Goal: Transaction & Acquisition: Obtain resource

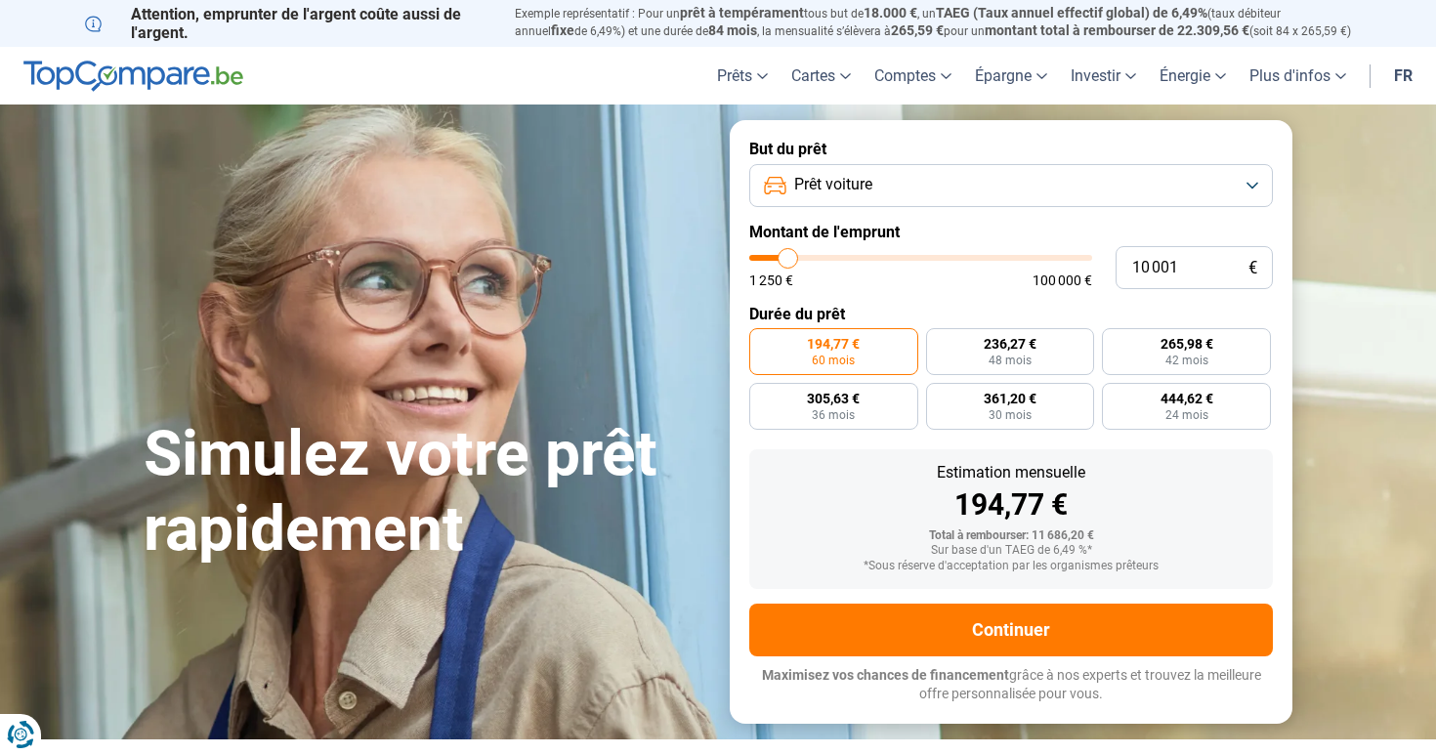
type input "9 500"
type input "9500"
type input "9 750"
type input "9750"
type input "10 500"
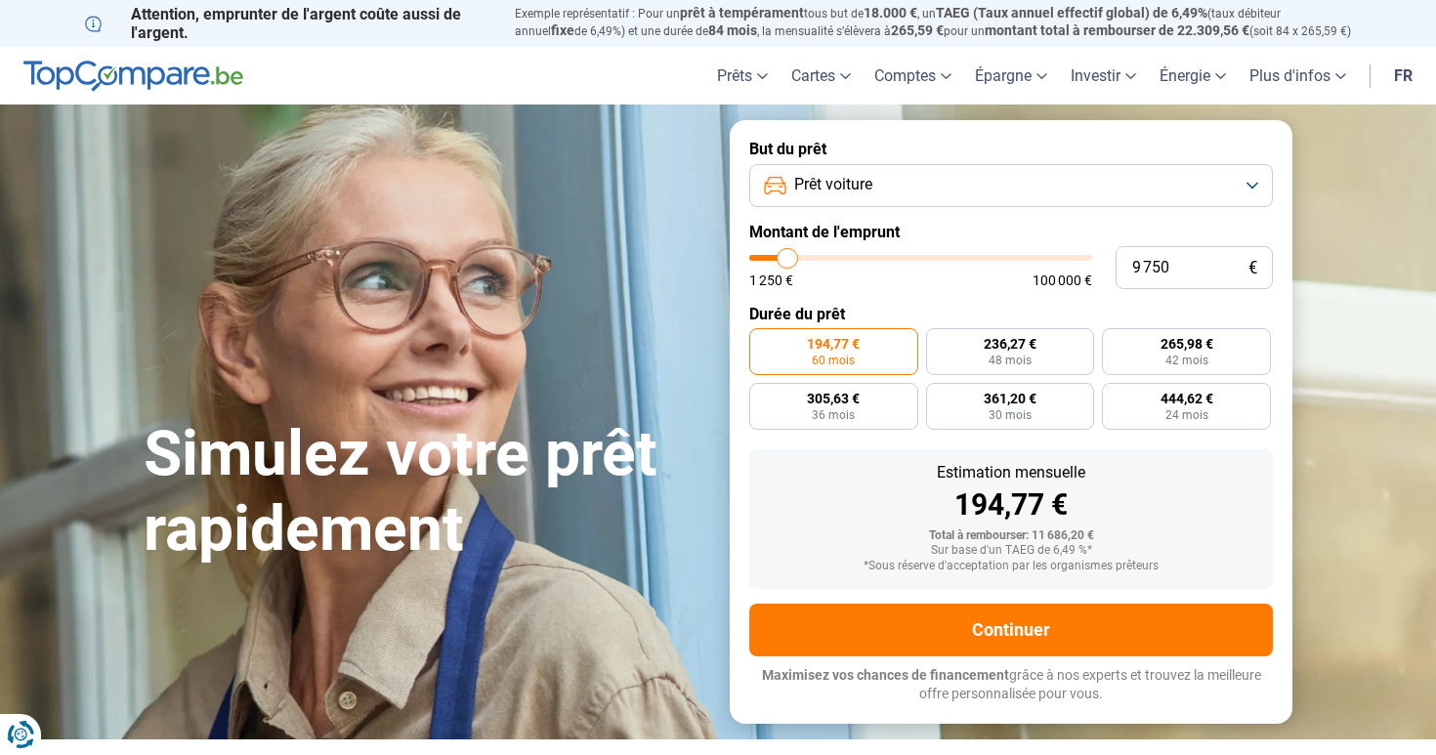
type input "10500"
type input "11 750"
type input "11750"
type input "13 500"
type input "13500"
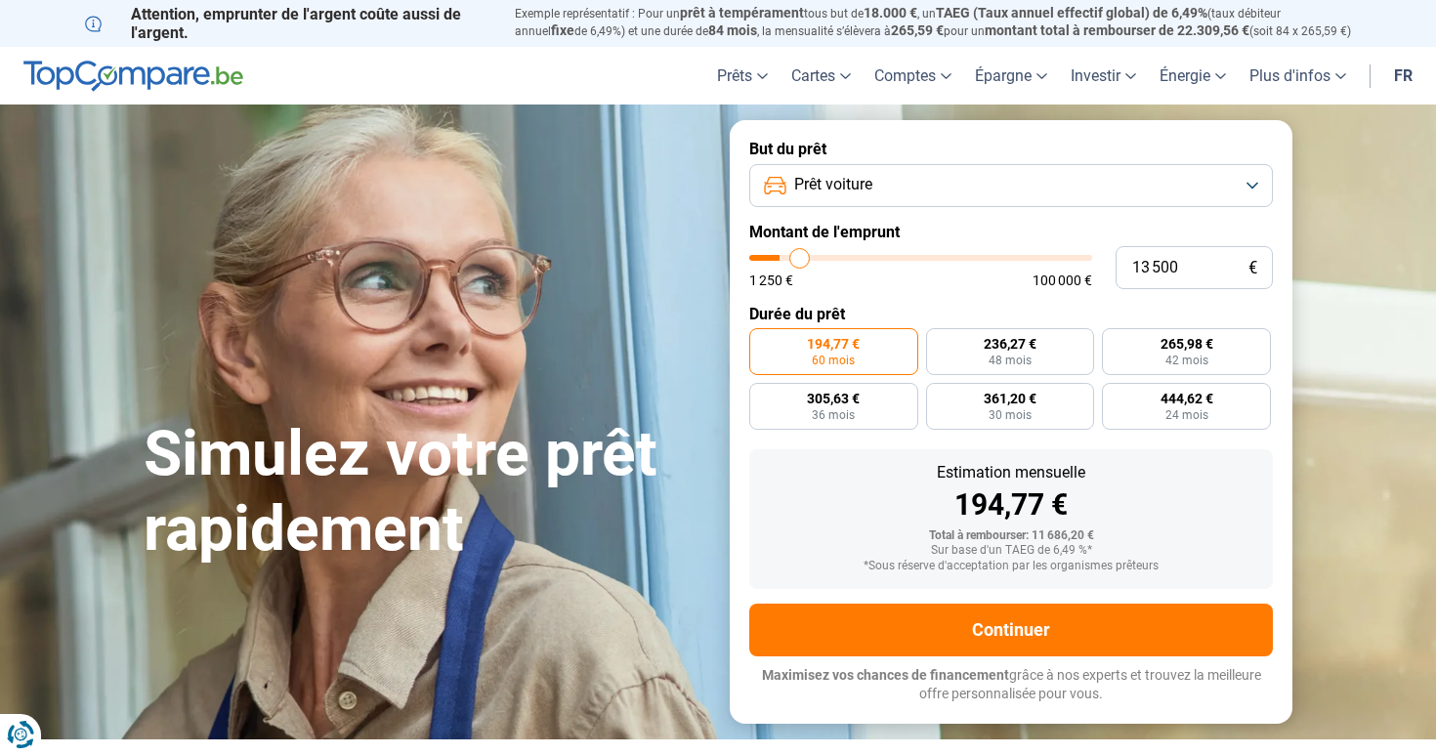
type input "15 750"
type input "15750"
type input "18 000"
type input "18000"
type input "20 500"
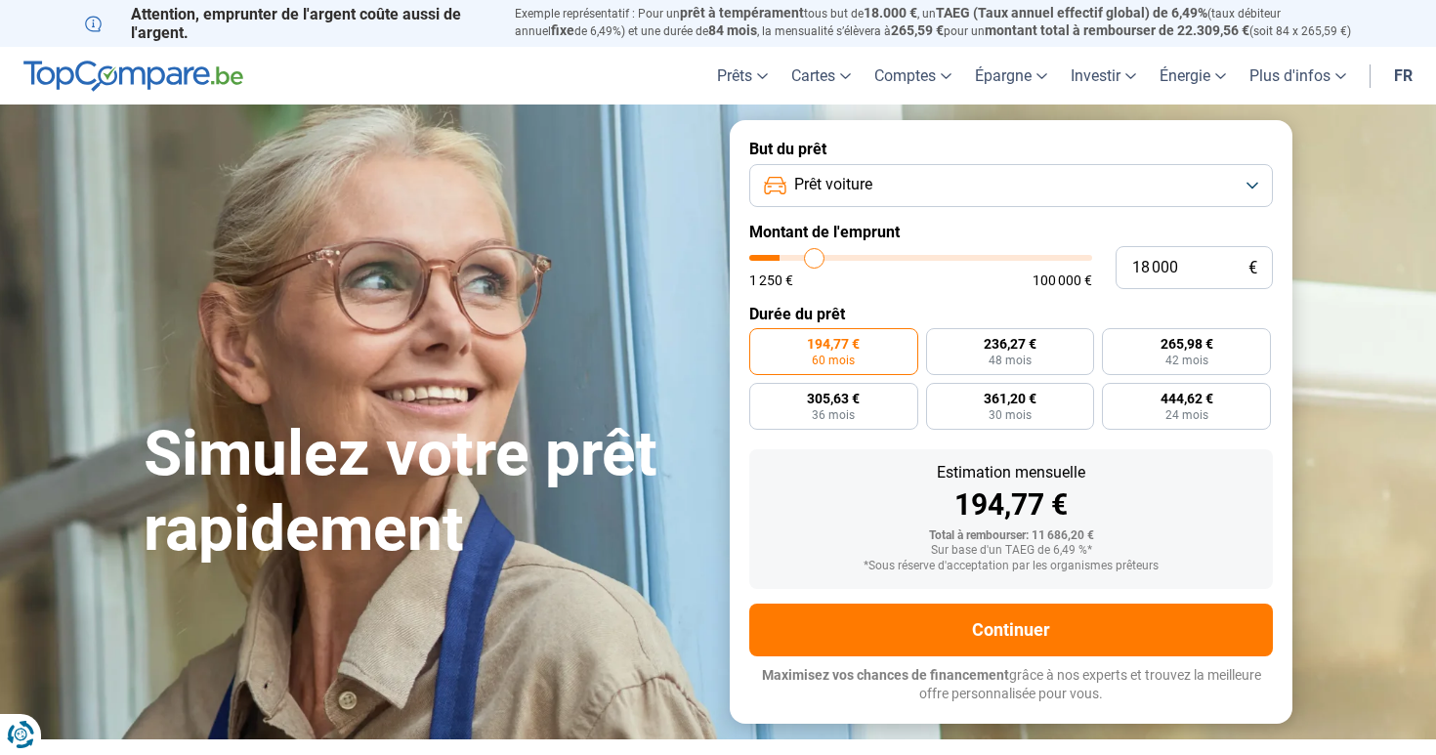
type input "20500"
type input "22 500"
type input "22500"
type input "24 500"
type input "24500"
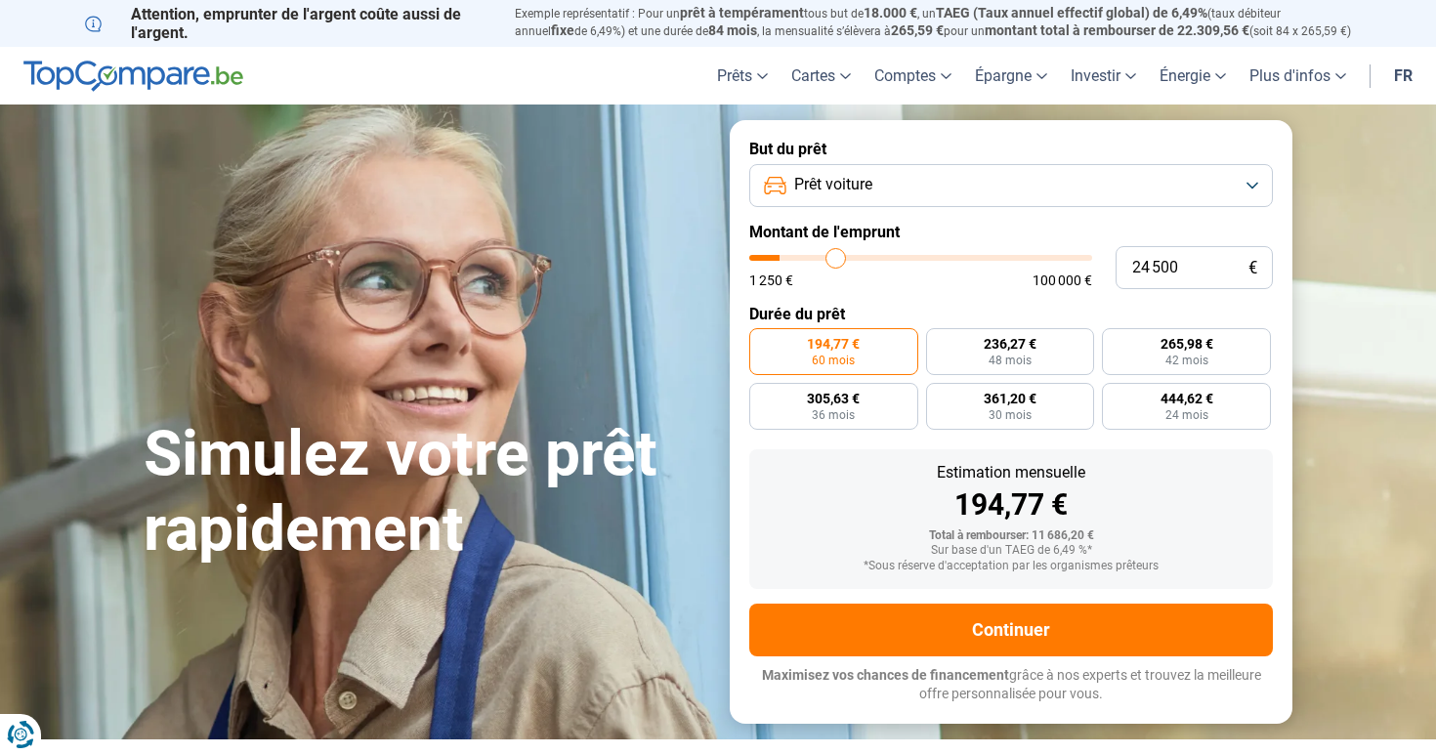
type input "26 750"
type input "26750"
type input "28 250"
type input "28250"
type input "29 500"
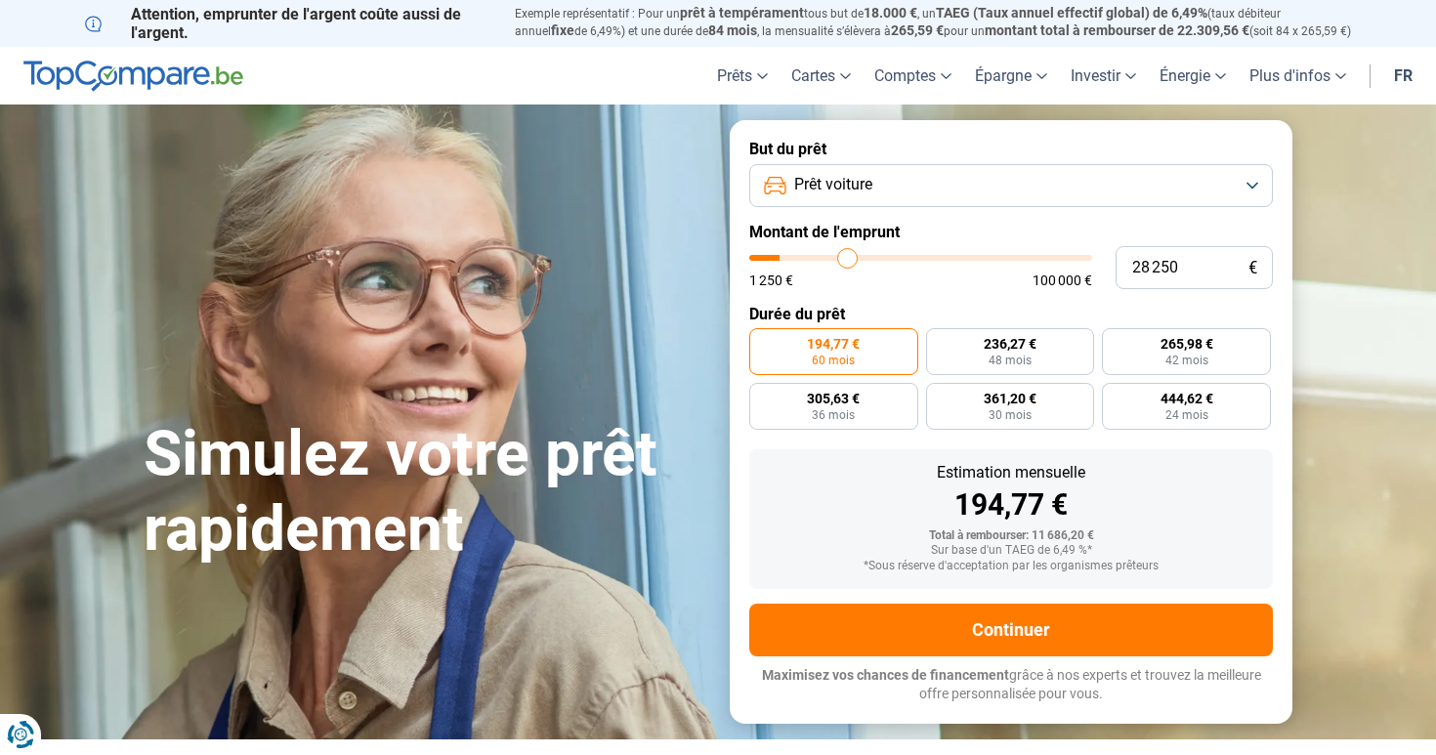
type input "29500"
type input "30 500"
type input "30500"
type input "31 500"
type input "31500"
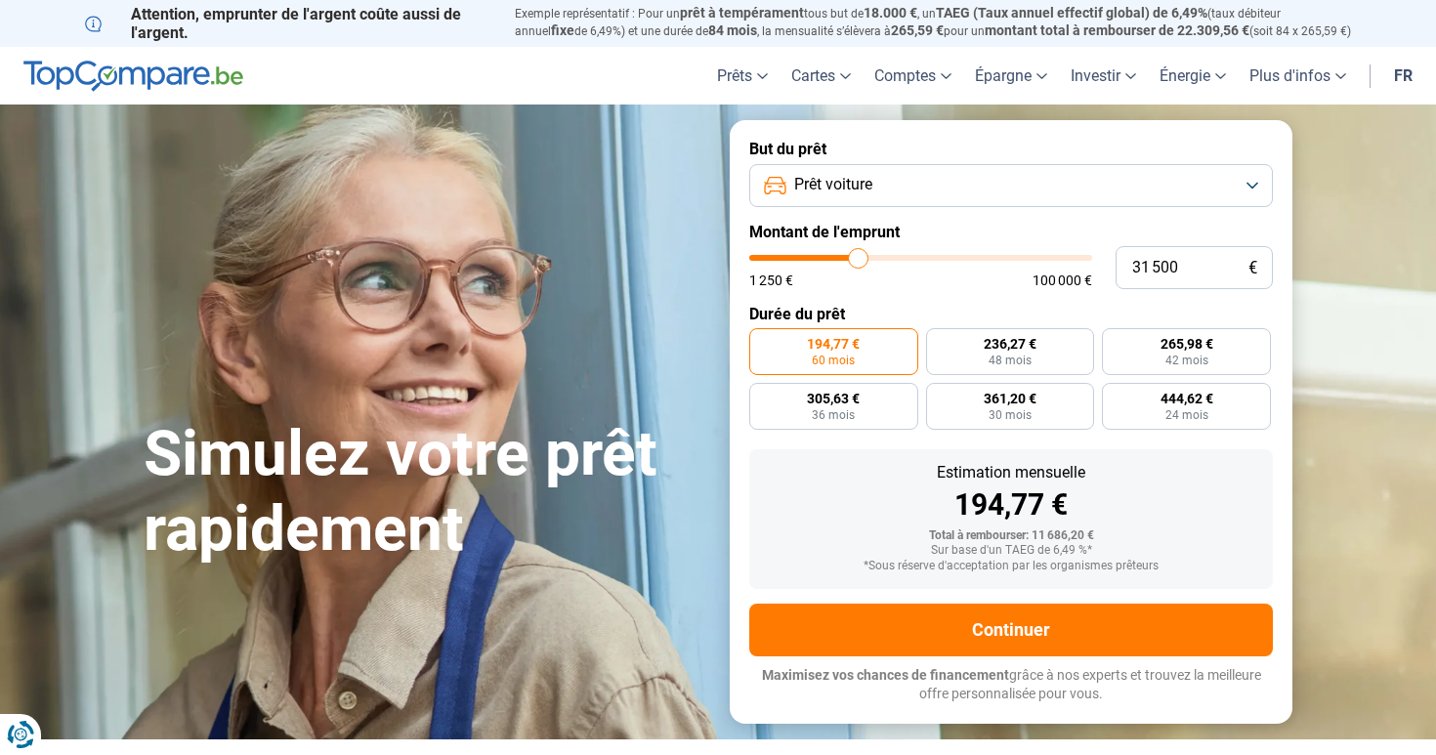
type input "32 000"
type input "32000"
type input "32 750"
type input "32750"
type input "33 250"
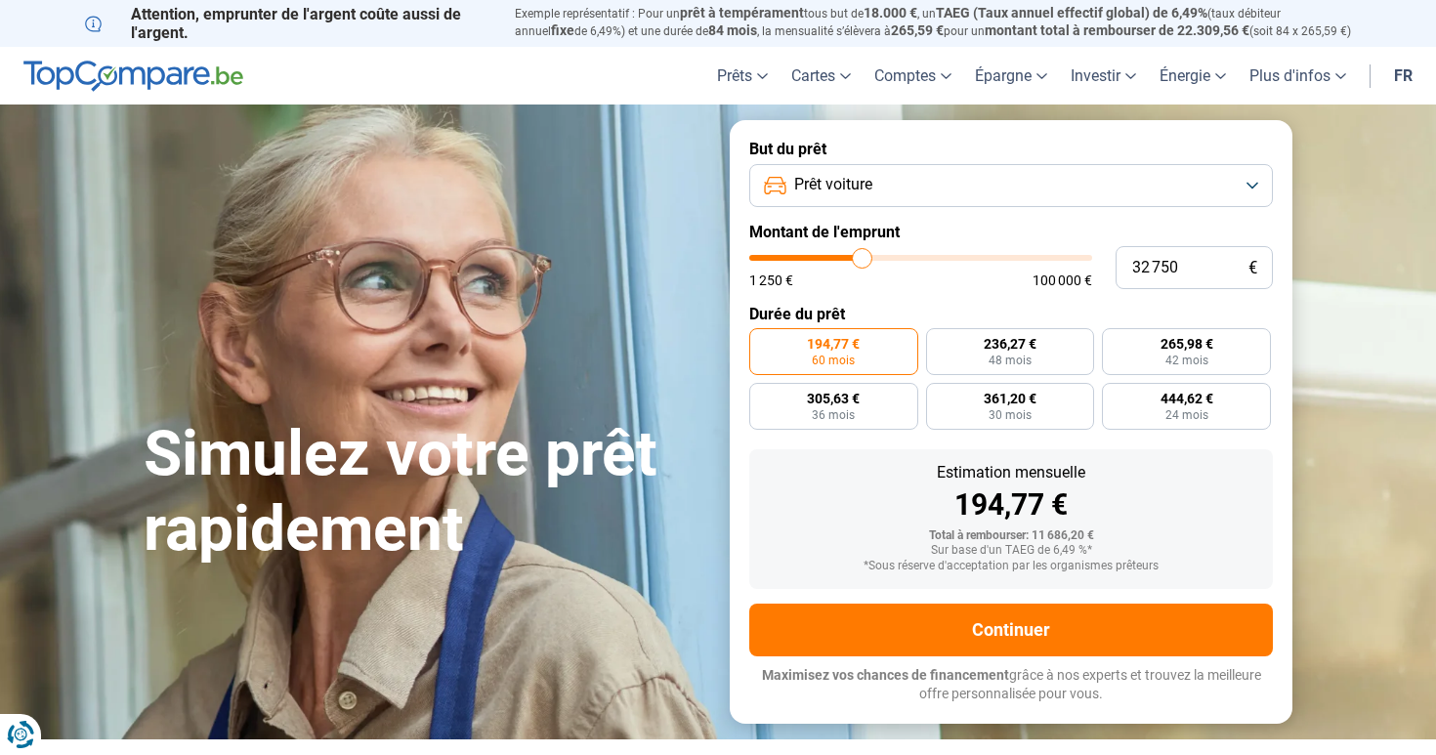
type input "33250"
type input "34 000"
type input "34000"
type input "34 250"
type input "34250"
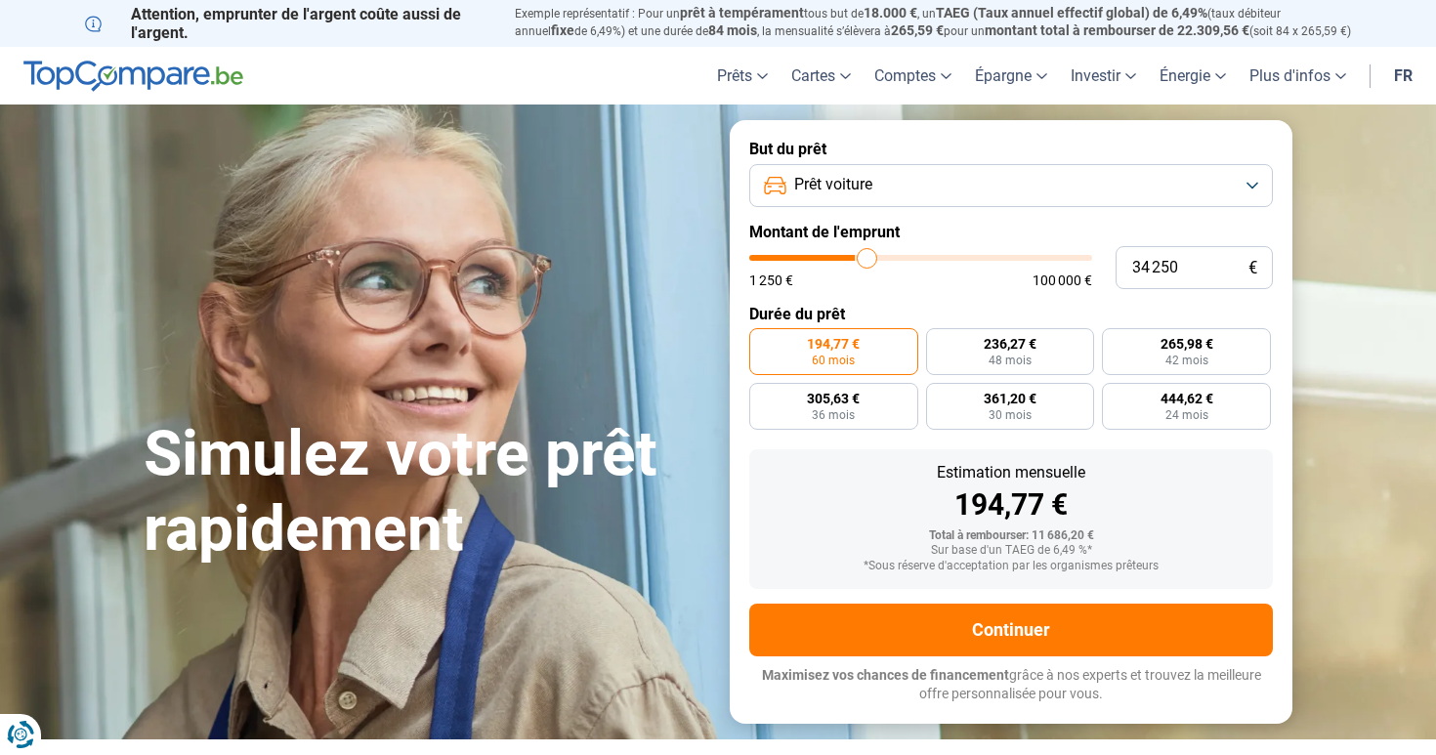
type input "34 500"
type input "34500"
type input "34 250"
type input "34250"
type input "34 000"
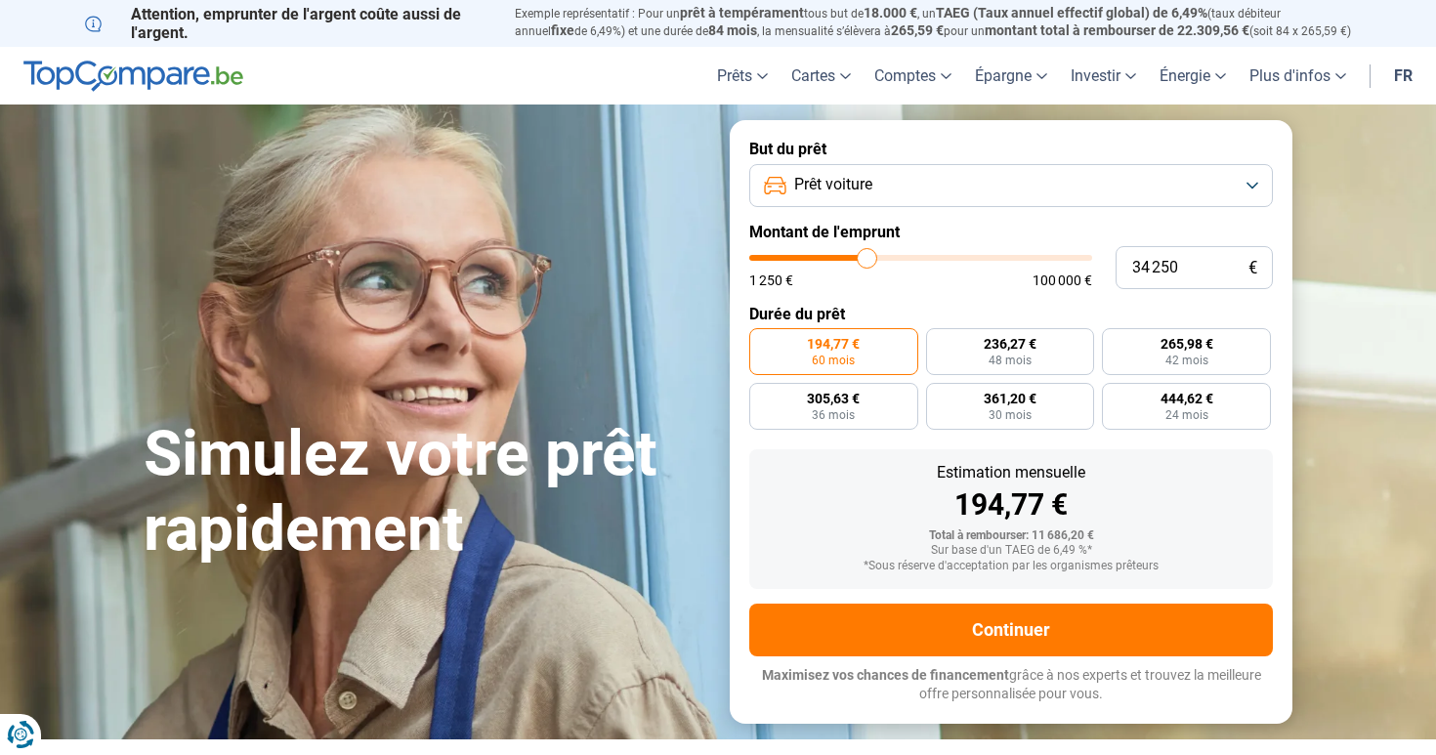
type input "34000"
type input "33 000"
type input "33000"
type input "32 000"
type input "32000"
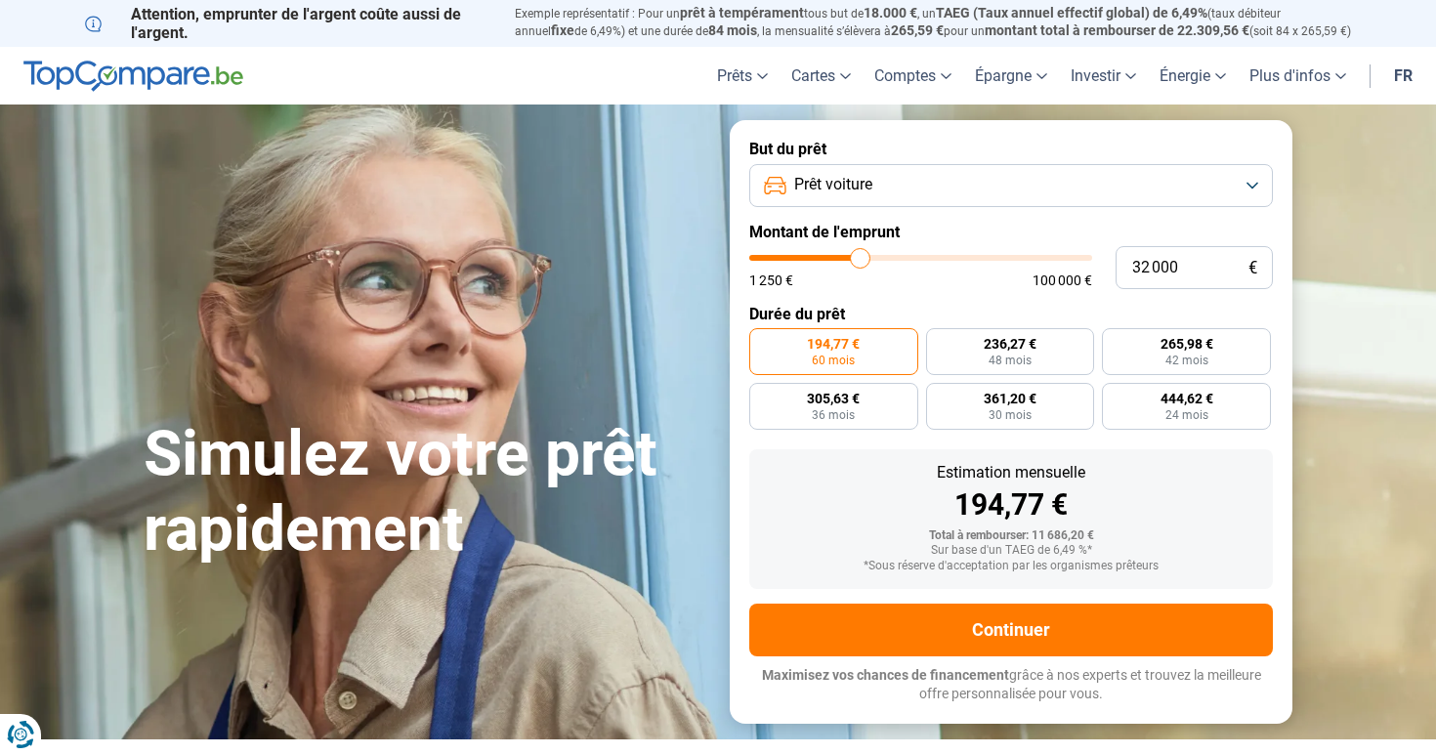
type input "31 250"
type input "31250"
type input "30 250"
type input "30250"
type input "29 500"
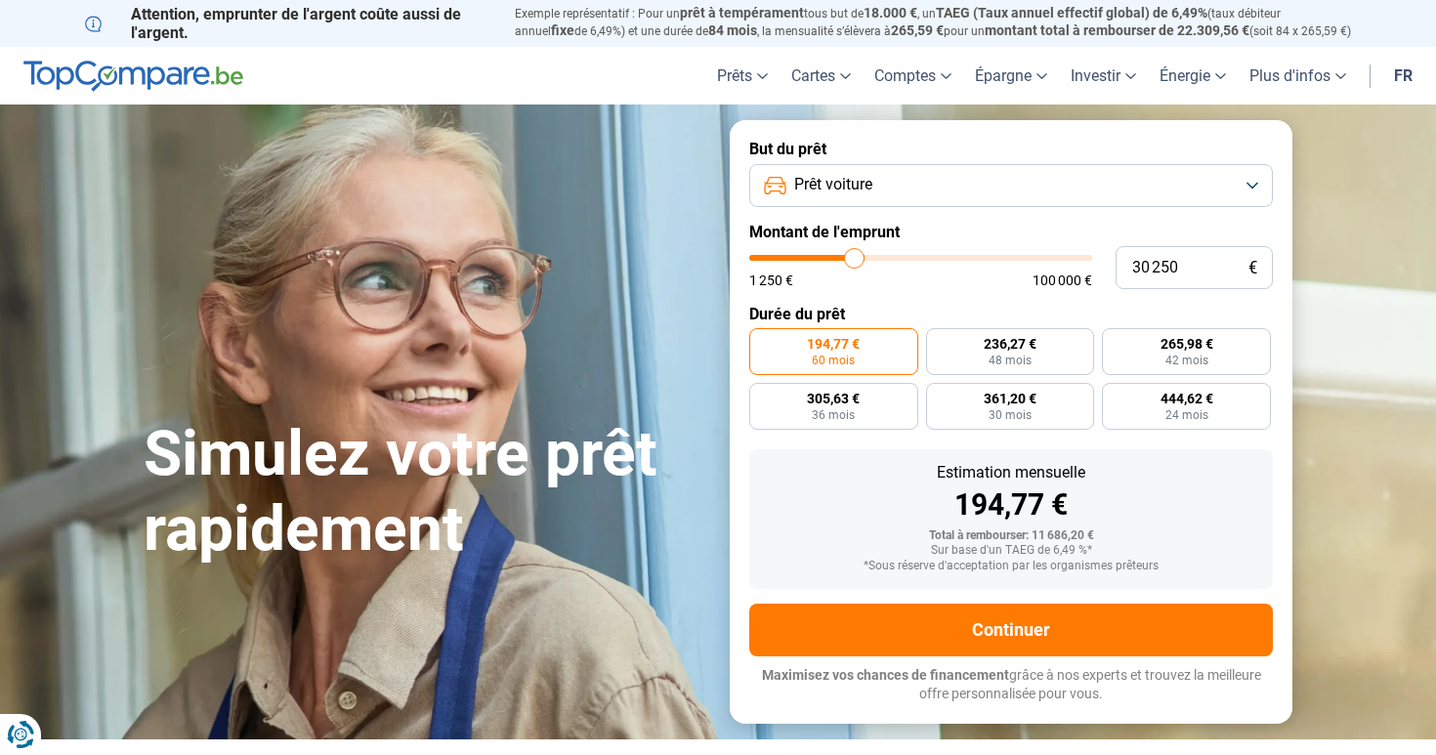
type input "29500"
type input "29 000"
type input "29000"
type input "28 750"
type input "28750"
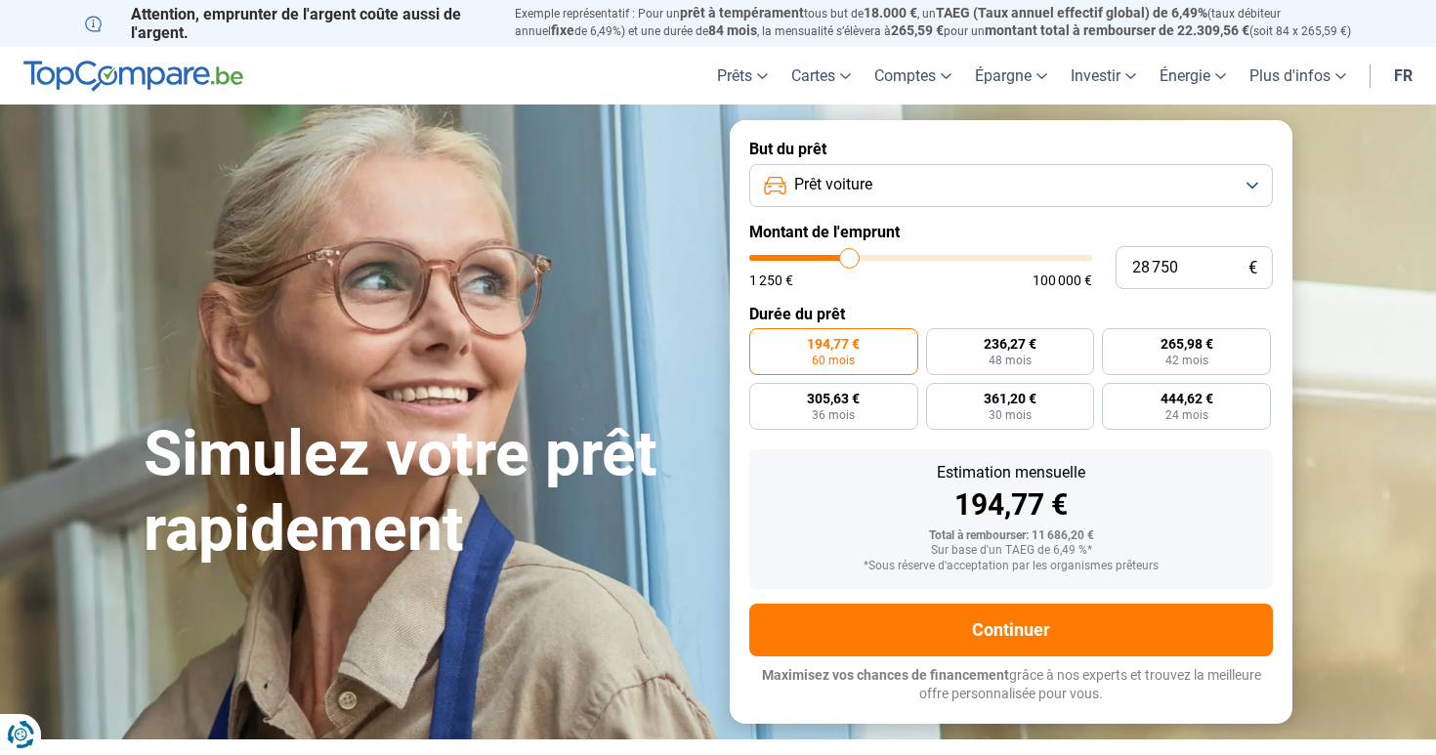
type input "28 500"
type input "28500"
type input "28 250"
type input "28250"
type input "28 000"
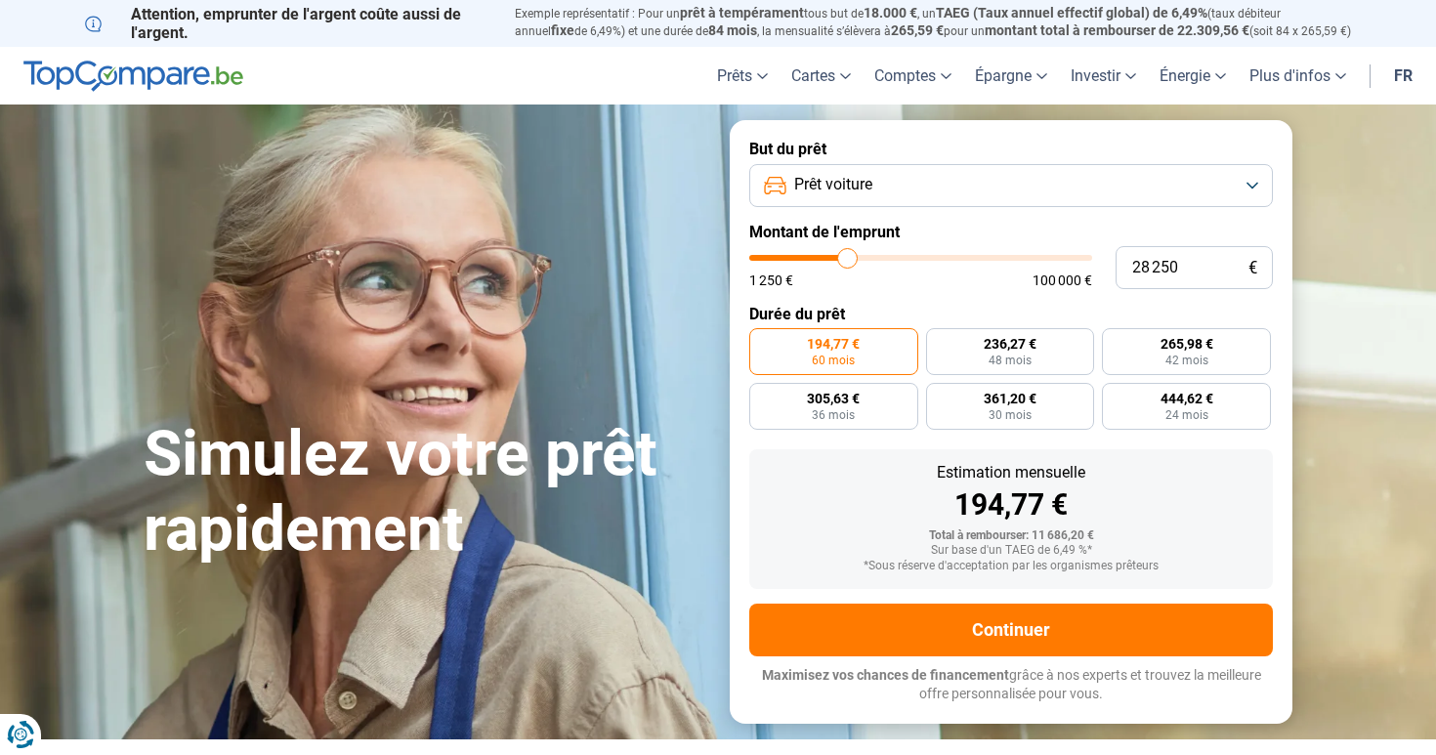
type input "28000"
type input "27 500"
type input "27500"
type input "27 000"
type input "27000"
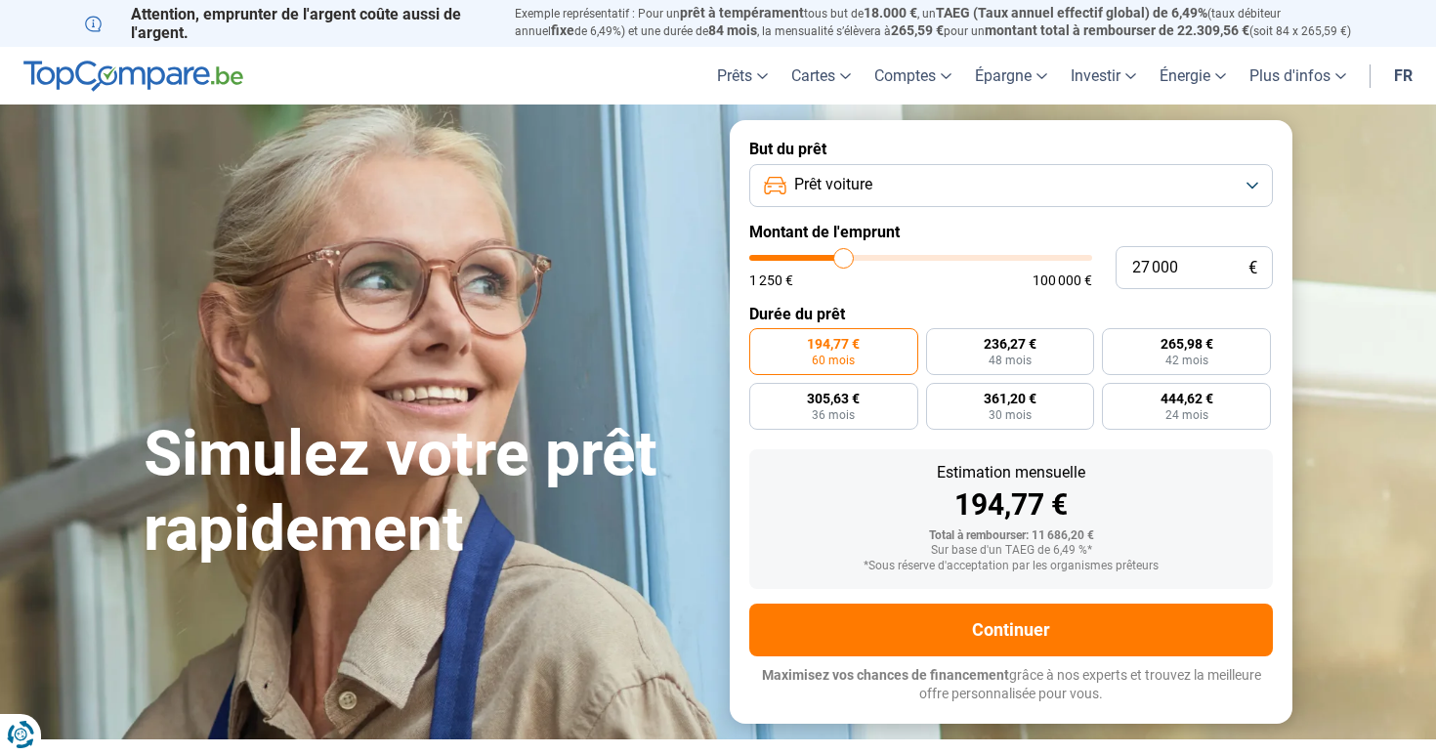
type input "26 750"
type input "26750"
type input "26 500"
type input "26500"
type input "26 000"
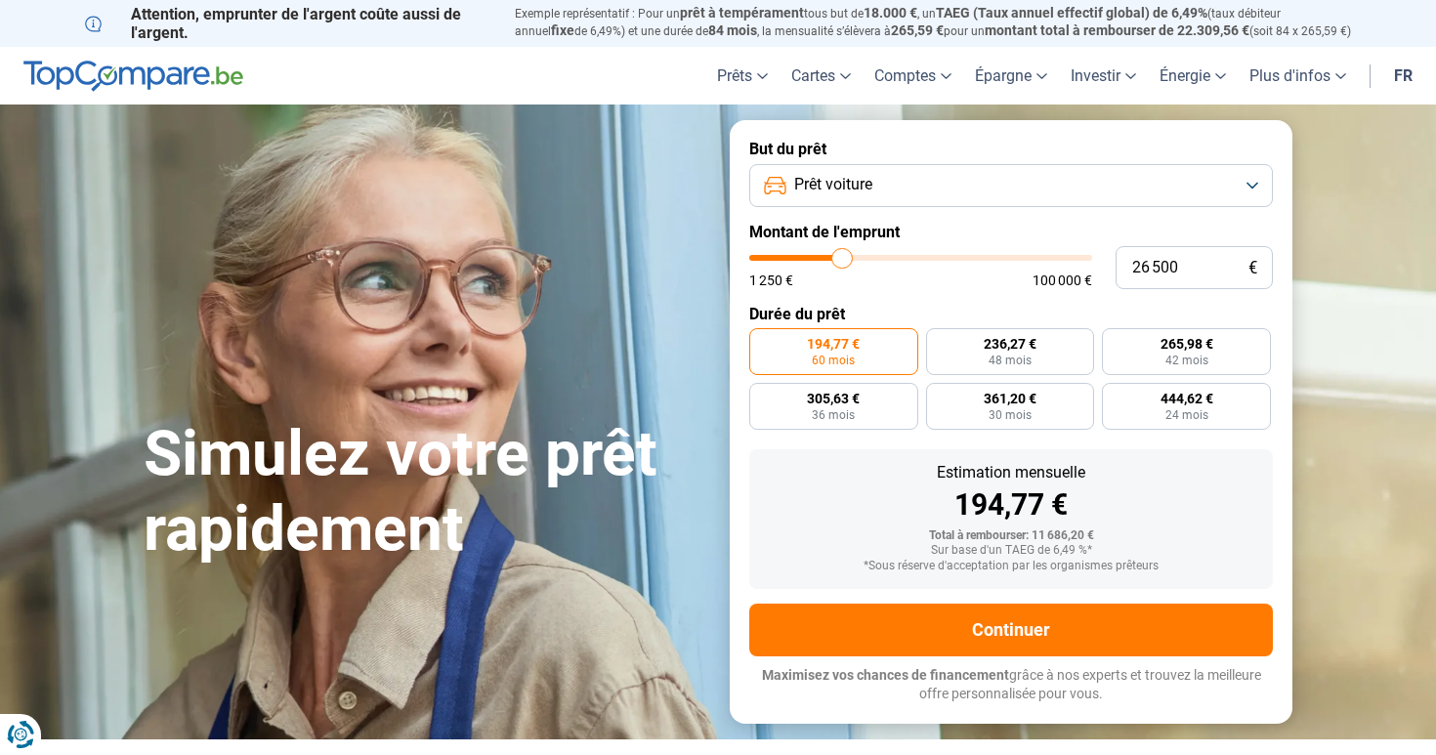
type input "26000"
type input "25 750"
type input "25750"
type input "25 500"
type input "25500"
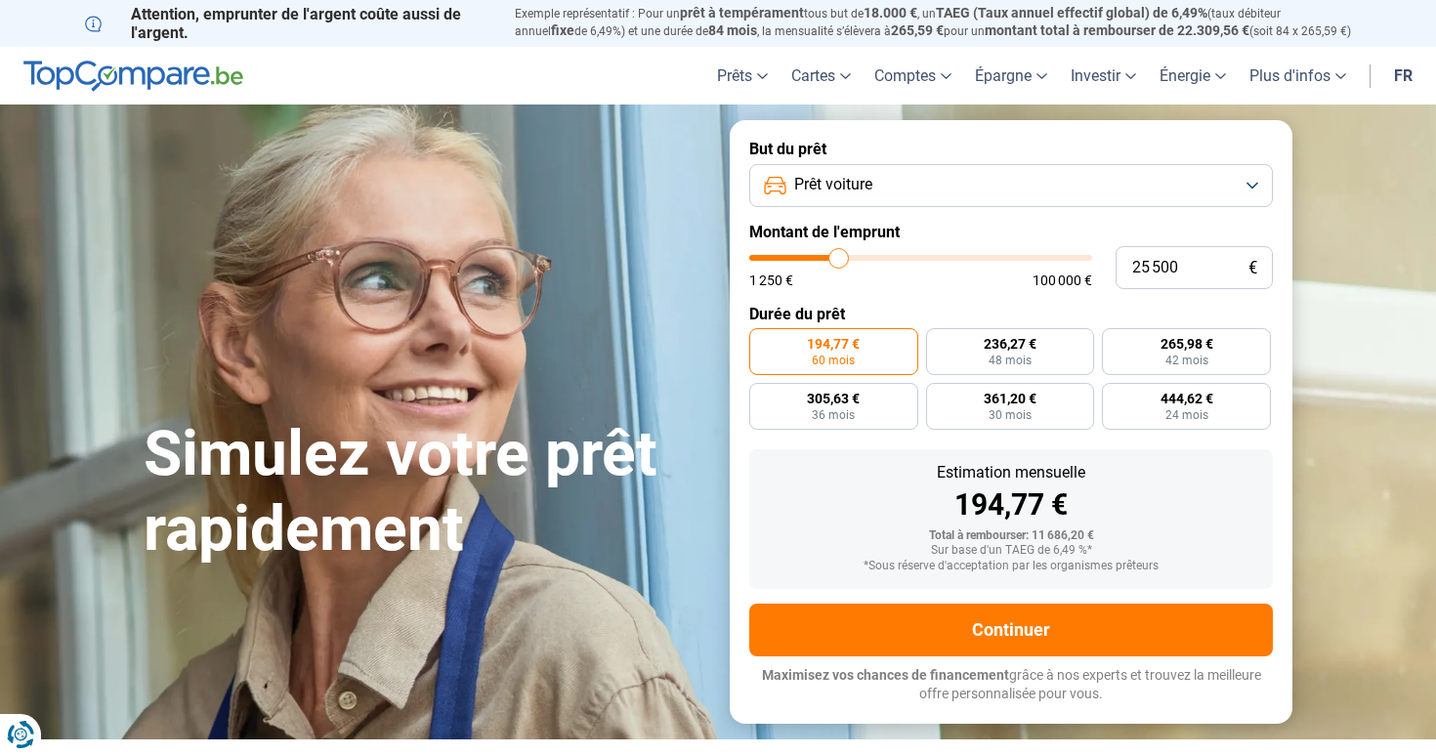
type input "25 250"
type input "25250"
type input "24 500"
type input "24500"
type input "24 250"
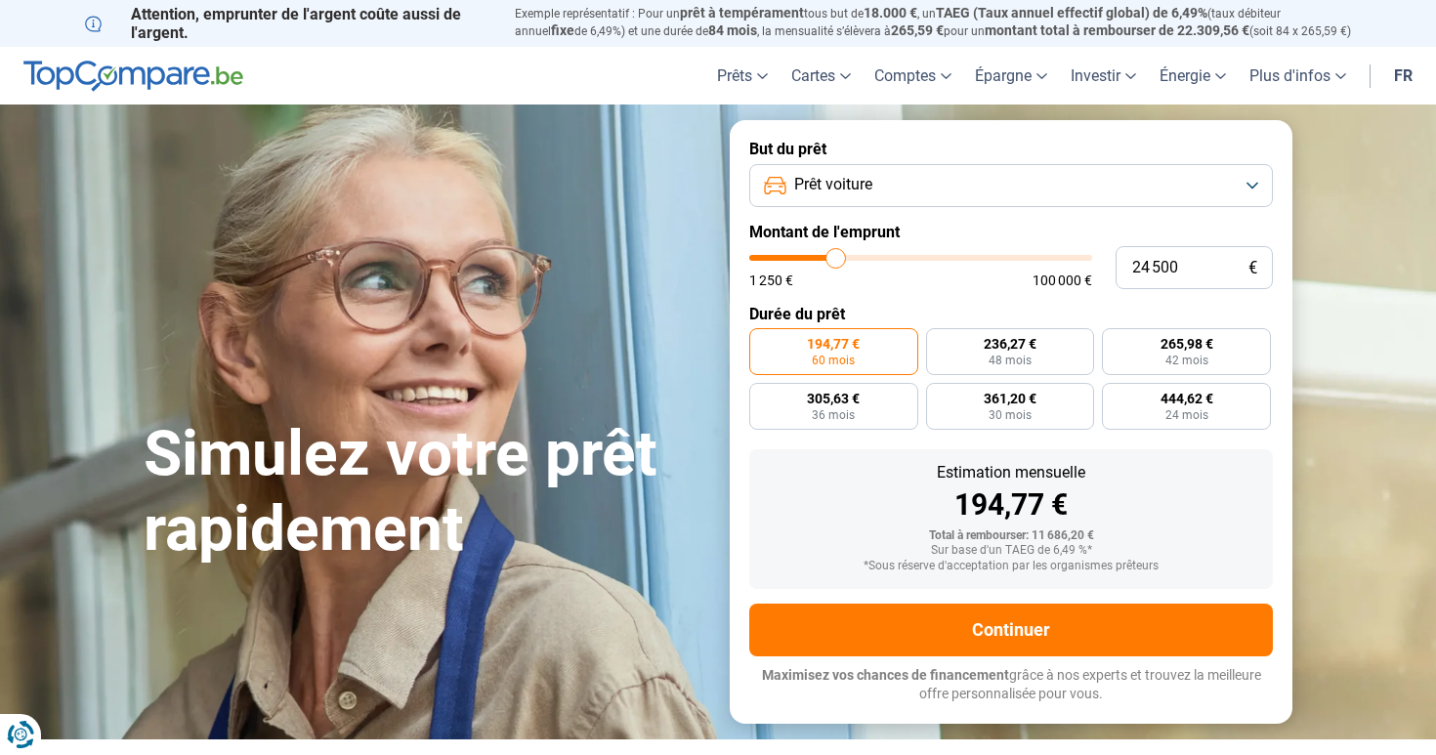
type input "24250"
type input "24 000"
type input "24000"
type input "23 750"
type input "23750"
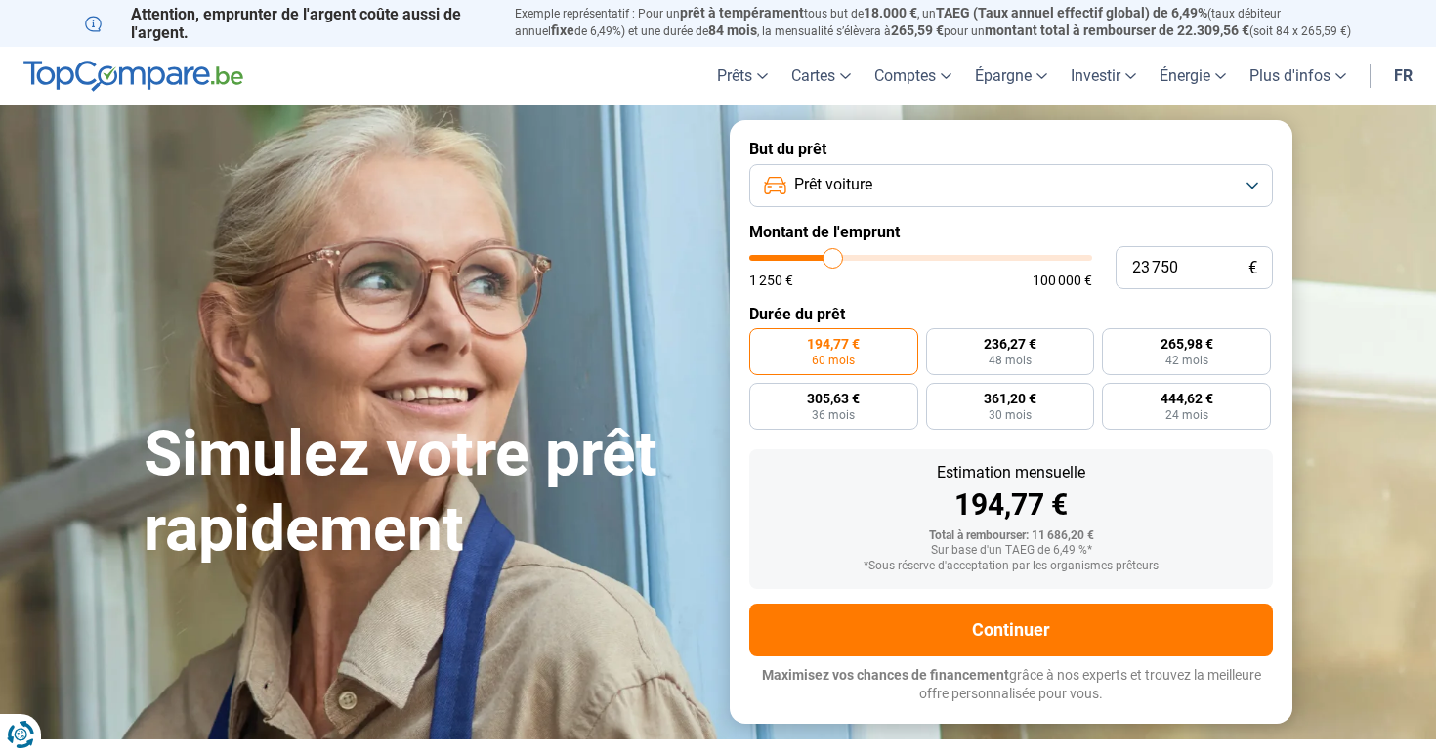
type input "23 500"
type input "23500"
type input "23 000"
type input "23000"
type input "22 500"
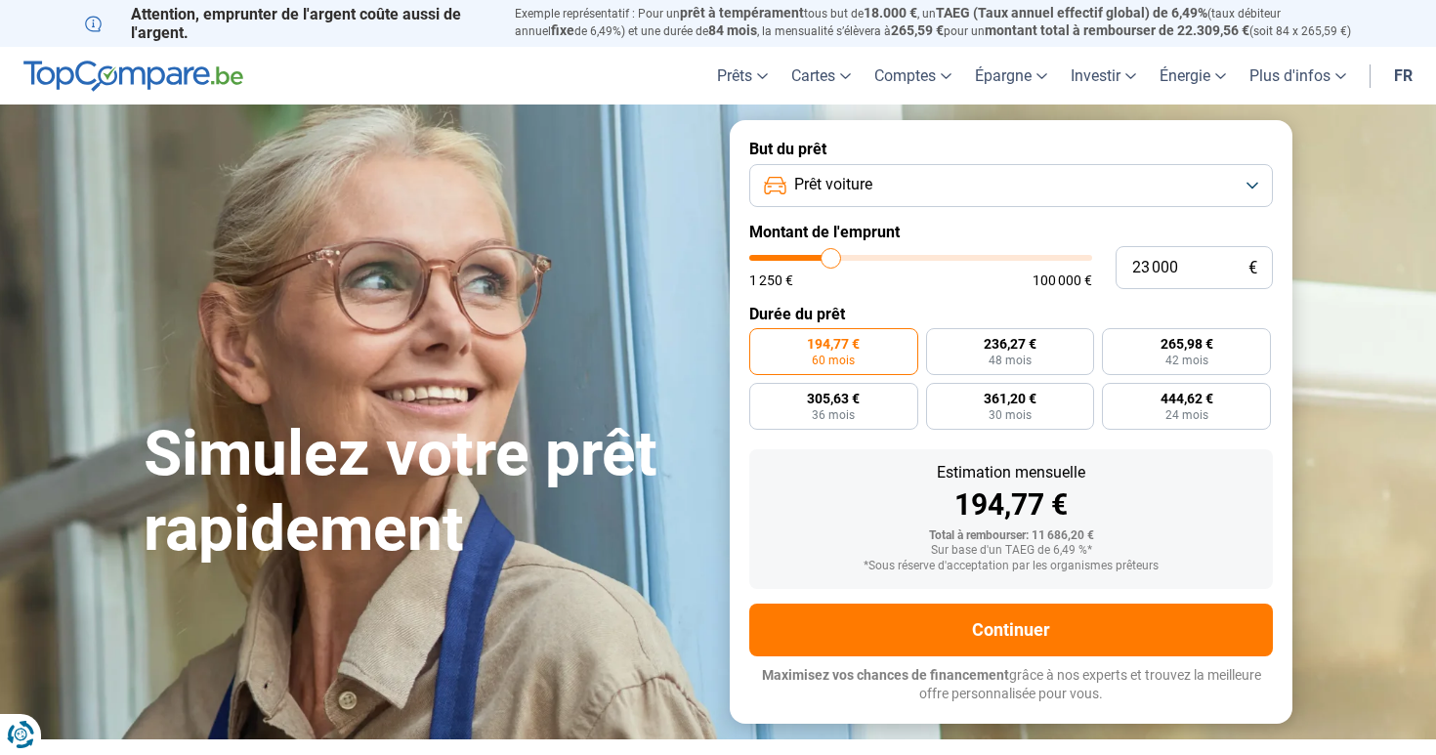
type input "22500"
type input "22 250"
type input "22250"
type input "22 000"
type input "22000"
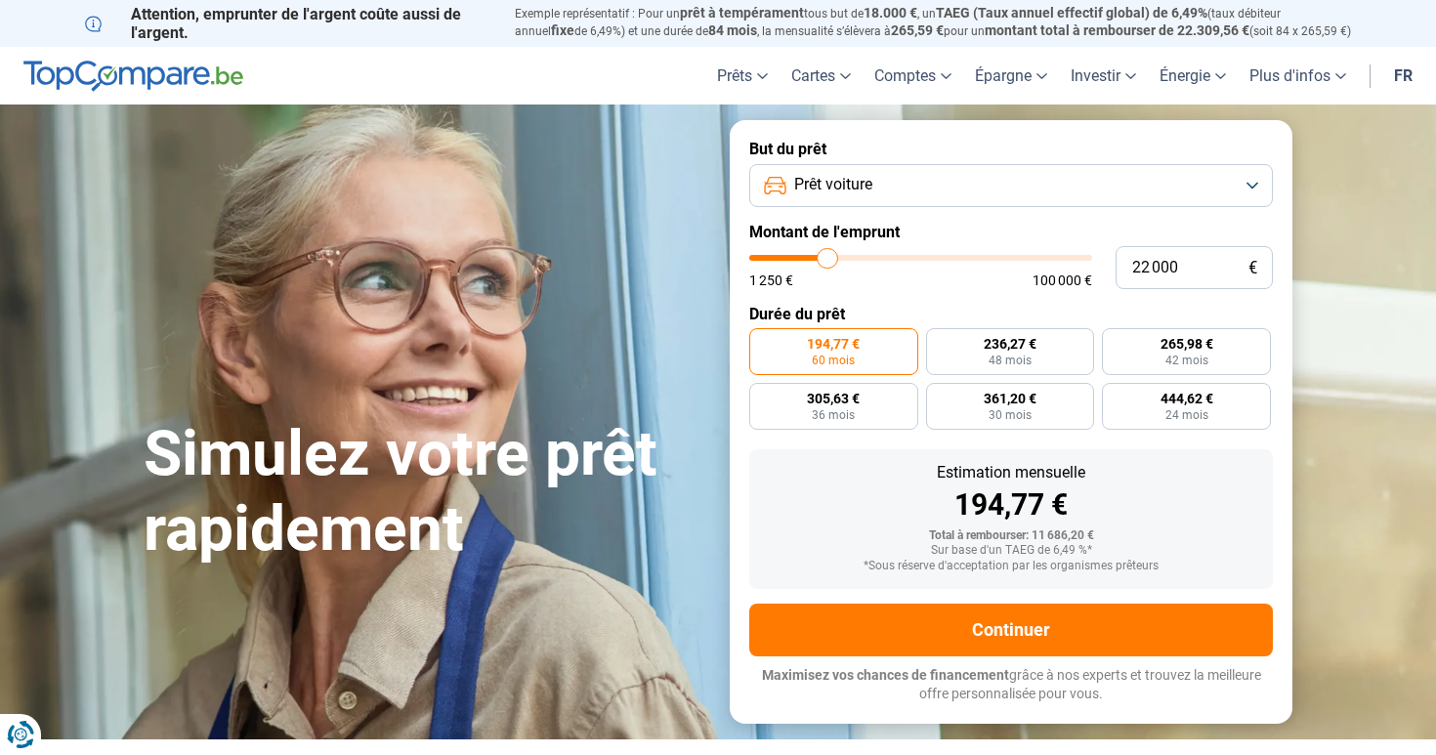
type input "21 500"
type input "21500"
type input "21 250"
type input "21250"
type input "21 000"
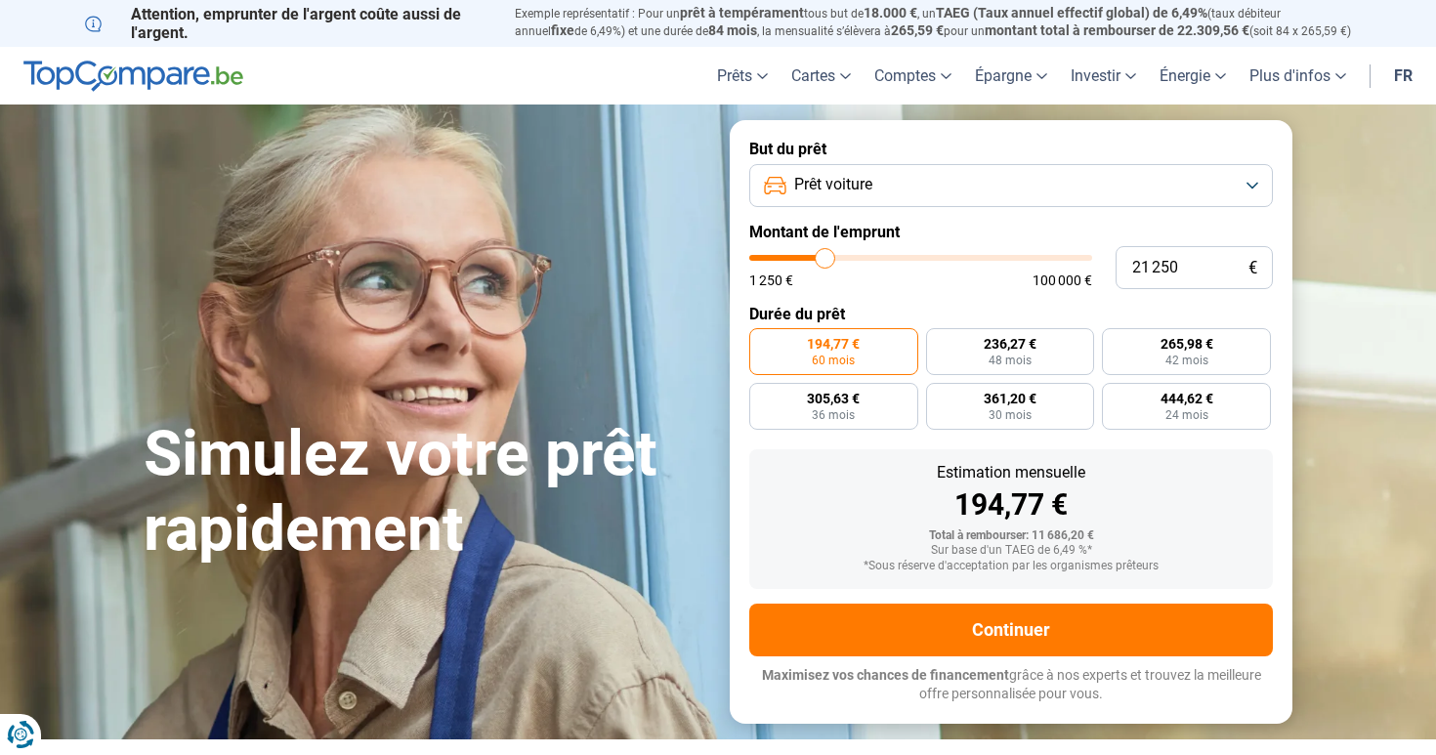
type input "21000"
type input "20 750"
type input "20750"
type input "20 500"
type input "20500"
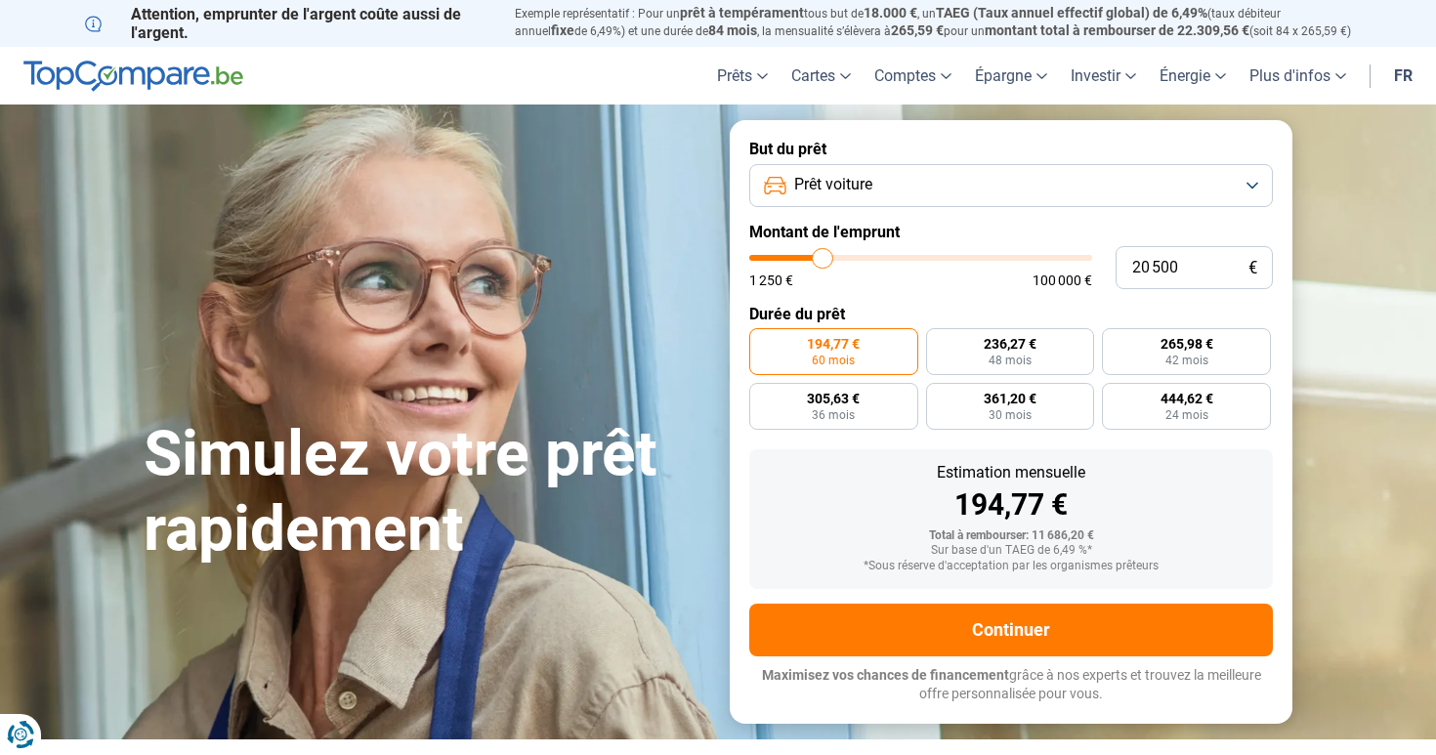
type input "20 000"
type input "20000"
type input "19 500"
type input "19500"
type input "19 250"
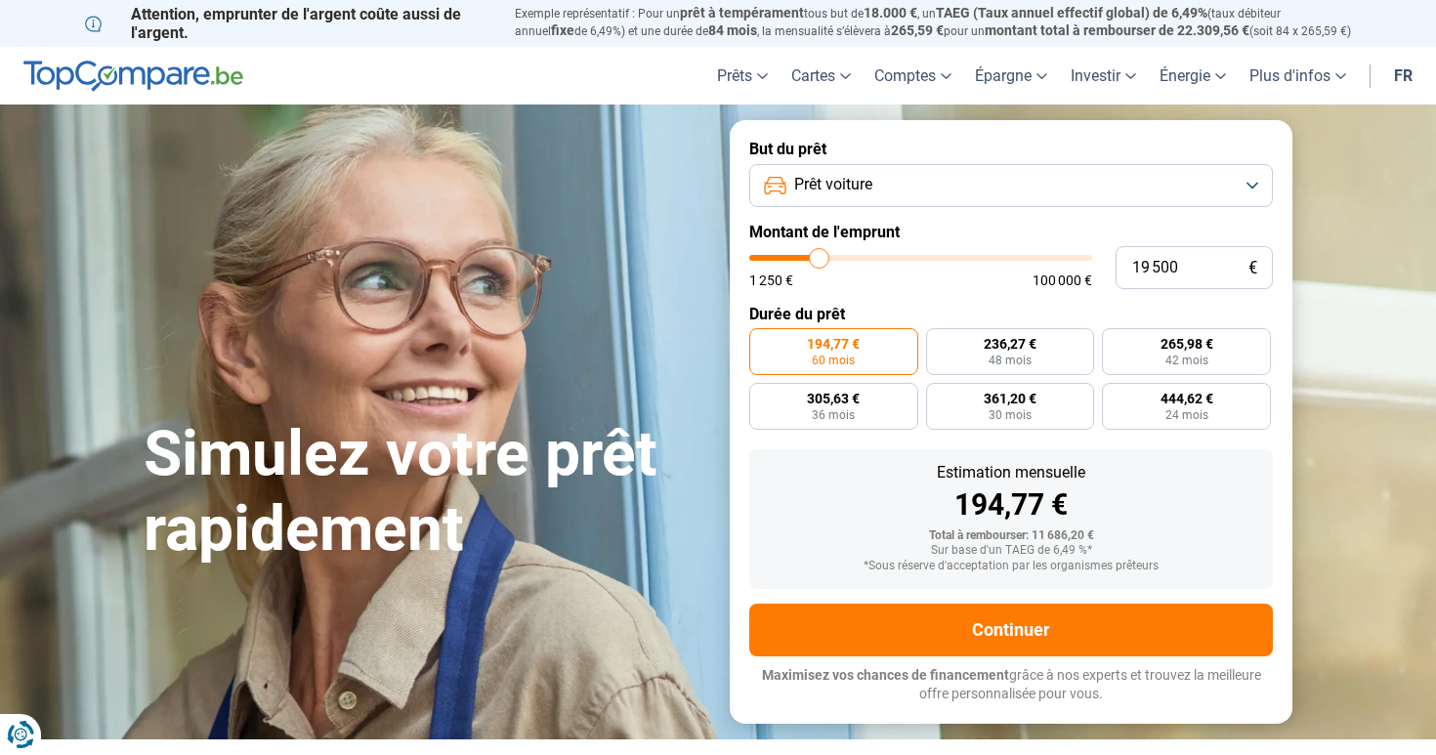
type input "19250"
type input "18 500"
type input "18500"
type input "18 250"
type input "18250"
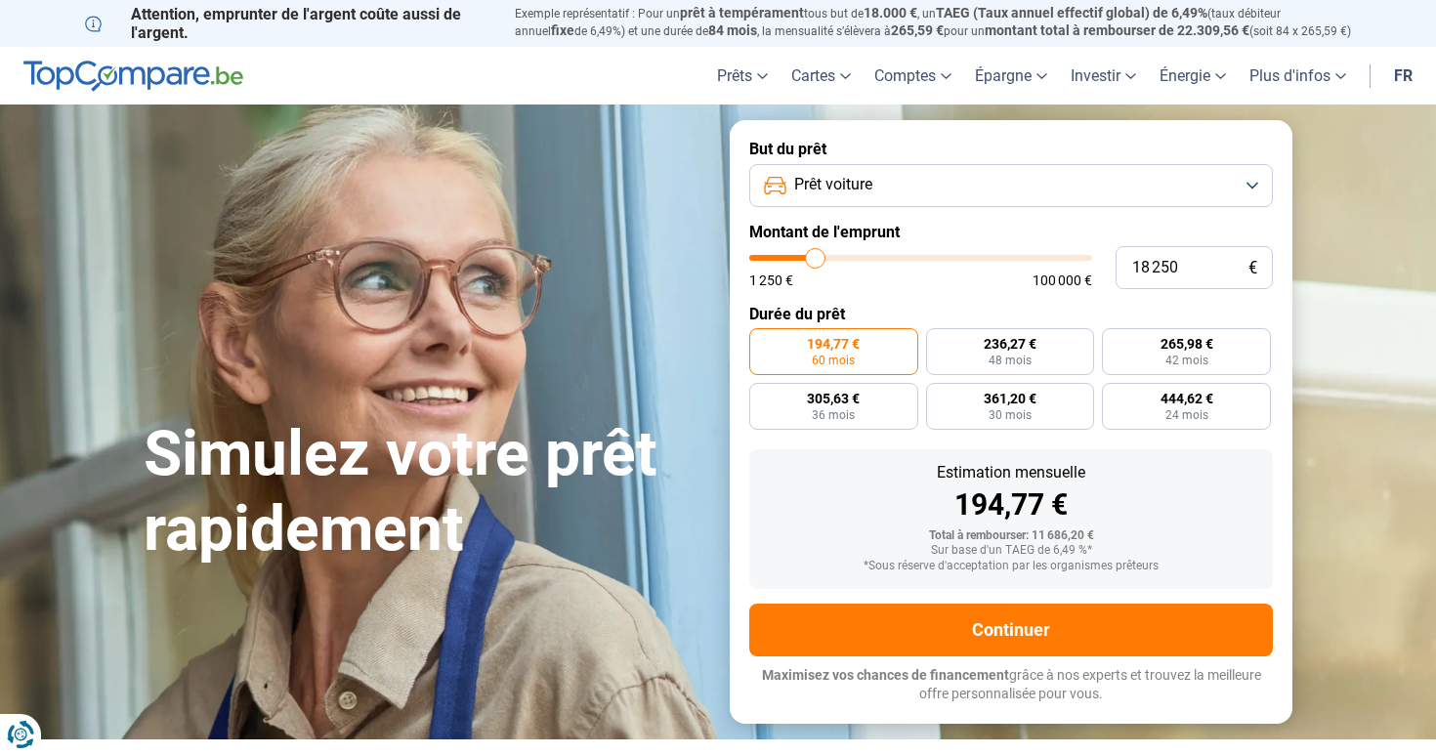
type input "18 000"
type input "18000"
type input "17 750"
type input "17750"
type input "17 250"
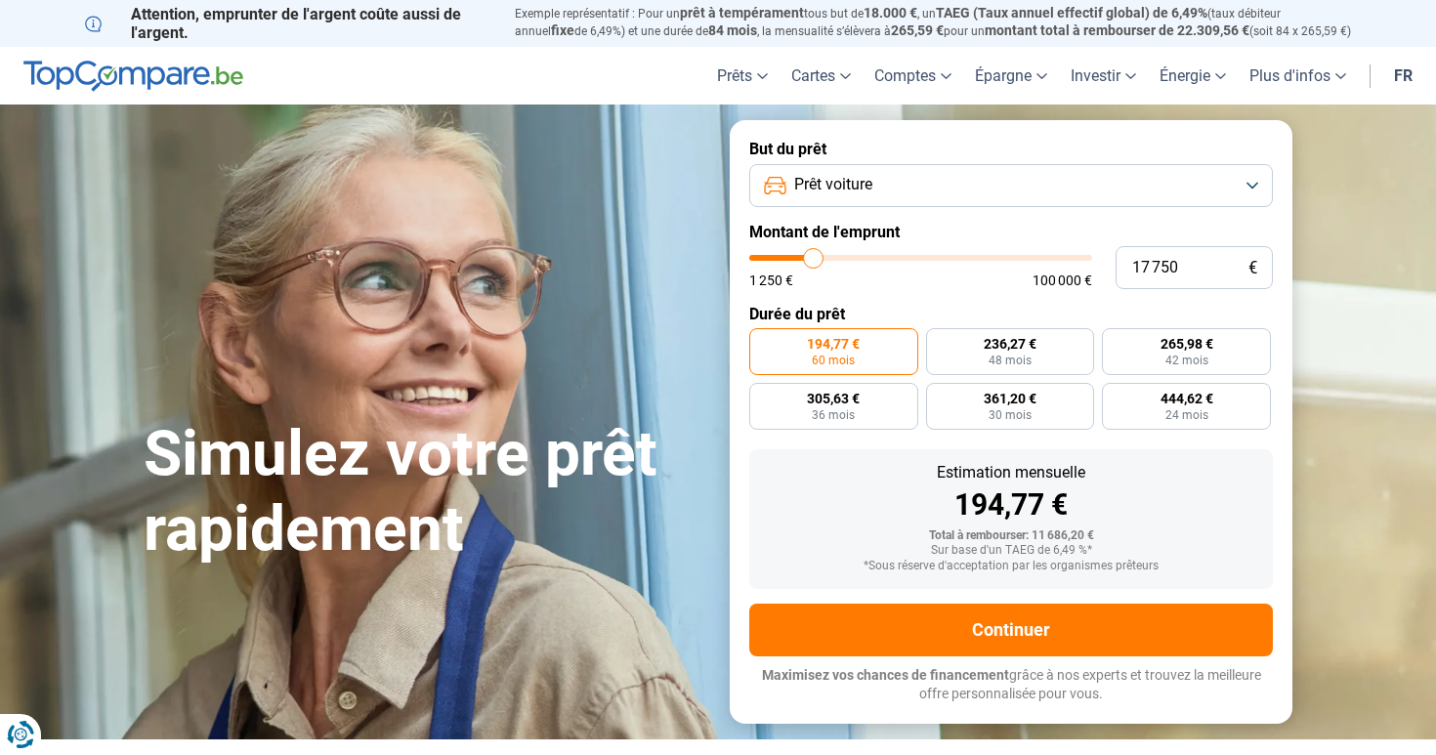
type input "17250"
type input "17 000"
type input "17000"
type input "16 750"
type input "16750"
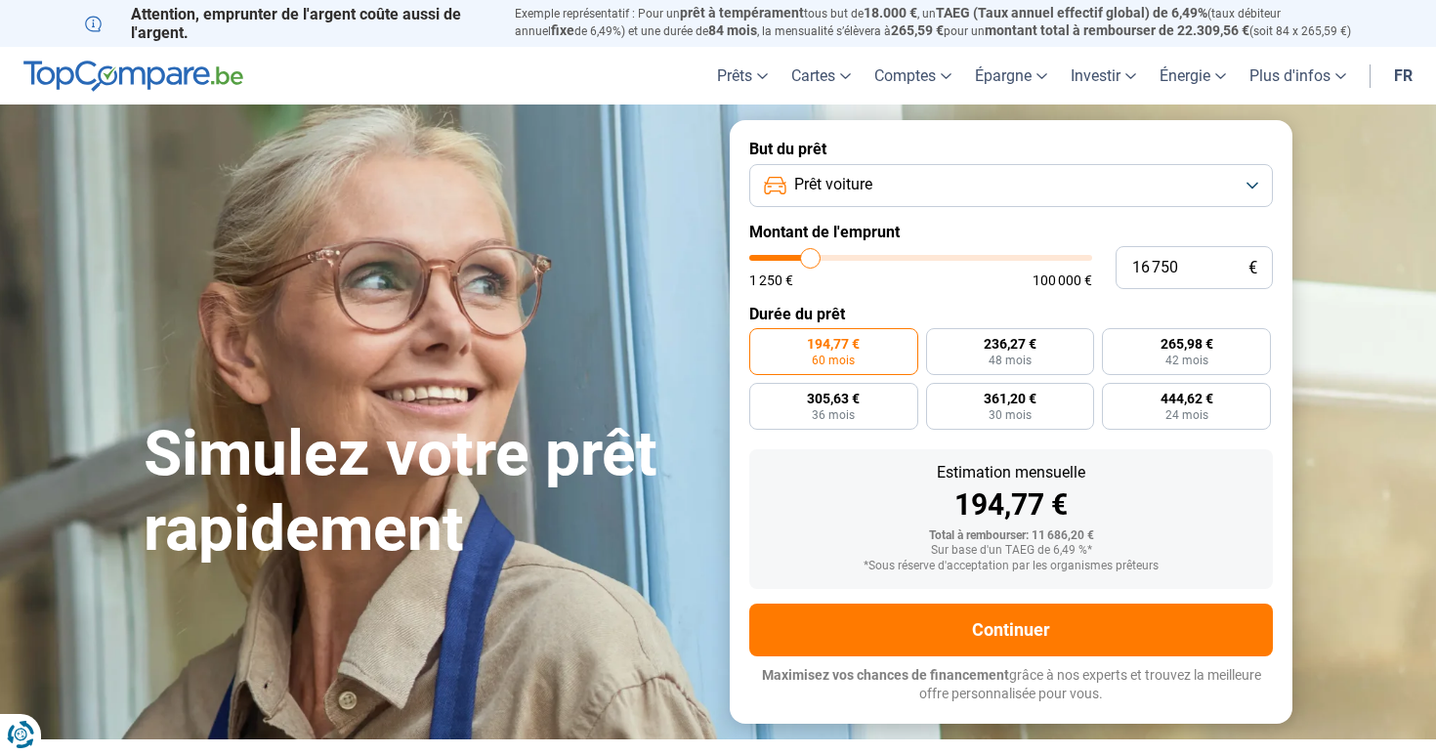
type input "16 500"
type input "16500"
type input "16 250"
type input "16250"
type input "15 750"
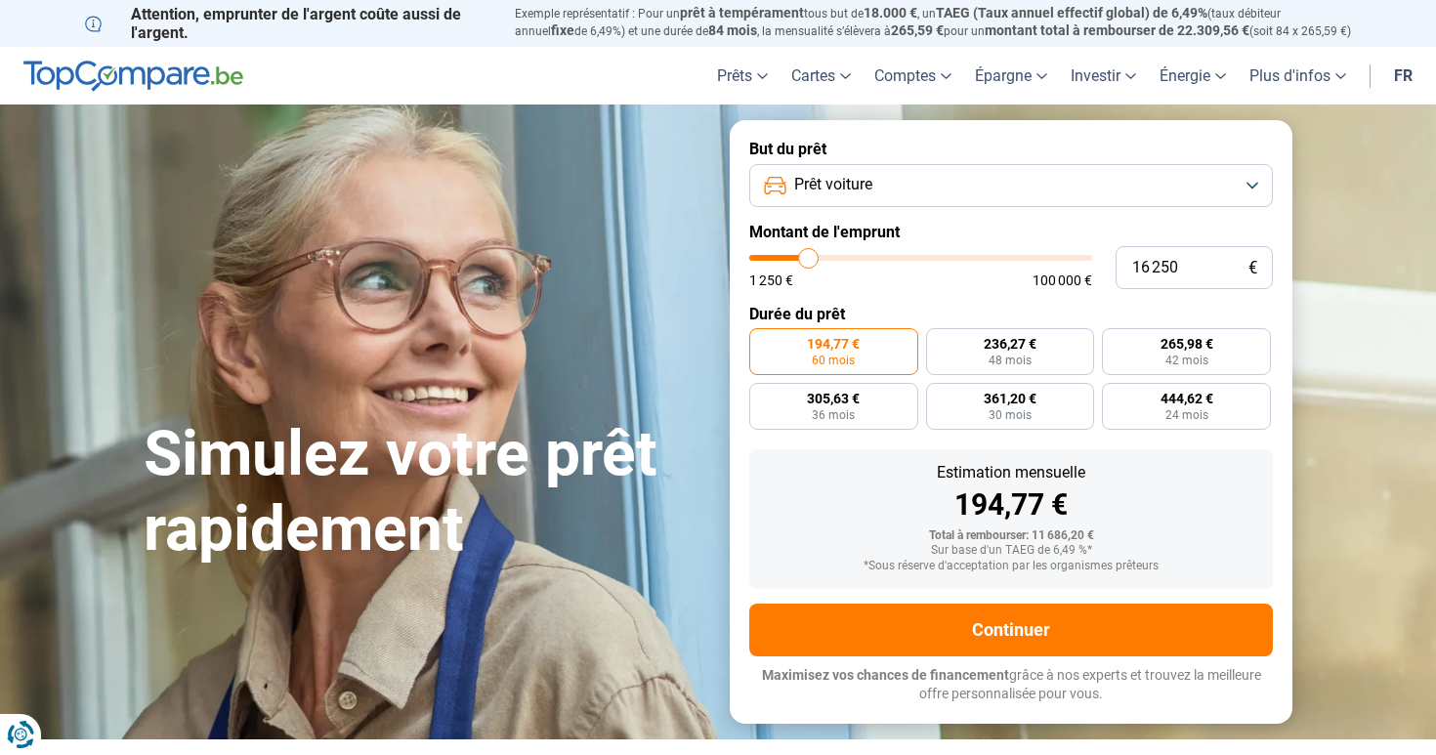
type input "15750"
type input "15 500"
type input "15500"
type input "15 250"
type input "15250"
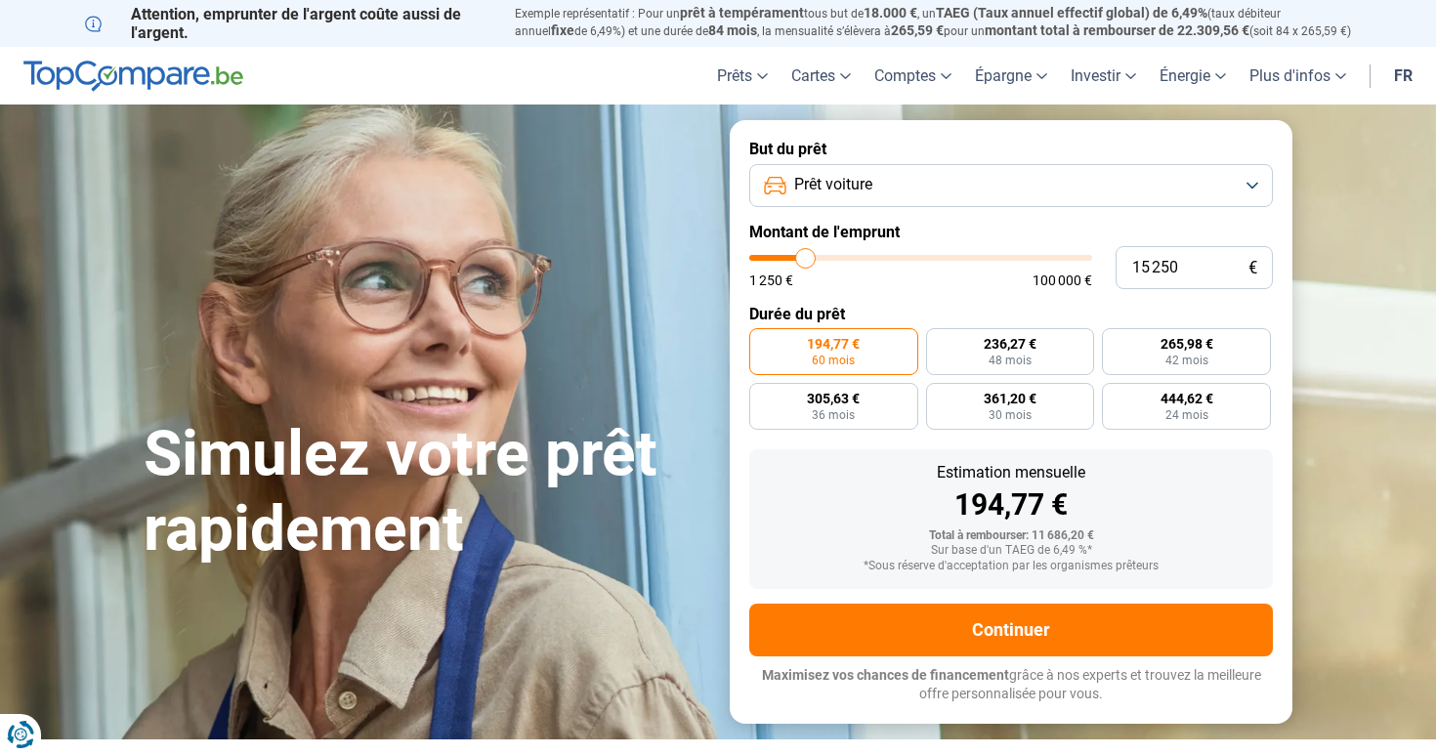
type input "15 000"
type input "15000"
type input "14 750"
type input "14750"
type input "15 000"
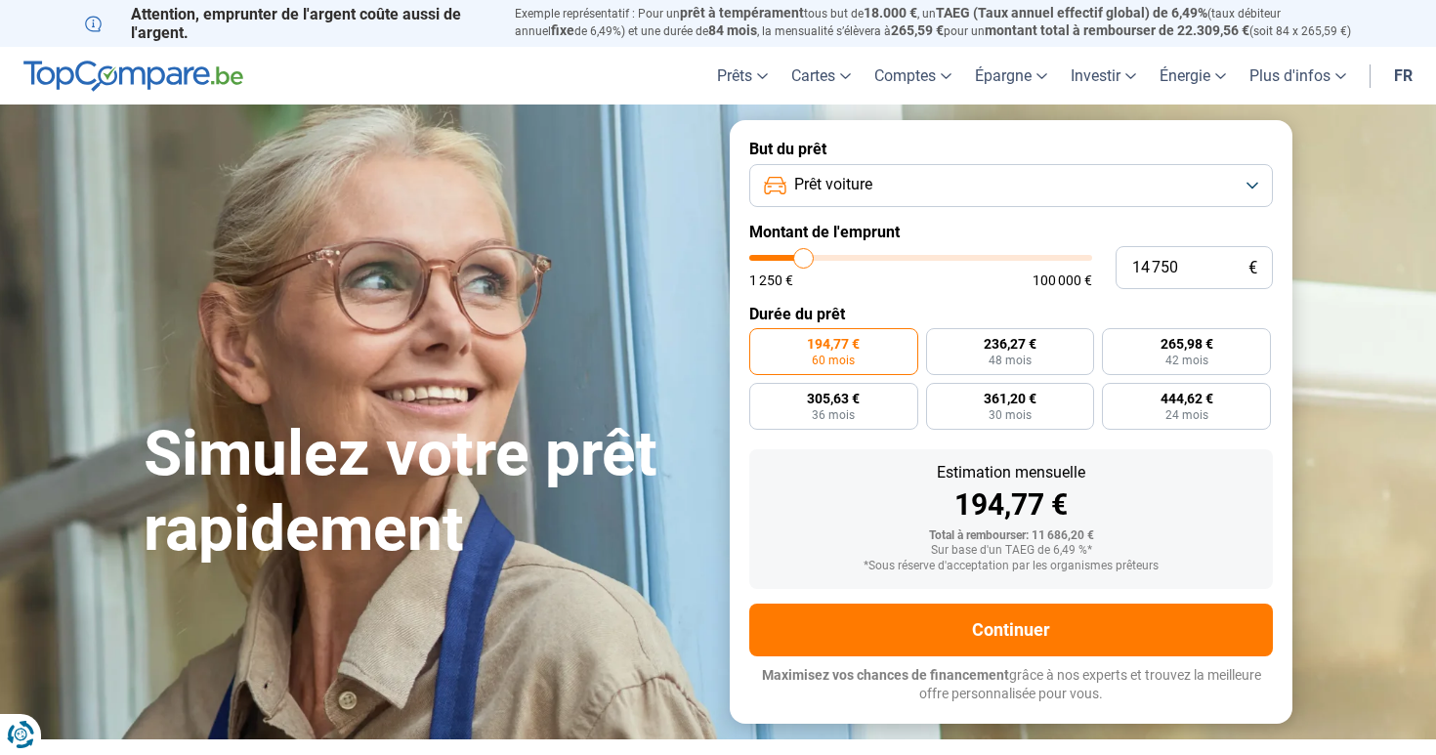
type input "15000"
type input "15 250"
type input "15250"
type input "15 500"
type input "15500"
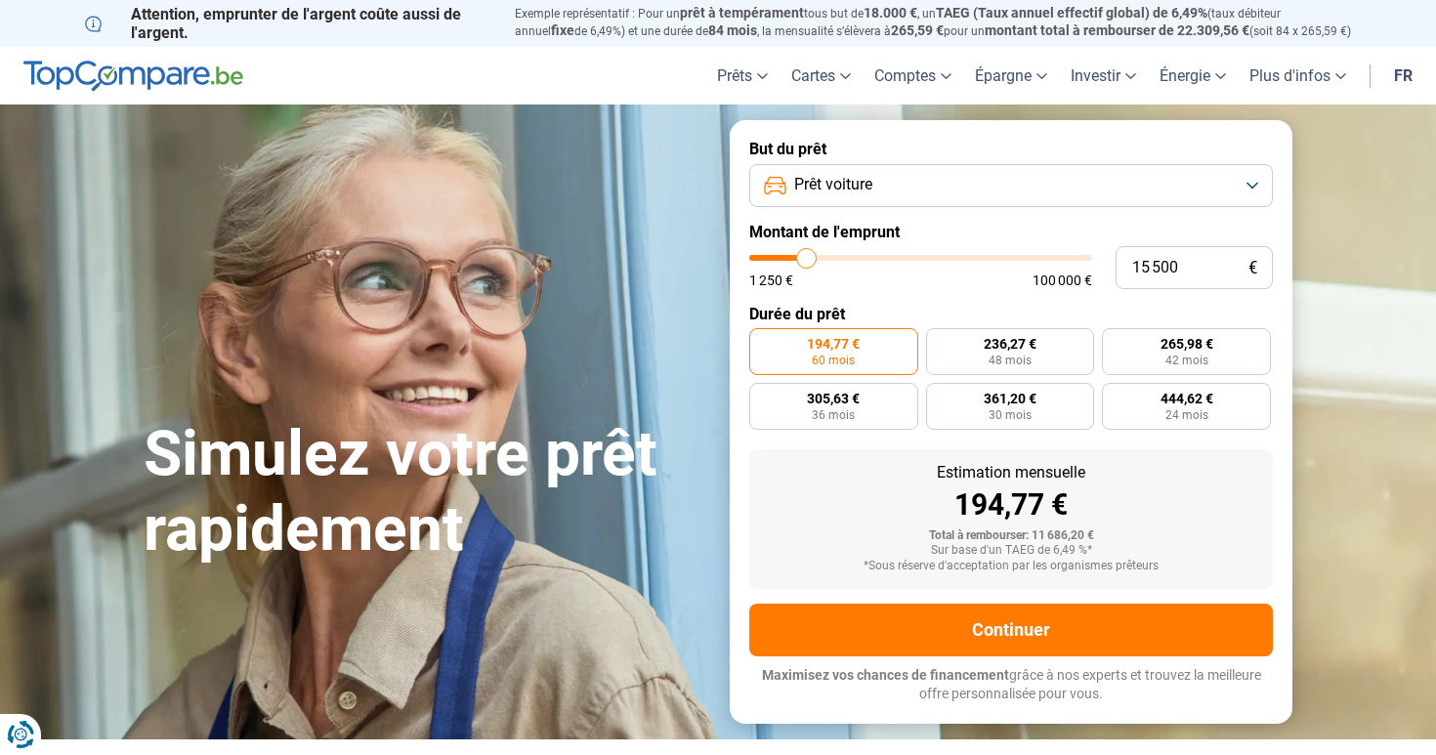
type input "15 750"
type input "15750"
type input "15 500"
type input "15500"
type input "15 250"
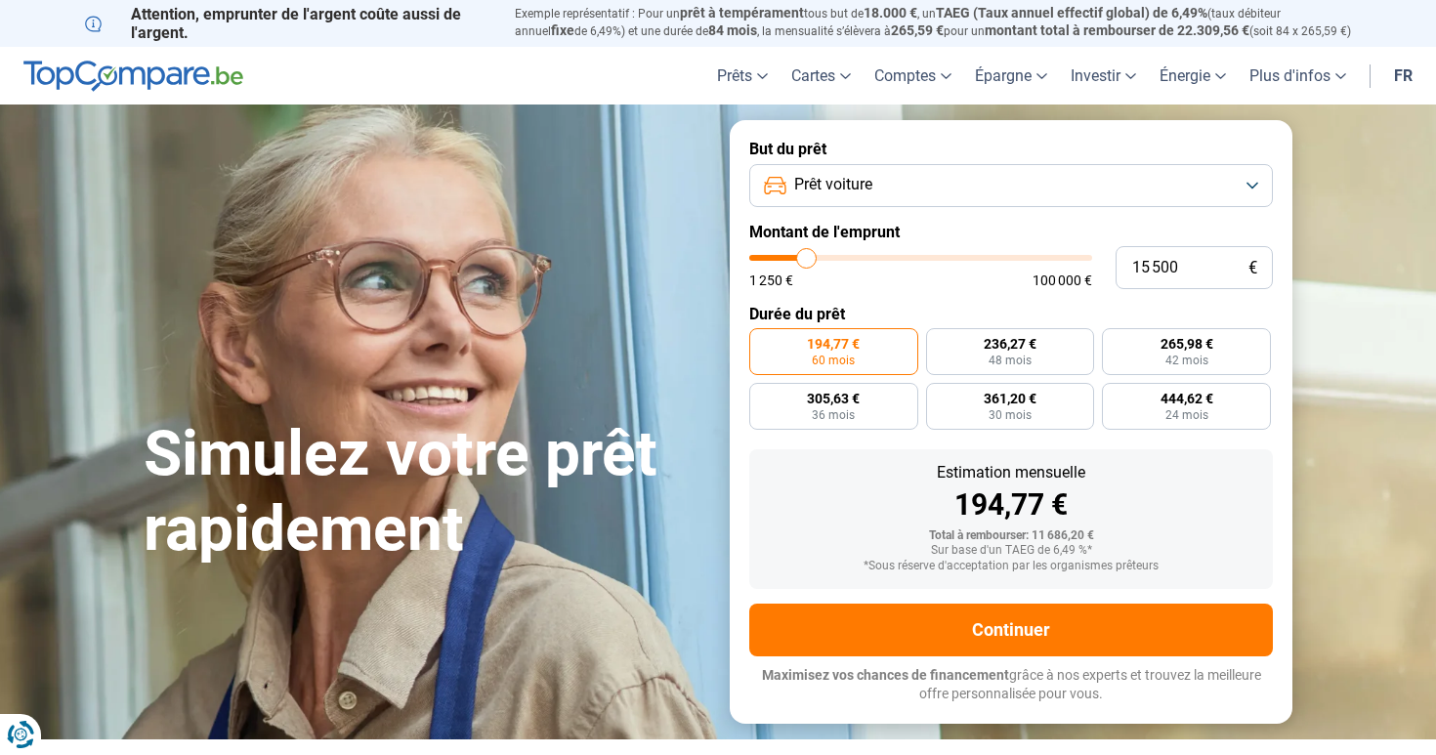
type input "15250"
type input "15 000"
type input "15000"
type input "15 250"
type input "15250"
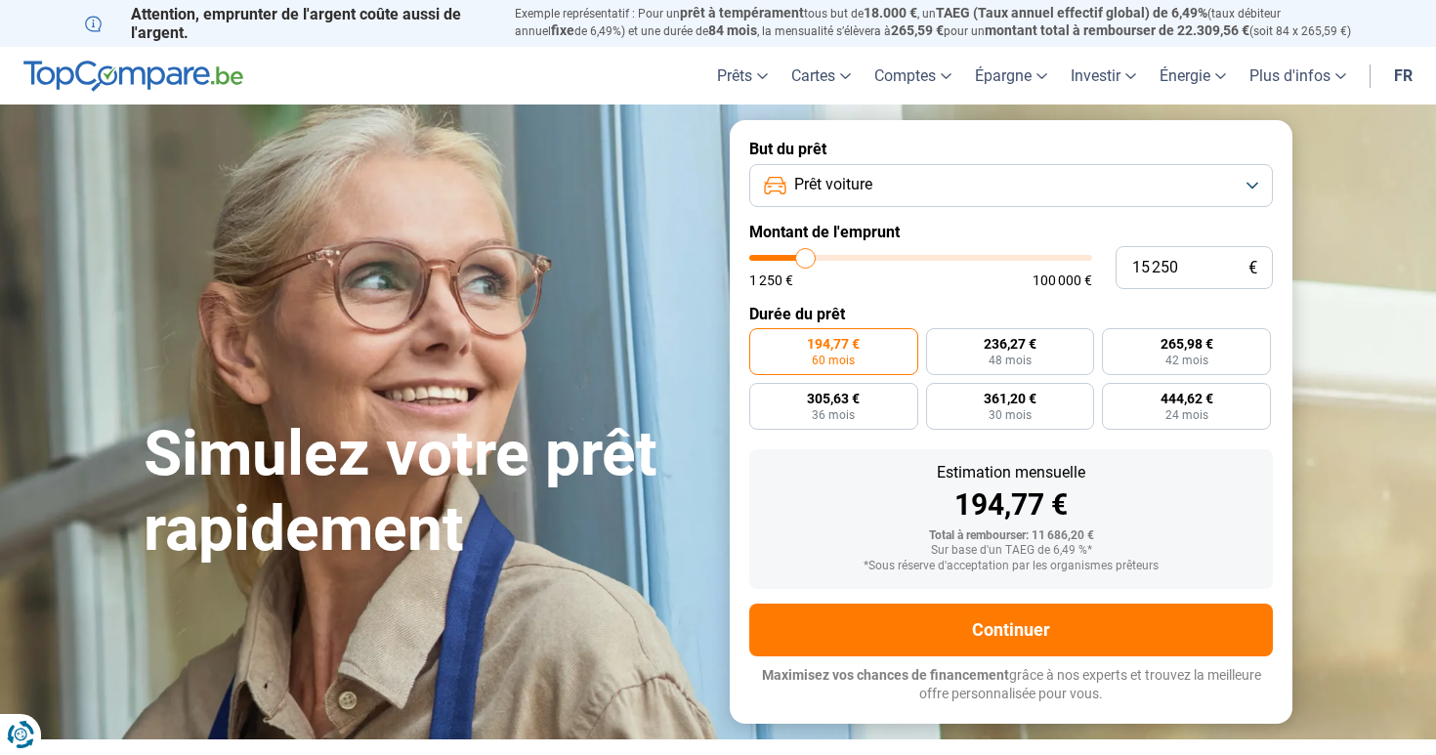
type input "14 750"
drag, startPoint x: 787, startPoint y: 255, endPoint x: 804, endPoint y: 272, distance: 23.5
type input "14750"
click at [804, 272] on div "1 250 € 100 000 €" at bounding box center [920, 271] width 343 height 32
click at [918, 291] on form "But du prêt Prêt voiture Montant de l'emprunt 14 750 € 1 250 € 100 000 € Durée …" at bounding box center [1011, 421] width 563 height 603
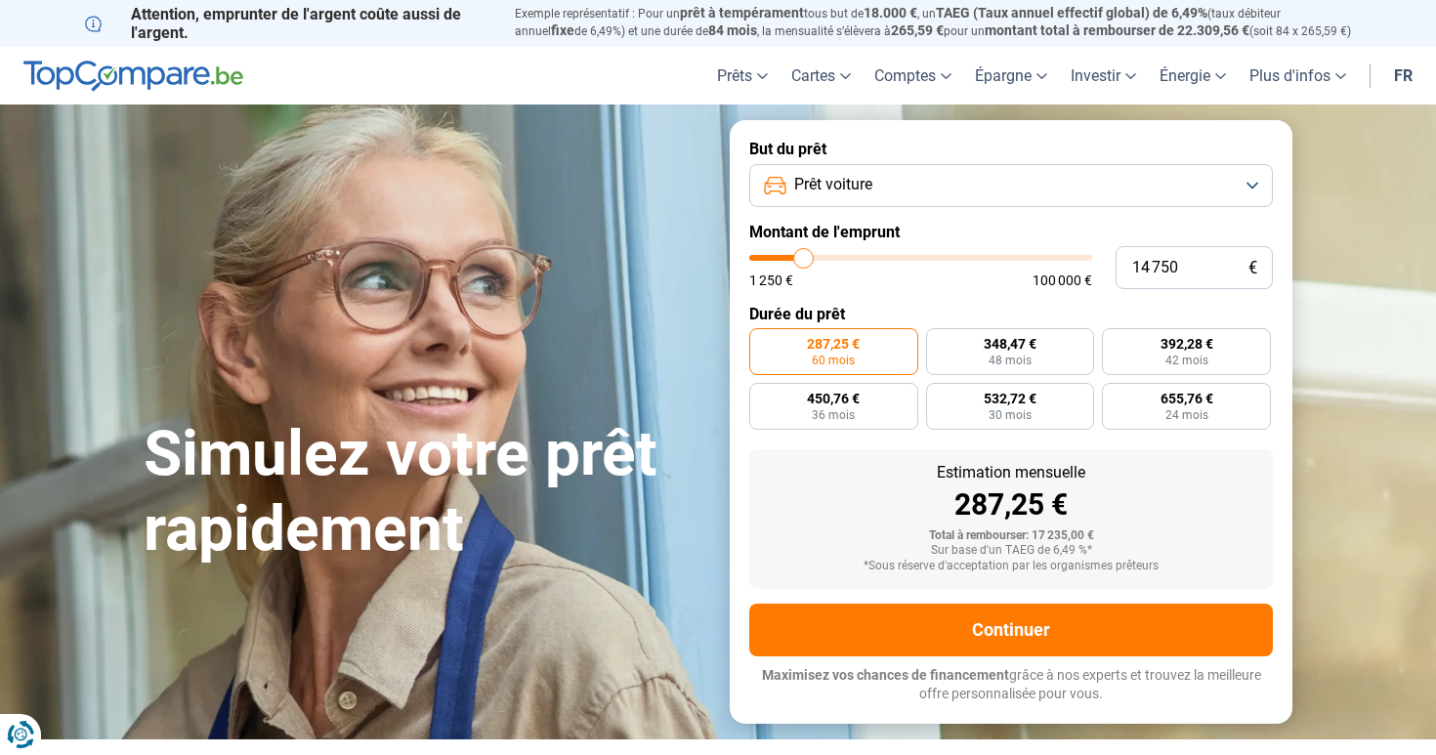
click at [947, 191] on button "Prêt voiture" at bounding box center [1011, 185] width 524 height 43
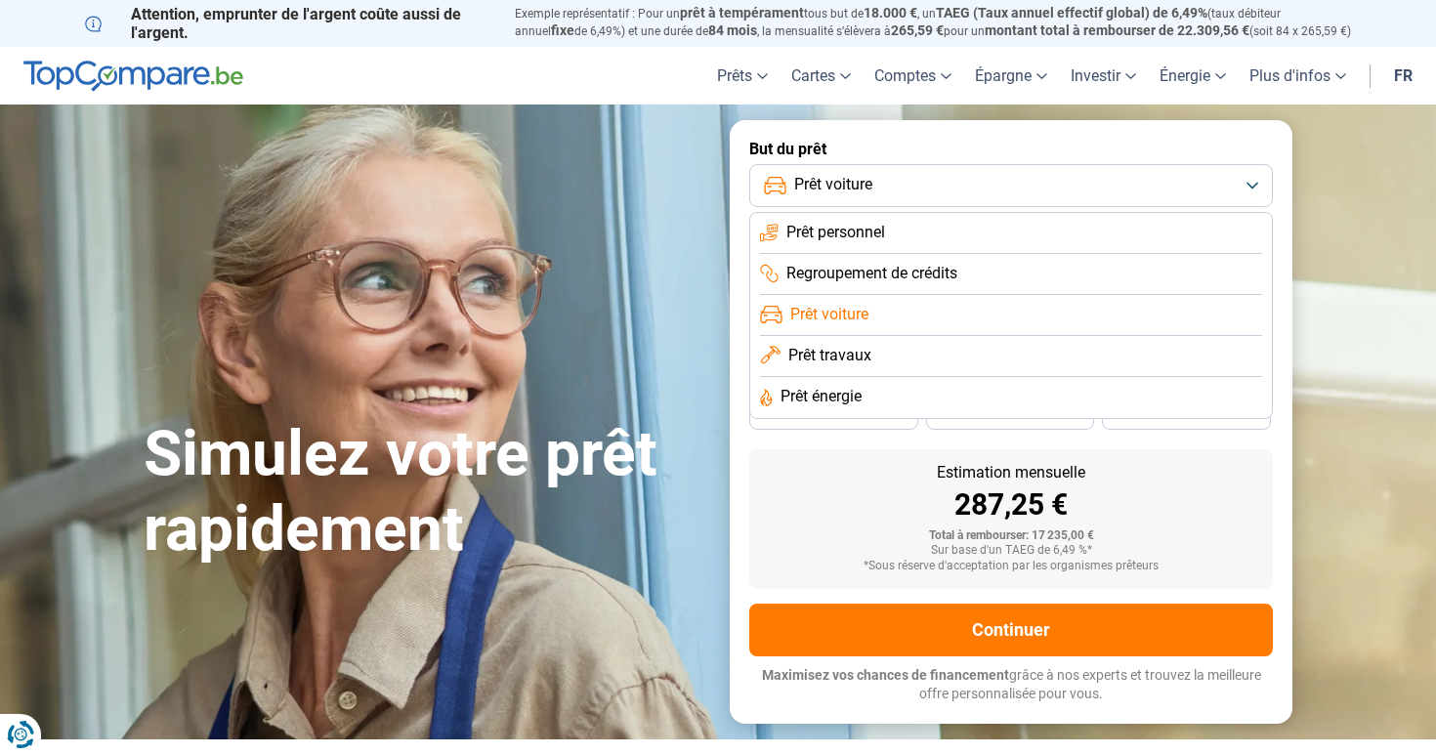
click at [805, 487] on div "Estimation mensuelle 287,25 €" at bounding box center [1011, 492] width 492 height 55
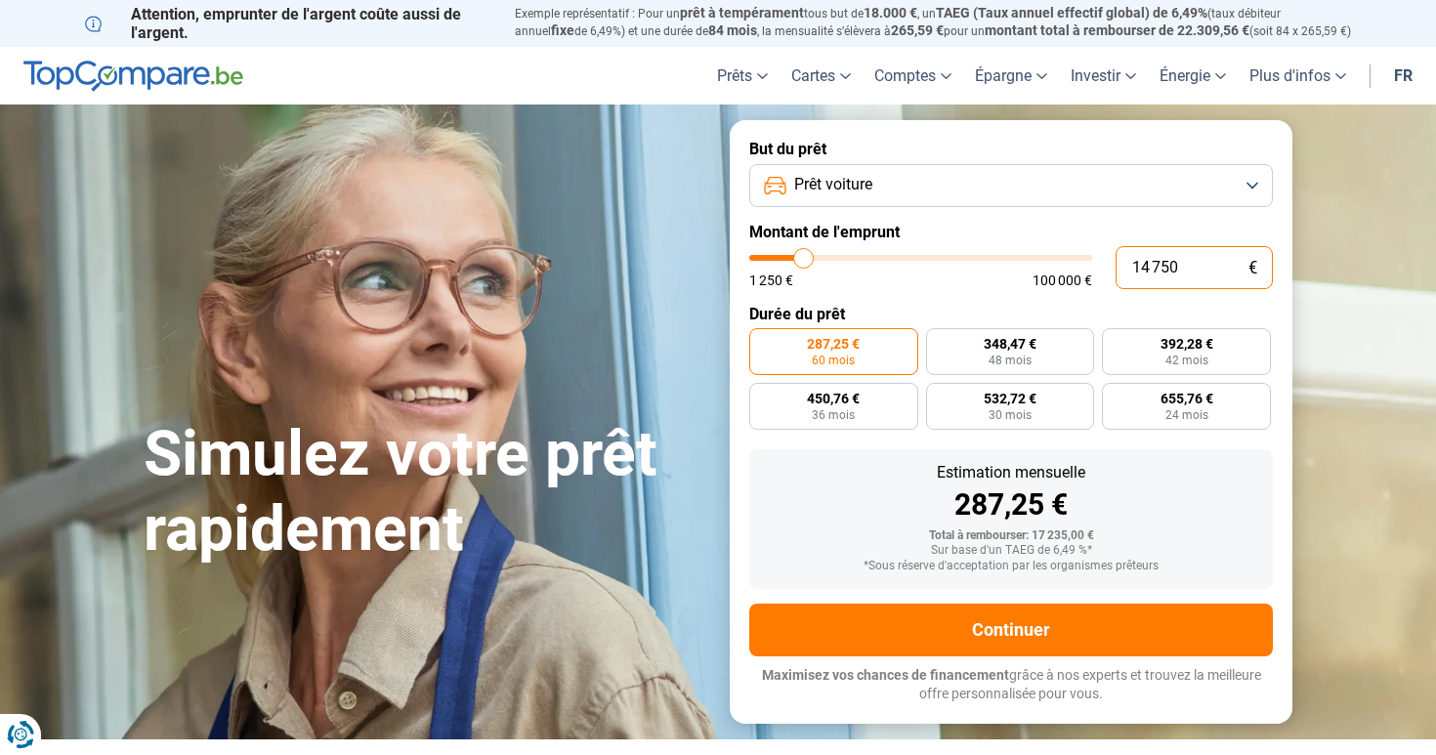
click at [1151, 270] on input "14 750" at bounding box center [1193, 267] width 157 height 43
type input "1 475"
type input "1500"
type input "147"
type input "1250"
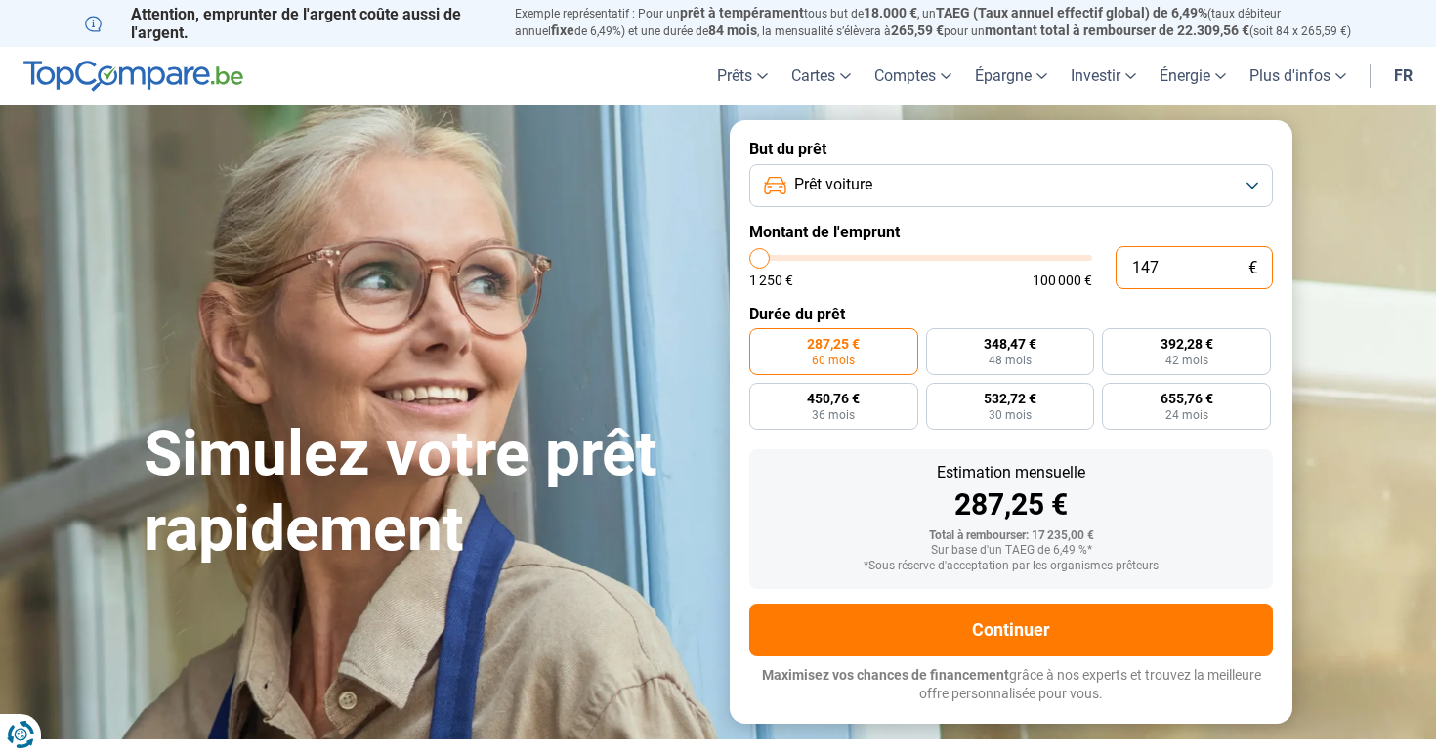
type input "14"
type input "1250"
type input "1"
type input "1250"
type input "13"
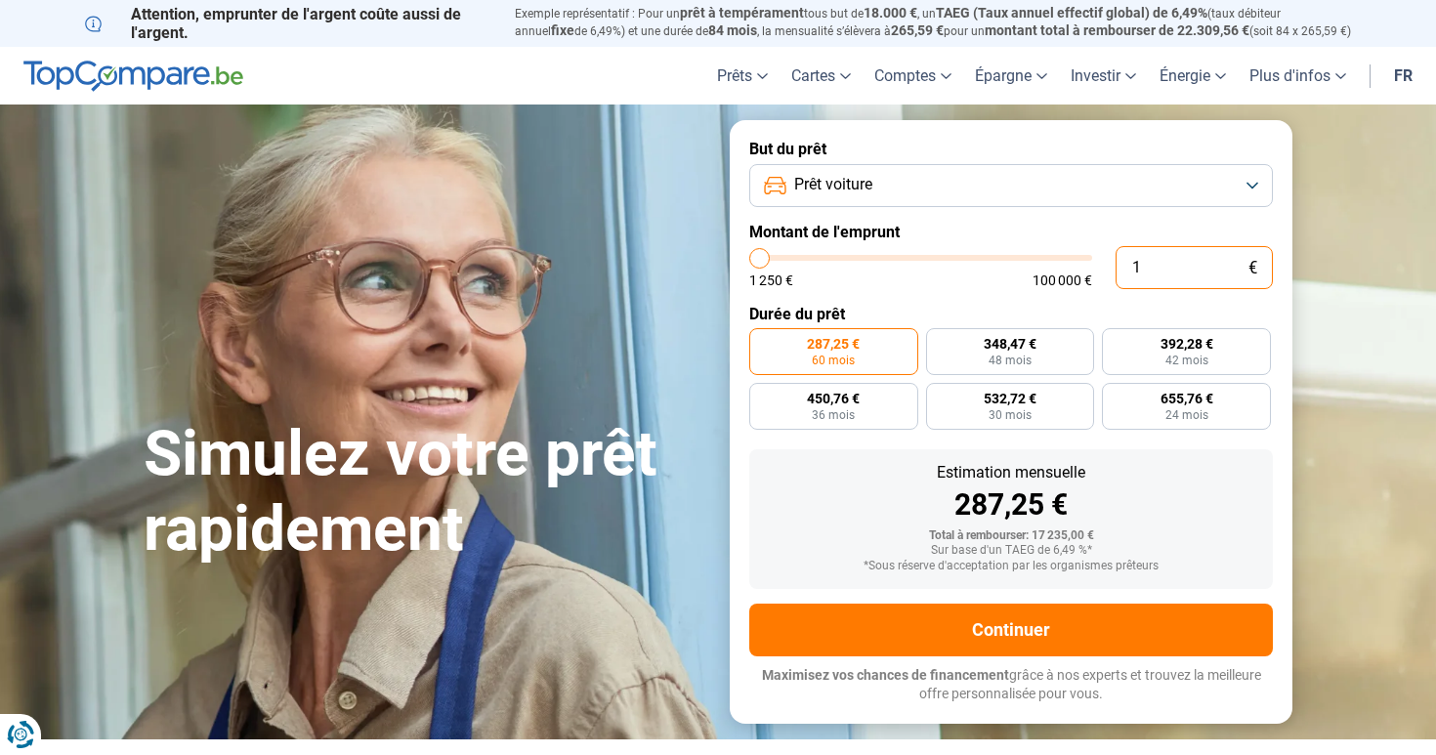
type input "1250"
type input "130"
type input "1250"
type input "1 300"
type input "1250"
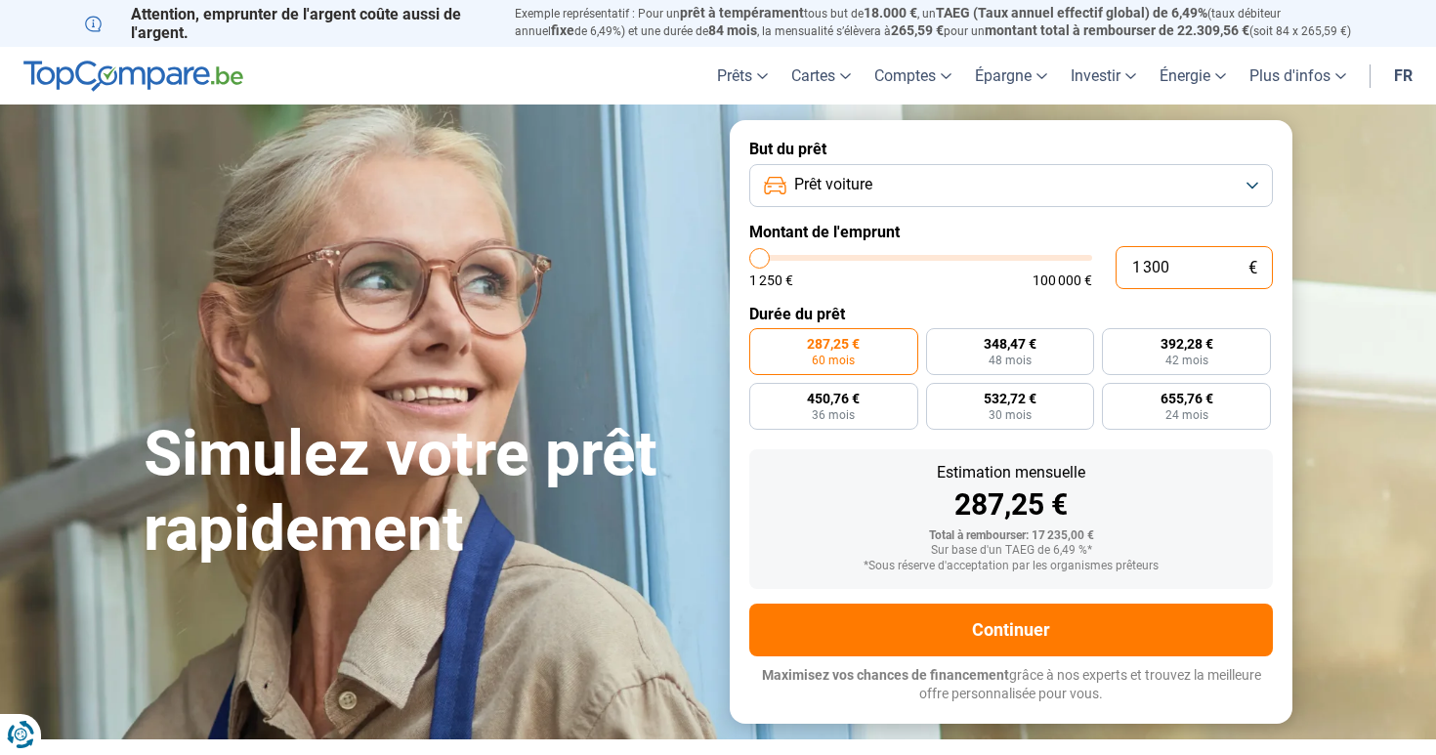
type input "13 000"
type input "13000"
click at [1044, 172] on button "Prêt voiture" at bounding box center [1011, 185] width 524 height 43
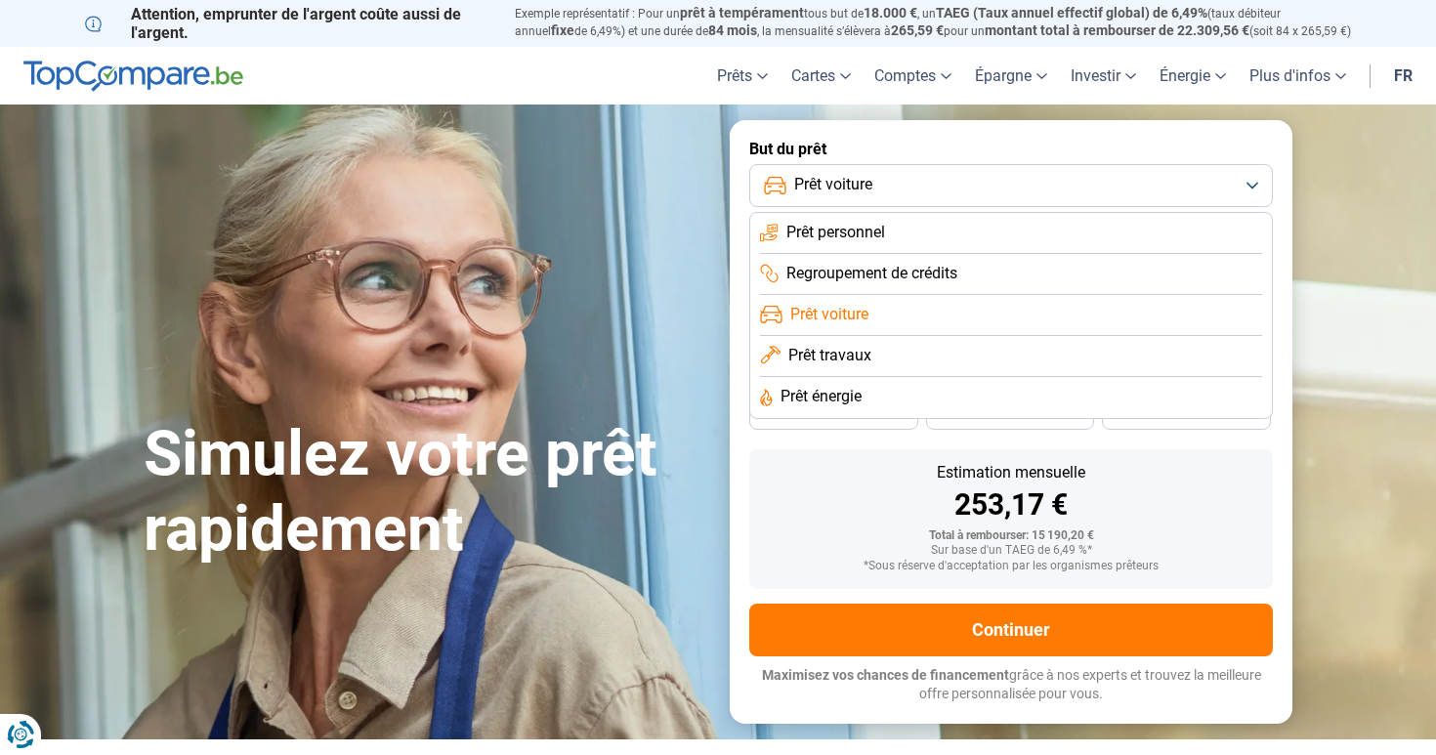
click at [968, 198] on button "Prêt voiture" at bounding box center [1011, 185] width 524 height 43
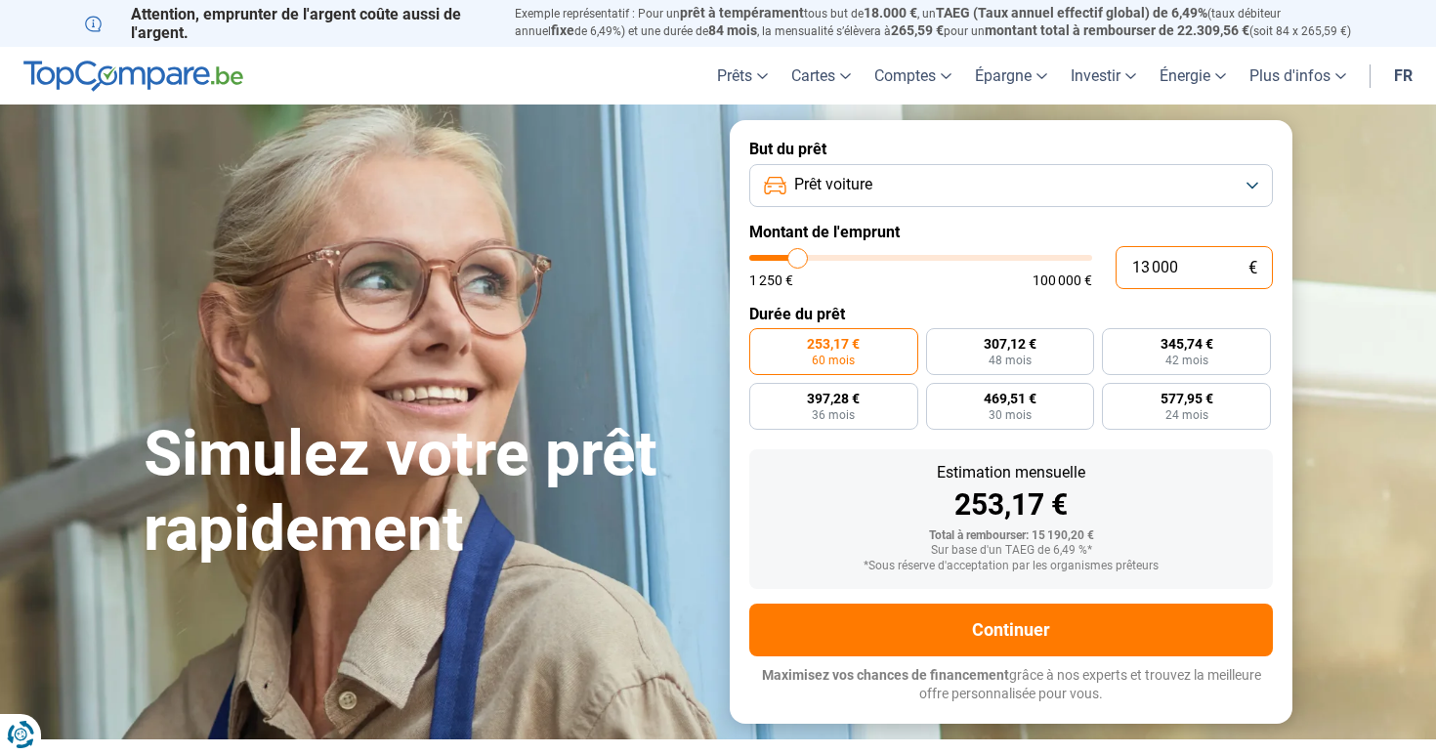
click at [1174, 275] on input "13 000" at bounding box center [1193, 267] width 157 height 43
type input "1 300"
type input "1250"
type input "130"
type input "1250"
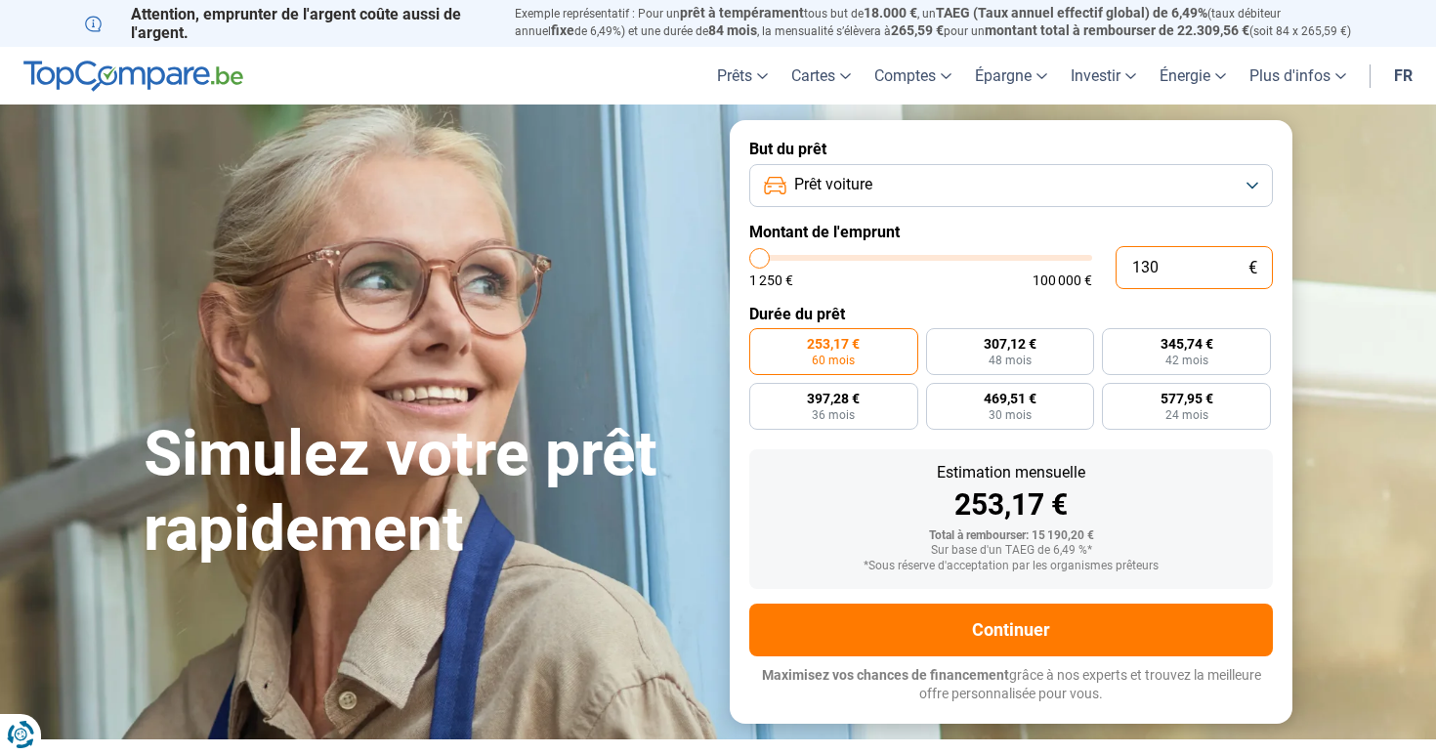
type input "13"
type input "1250"
type input "1"
type input "1250"
type input "0"
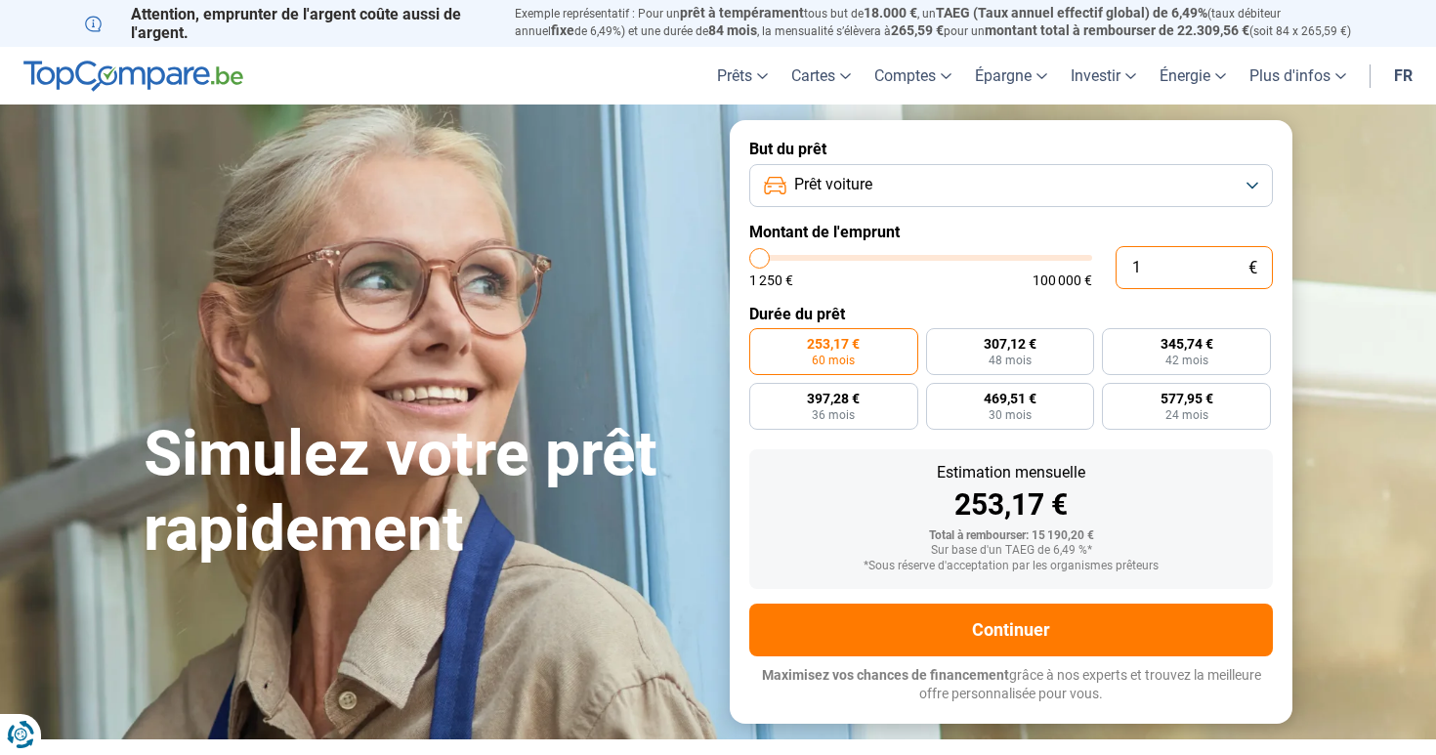
type input "1250"
type input "7"
type input "1250"
type input "0"
type input "1250"
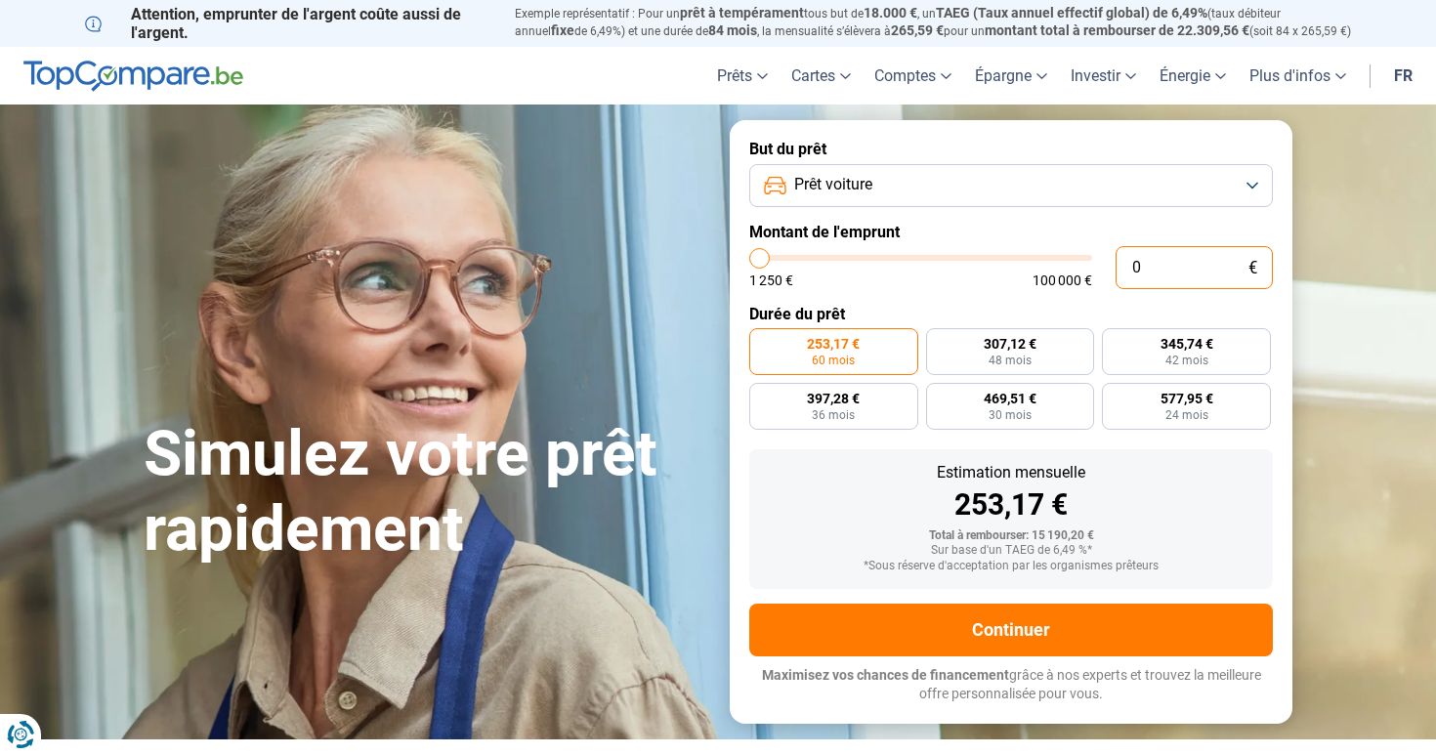
type input "1"
type input "1250"
type input "17"
type input "1250"
type input "170"
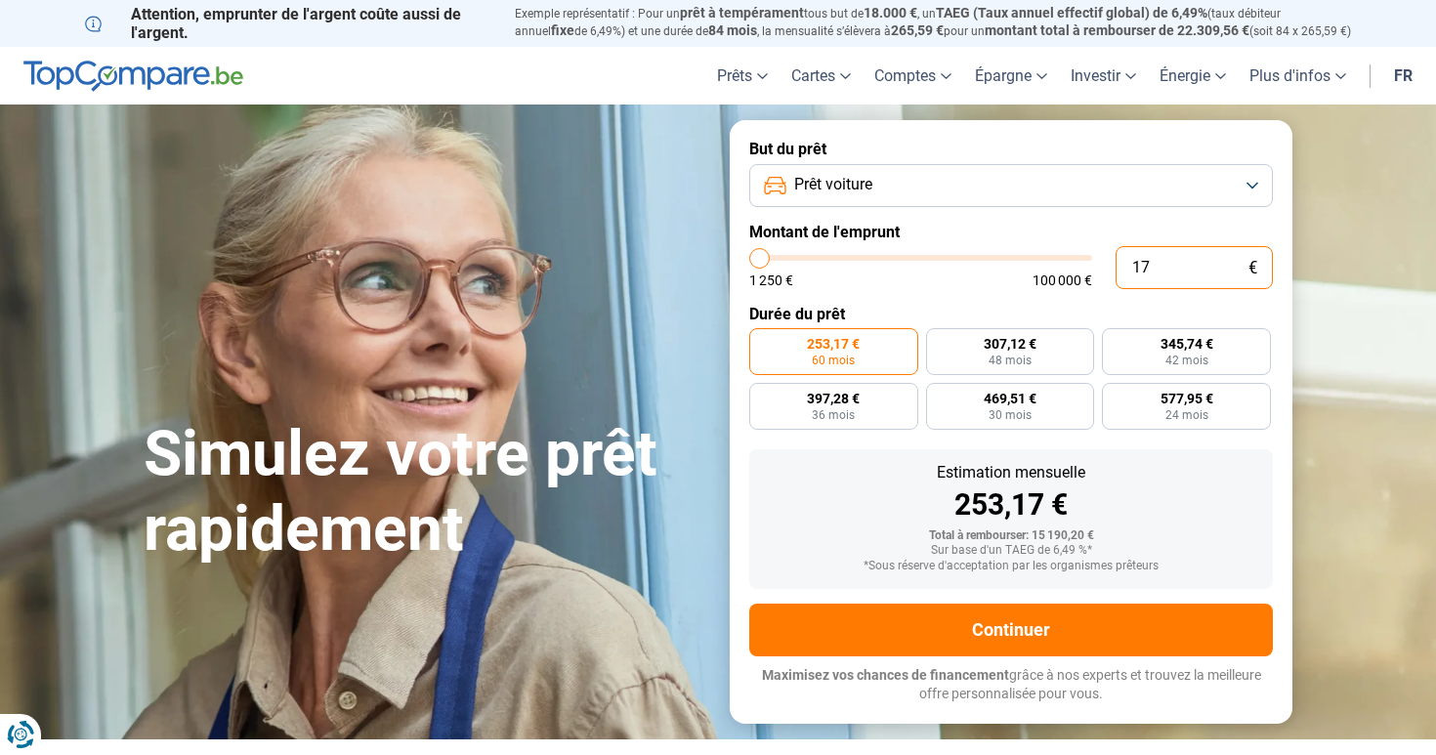
type input "1250"
type input "1 700"
type input "1750"
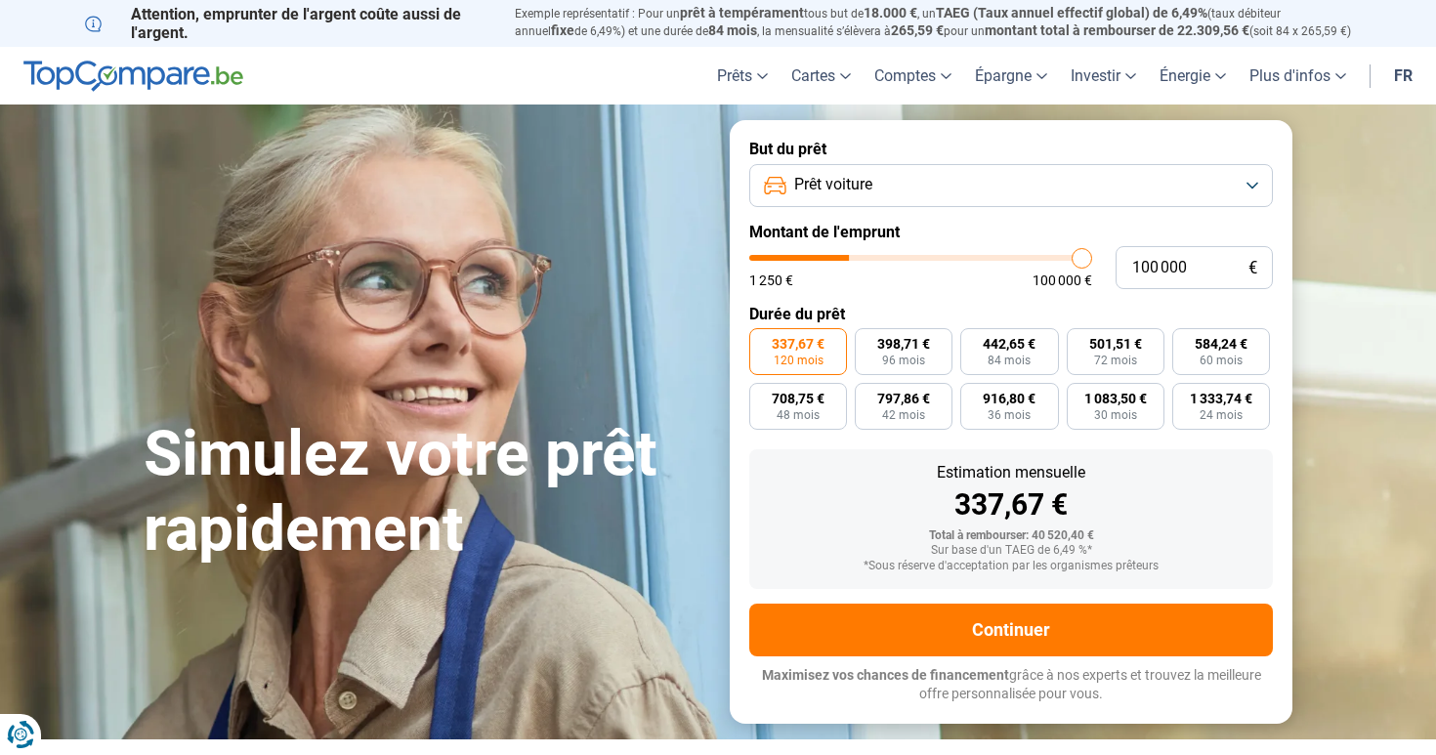
click at [1087, 260] on input "range" at bounding box center [920, 258] width 343 height 6
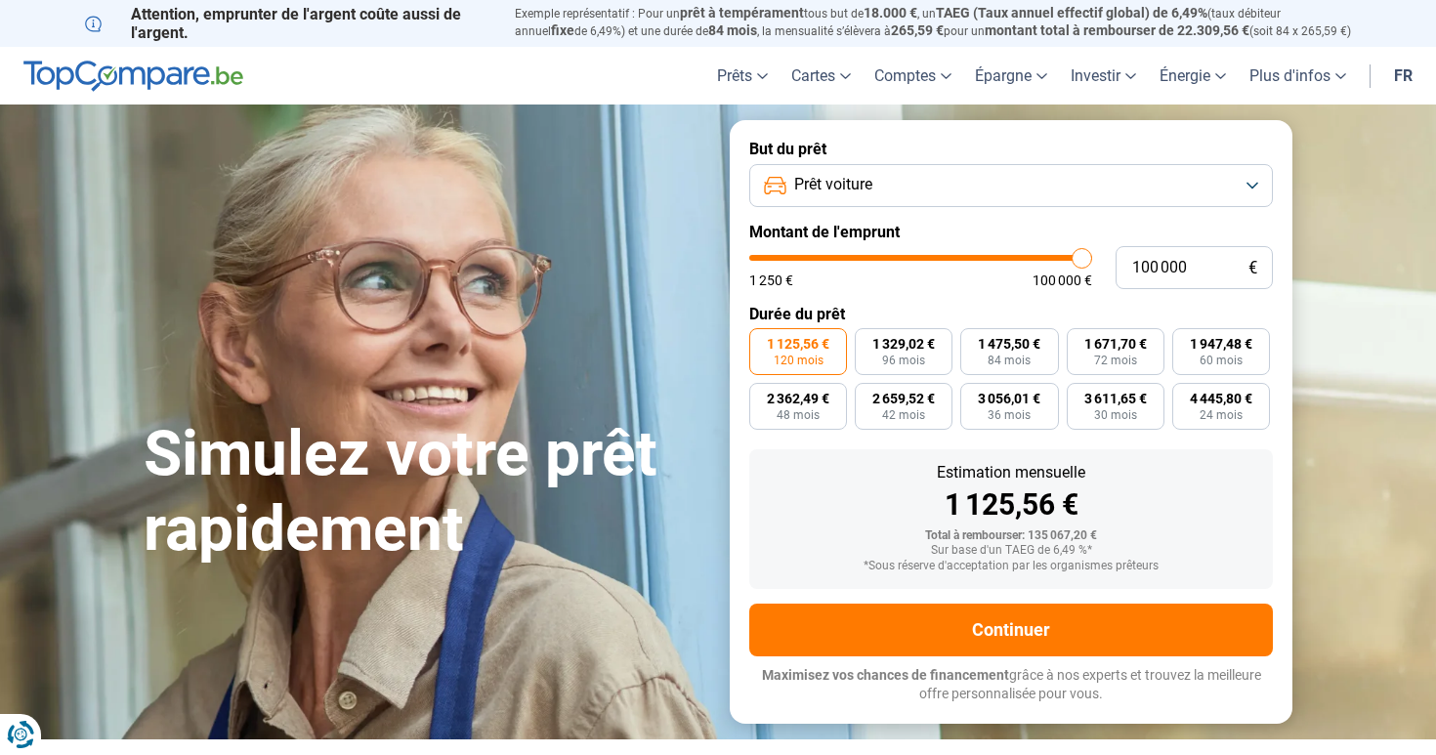
drag, startPoint x: 1087, startPoint y: 260, endPoint x: 1107, endPoint y: 260, distance: 19.5
click at [1107, 260] on div "100 000 € 1 250 € 100 000 €" at bounding box center [1011, 267] width 524 height 43
click at [904, 285] on div "1 250 € 100 000 €" at bounding box center [920, 280] width 343 height 14
click at [1086, 255] on input "range" at bounding box center [920, 258] width 343 height 6
click at [1032, 211] on form "But du prêt Prêt voiture Montant de l'emprunt 100 000 € 1 250 € 100 000 € Durée…" at bounding box center [1011, 421] width 563 height 603
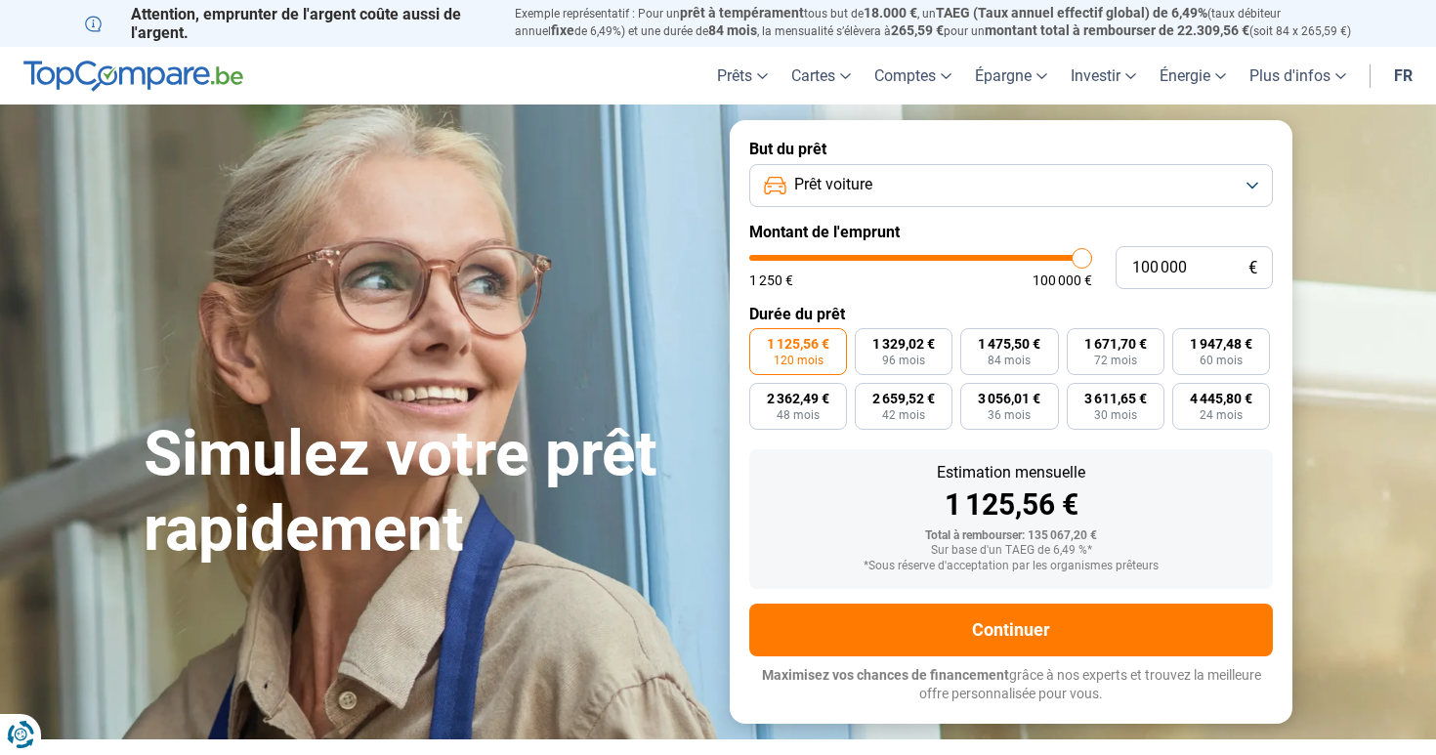
click at [982, 189] on button "Prêt voiture" at bounding box center [1011, 185] width 524 height 43
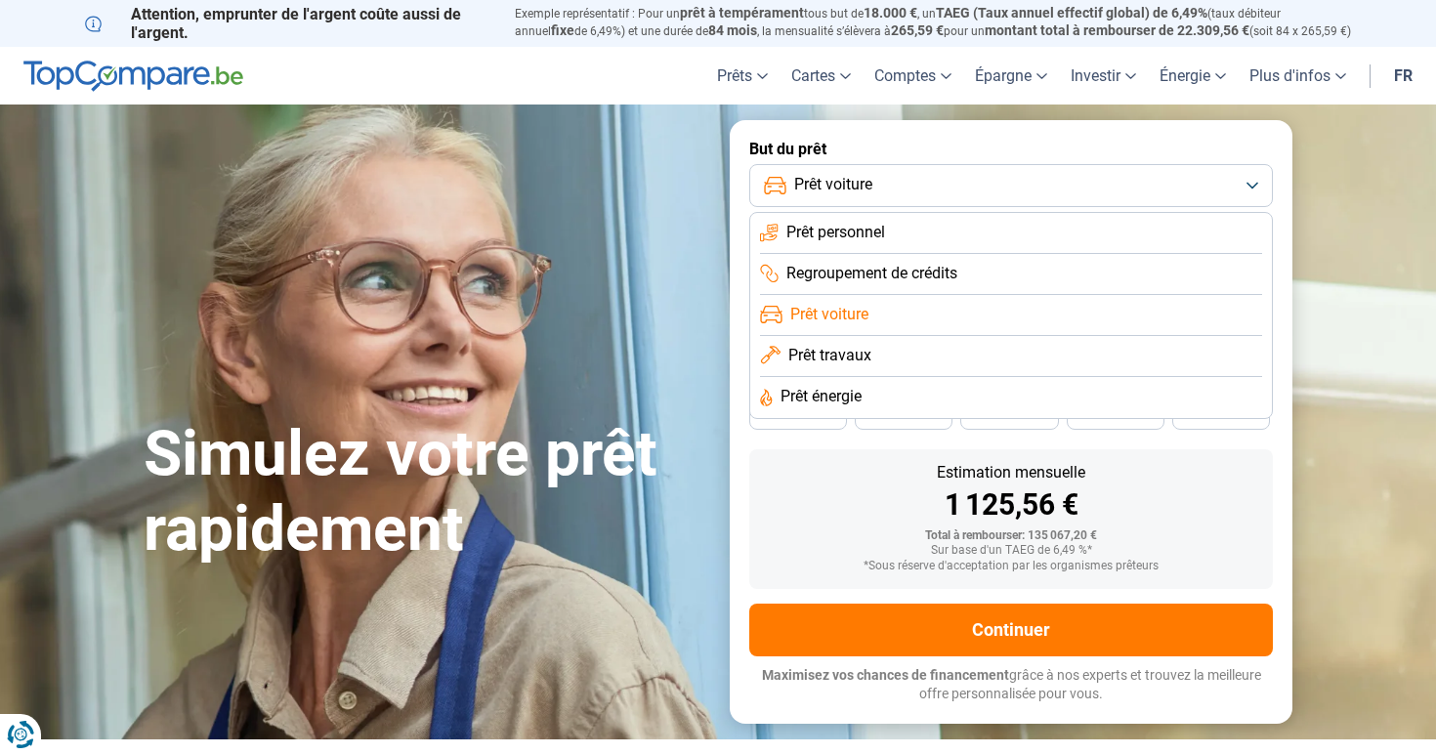
click at [939, 228] on li "Prêt personnel" at bounding box center [1011, 233] width 502 height 41
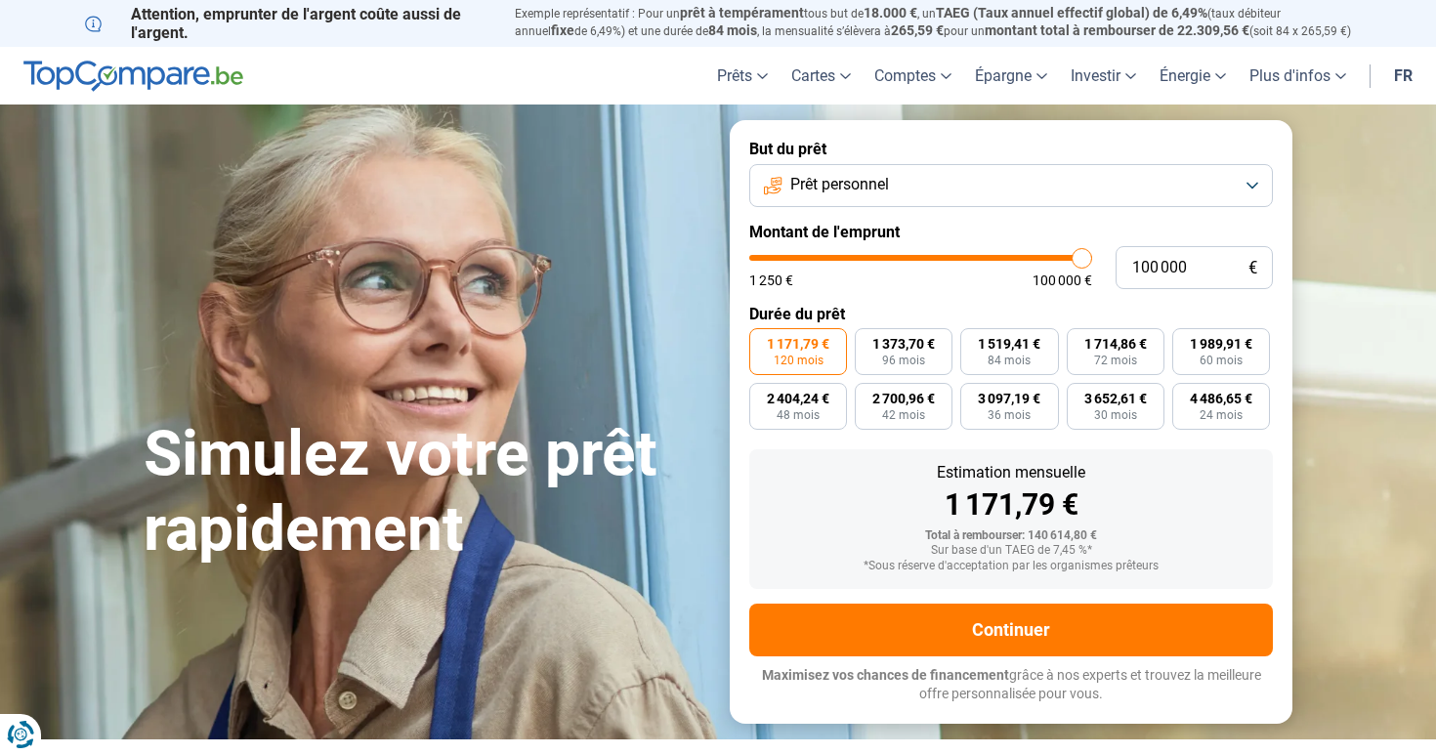
click at [983, 177] on button "Prêt personnel" at bounding box center [1011, 185] width 524 height 43
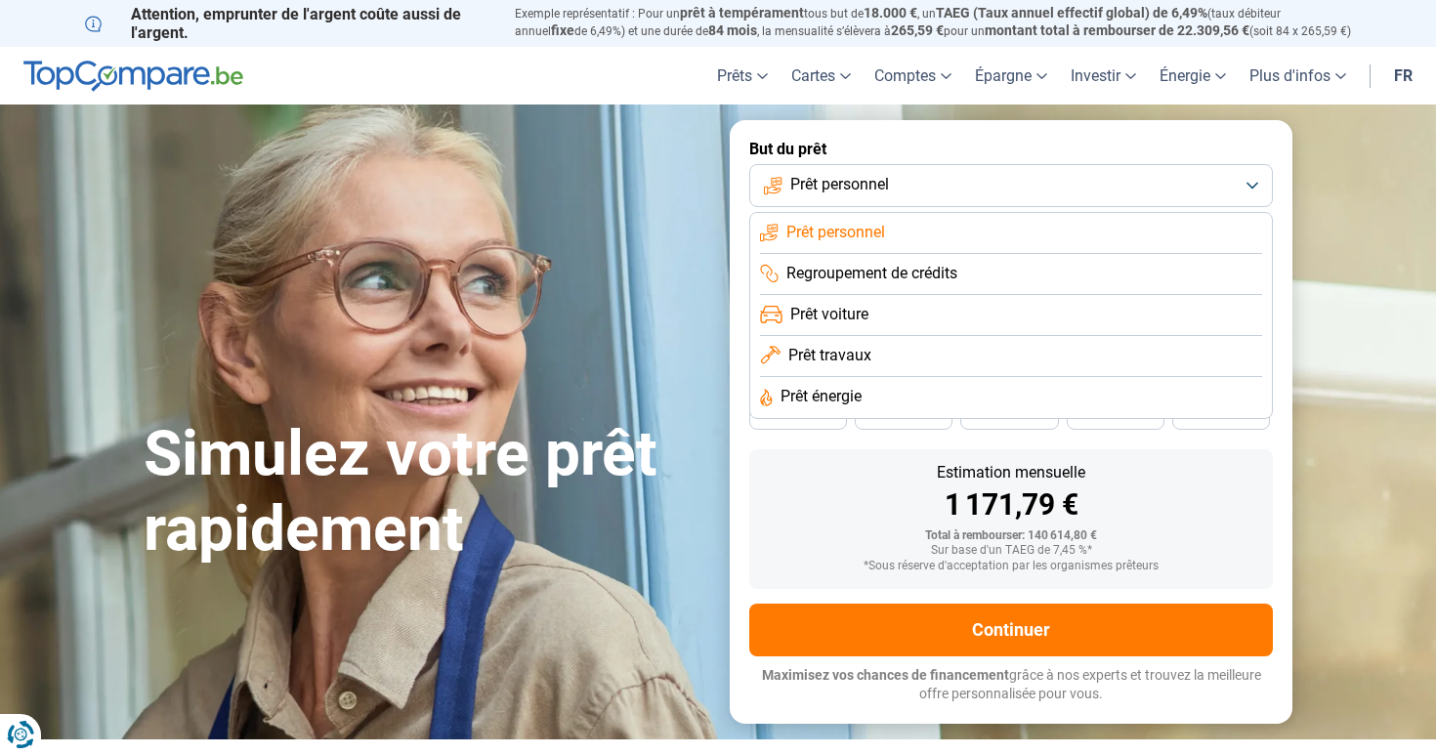
click at [967, 379] on li "Prêt énergie" at bounding box center [1011, 397] width 502 height 41
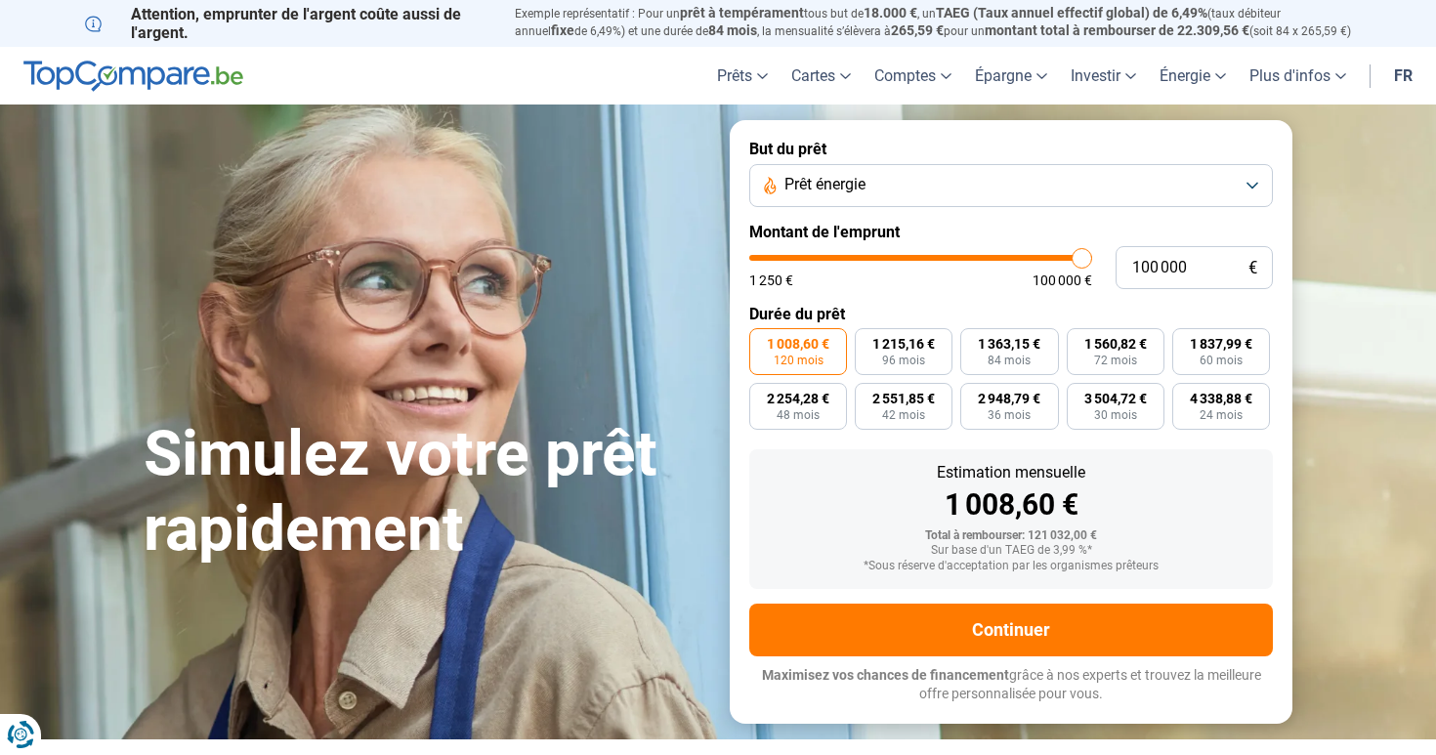
click at [1013, 205] on button "Prêt énergie" at bounding box center [1011, 185] width 524 height 43
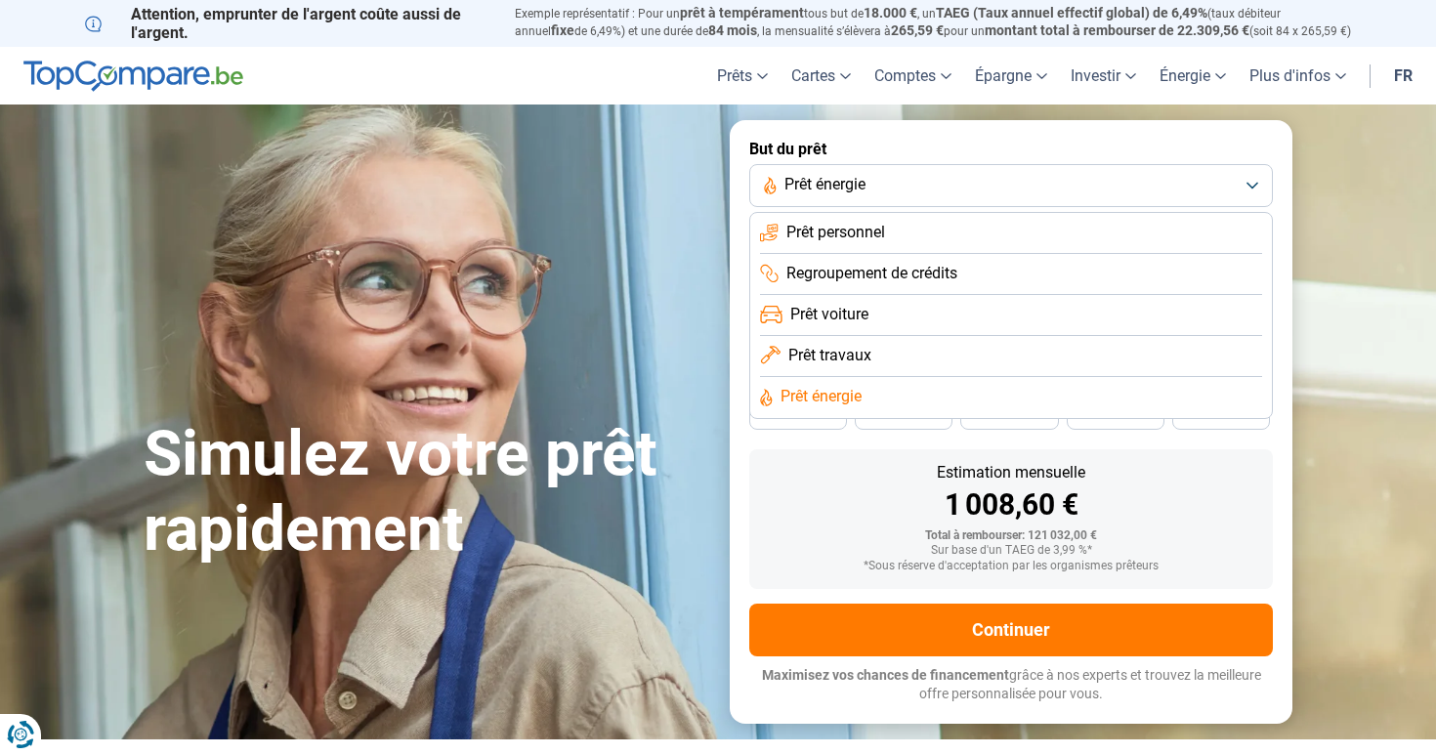
click at [943, 340] on li "Prêt travaux" at bounding box center [1011, 356] width 502 height 41
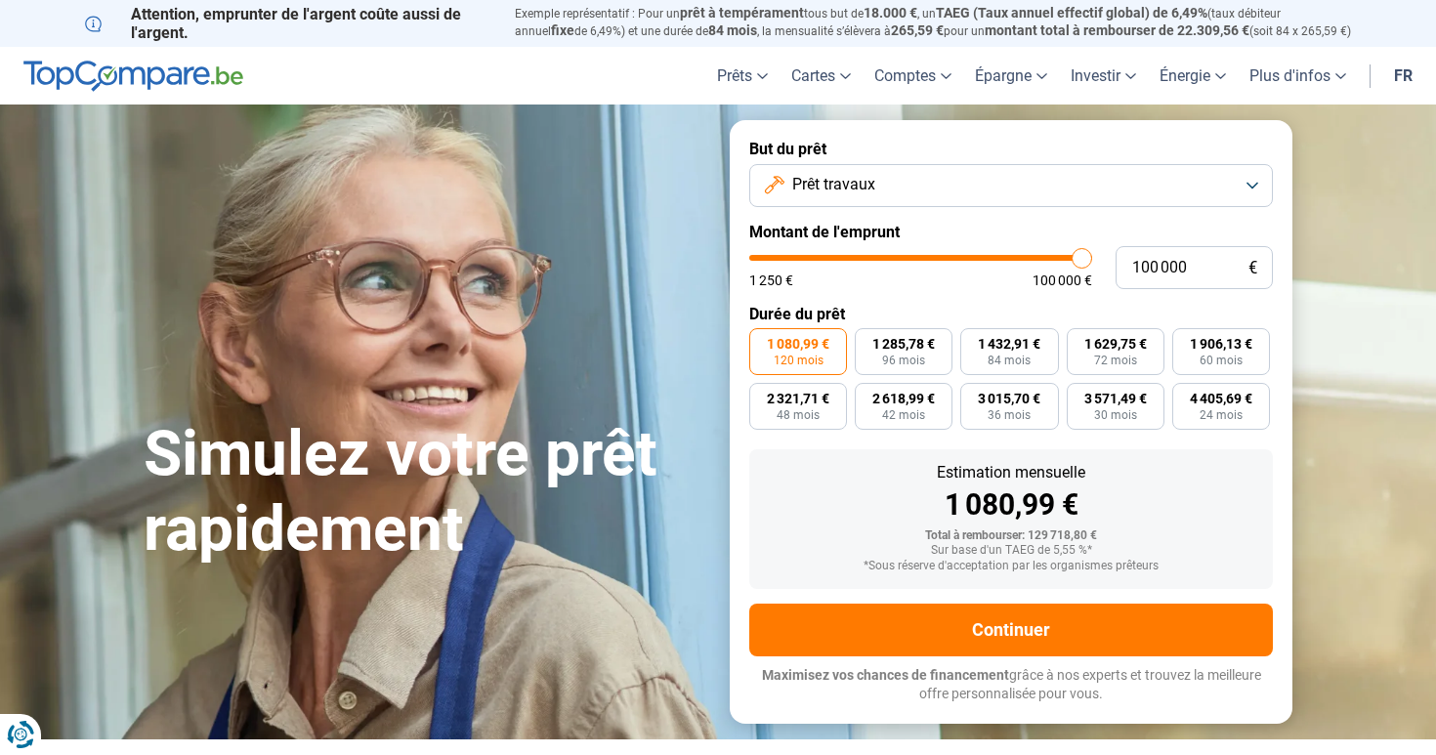
click at [986, 185] on button "Prêt travaux" at bounding box center [1011, 185] width 524 height 43
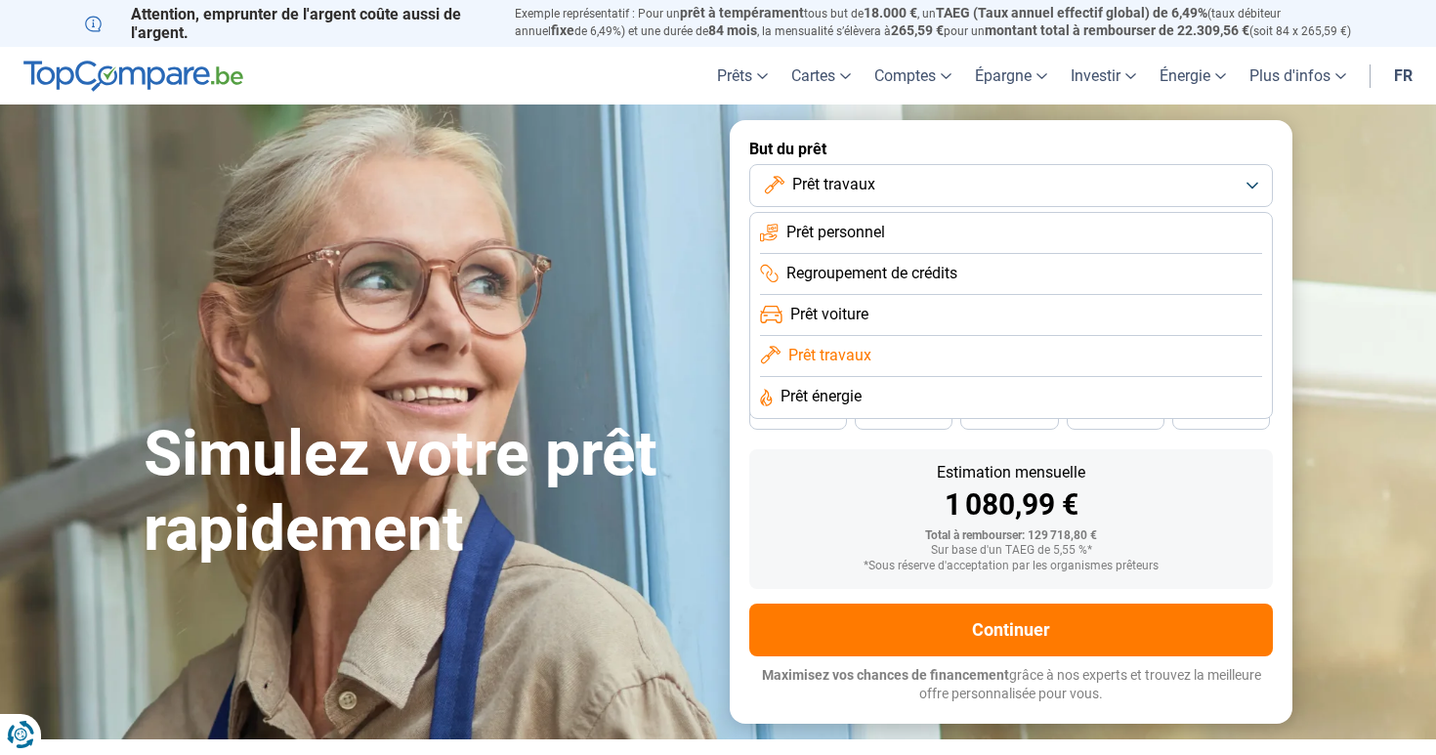
click at [861, 320] on span "Prêt voiture" at bounding box center [829, 314] width 78 height 21
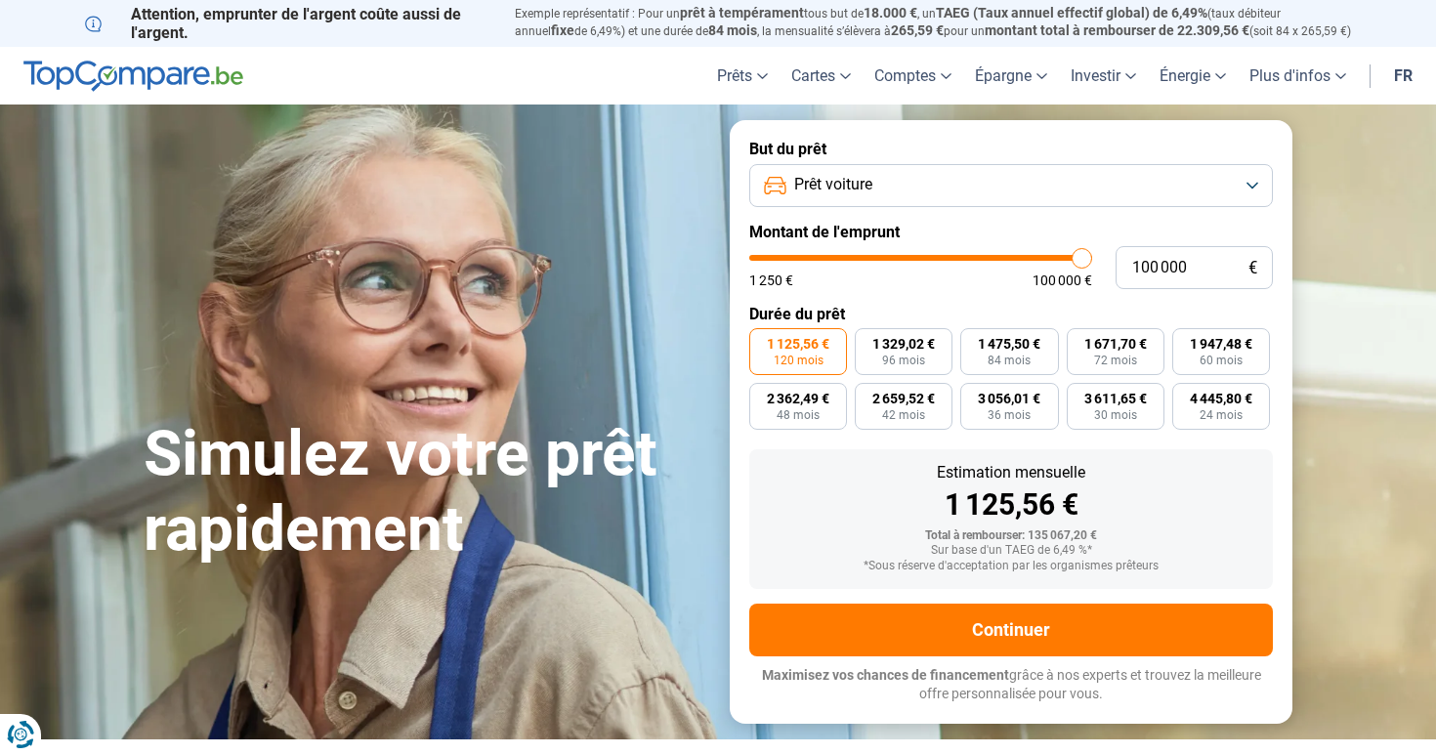
click at [943, 205] on button "Prêt voiture" at bounding box center [1011, 185] width 524 height 43
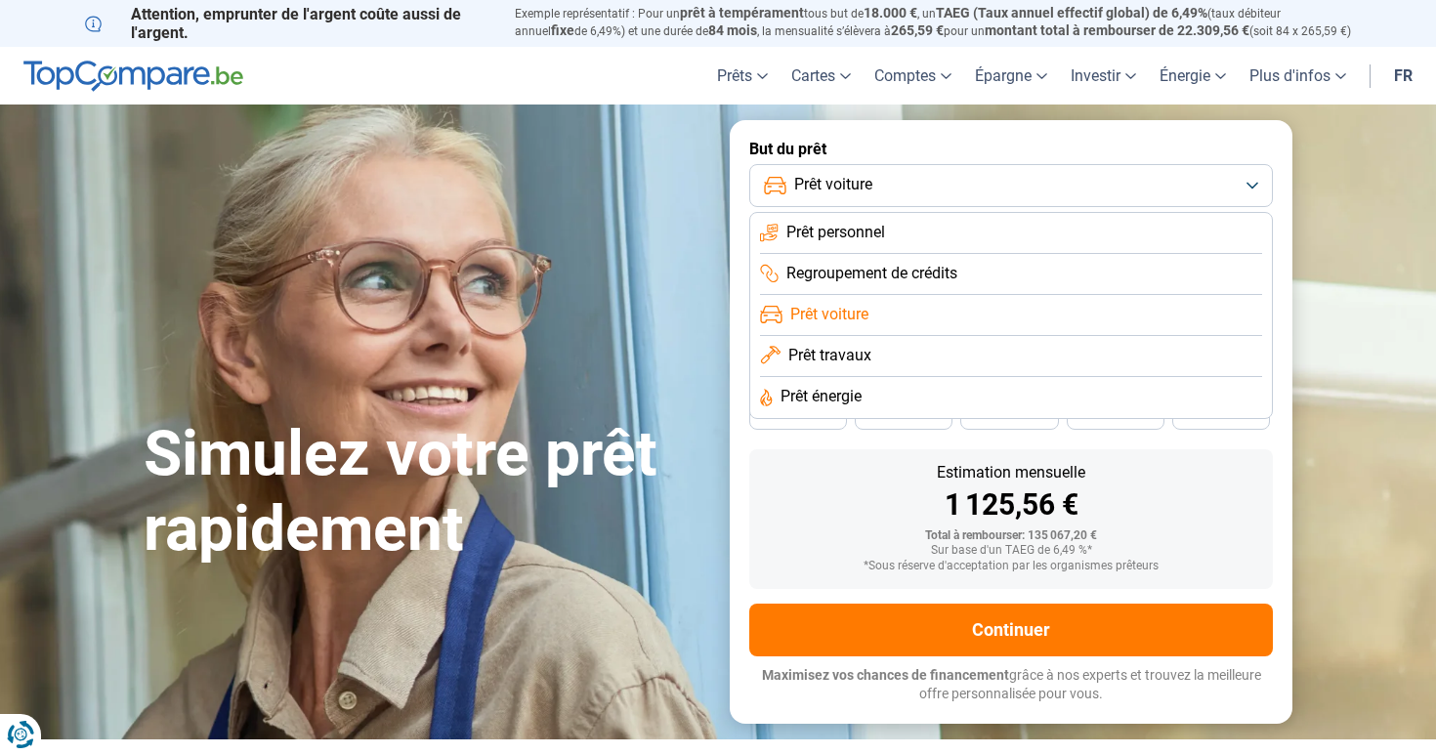
click at [905, 274] on span "Regroupement de crédits" at bounding box center [871, 273] width 171 height 21
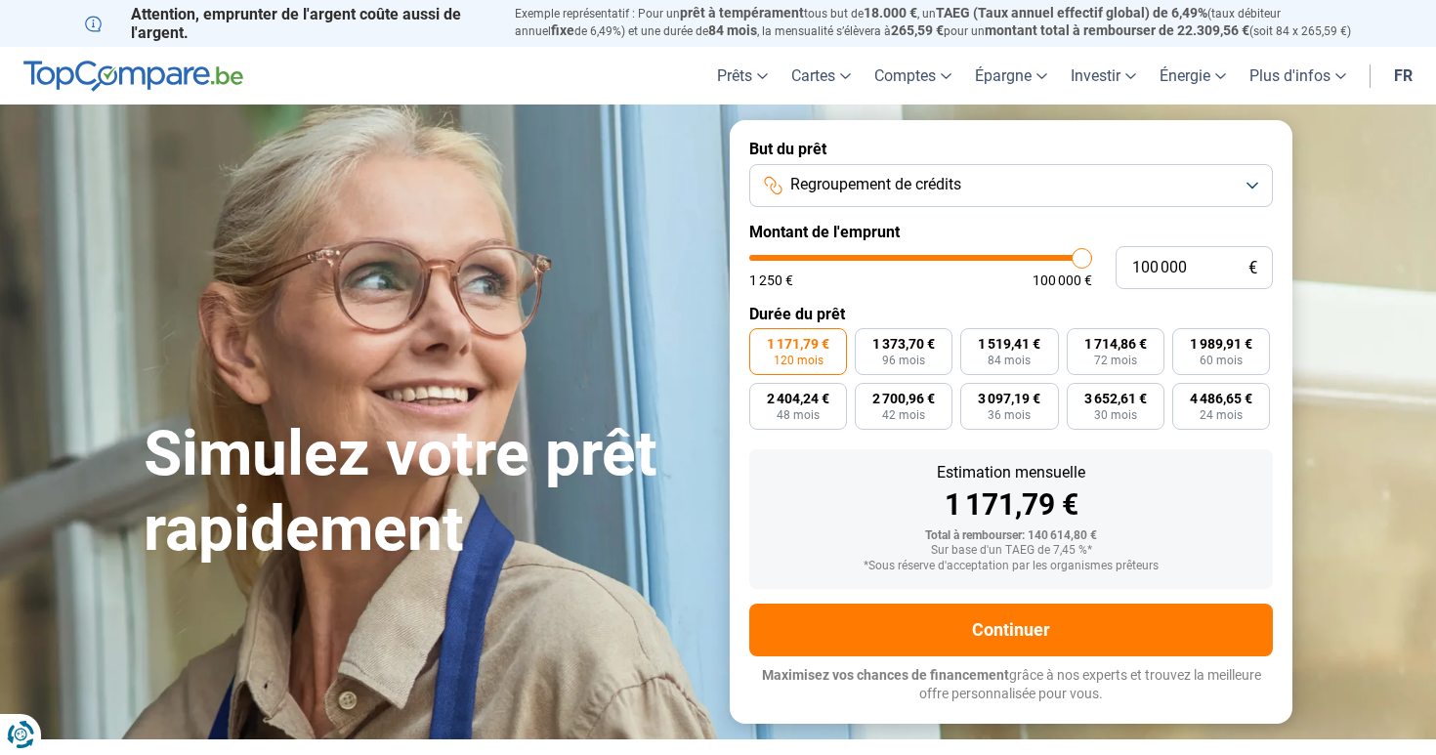
drag, startPoint x: 1068, startPoint y: 271, endPoint x: 822, endPoint y: 276, distance: 245.2
click at [822, 276] on div "1 250 € 100 000 €" at bounding box center [920, 271] width 343 height 32
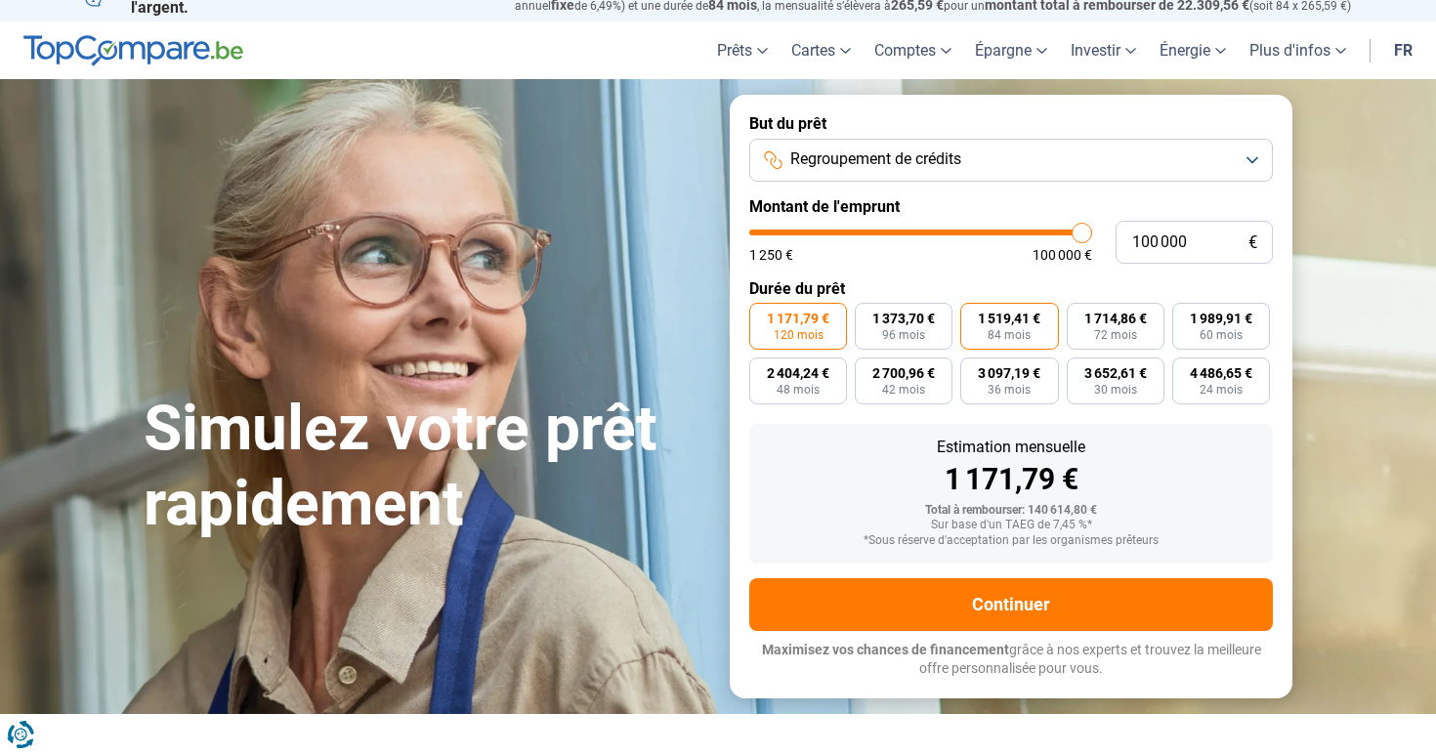
scroll to position [29, 0]
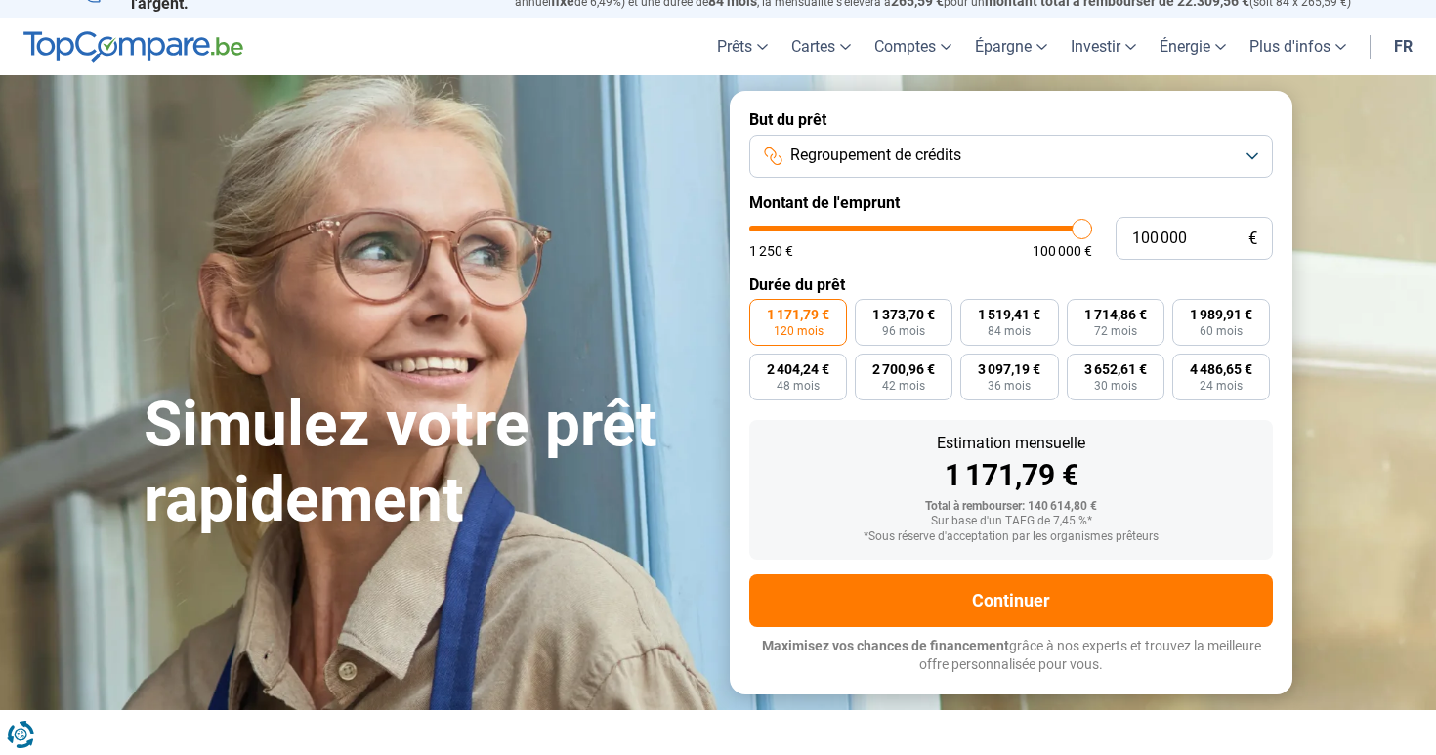
click at [950, 177] on button "Regroupement de crédits" at bounding box center [1011, 156] width 524 height 43
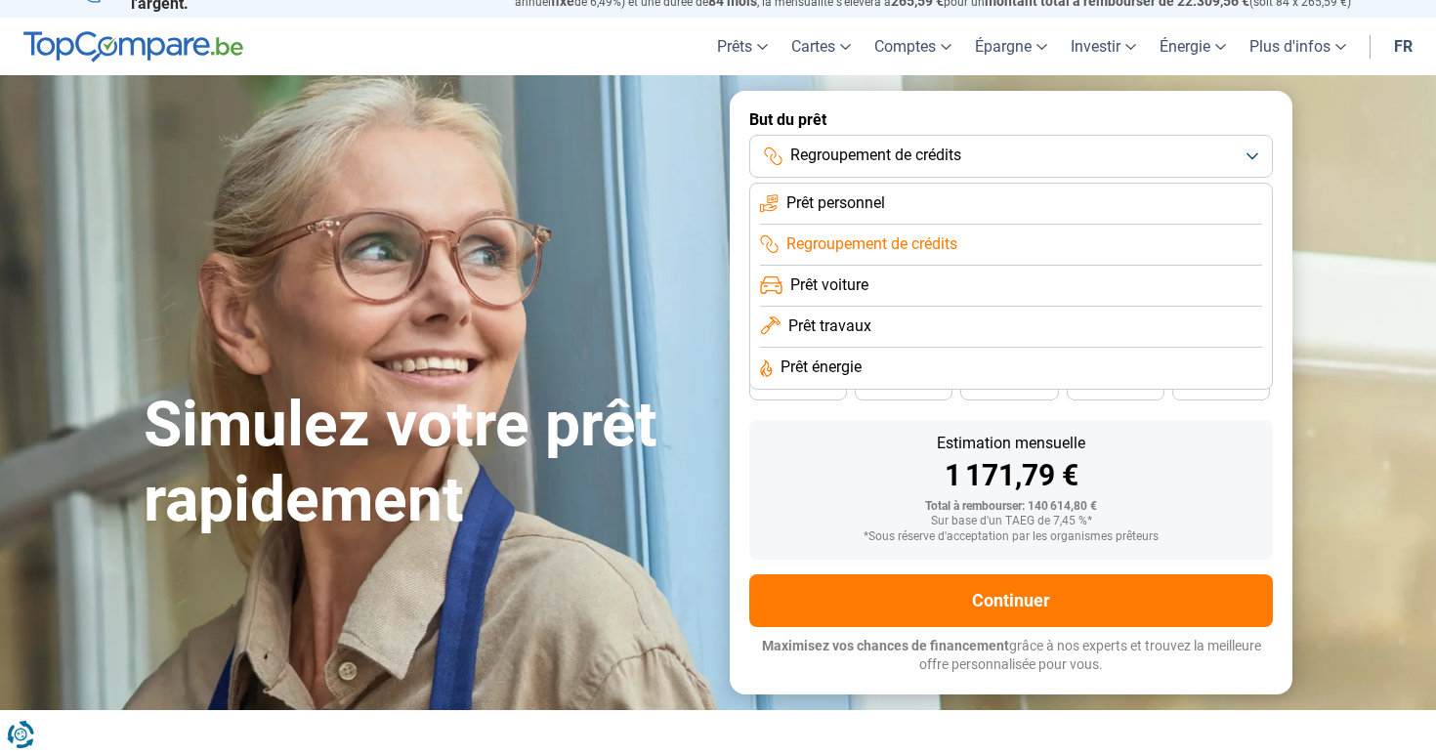
click at [919, 273] on li "Prêt voiture" at bounding box center [1011, 286] width 502 height 41
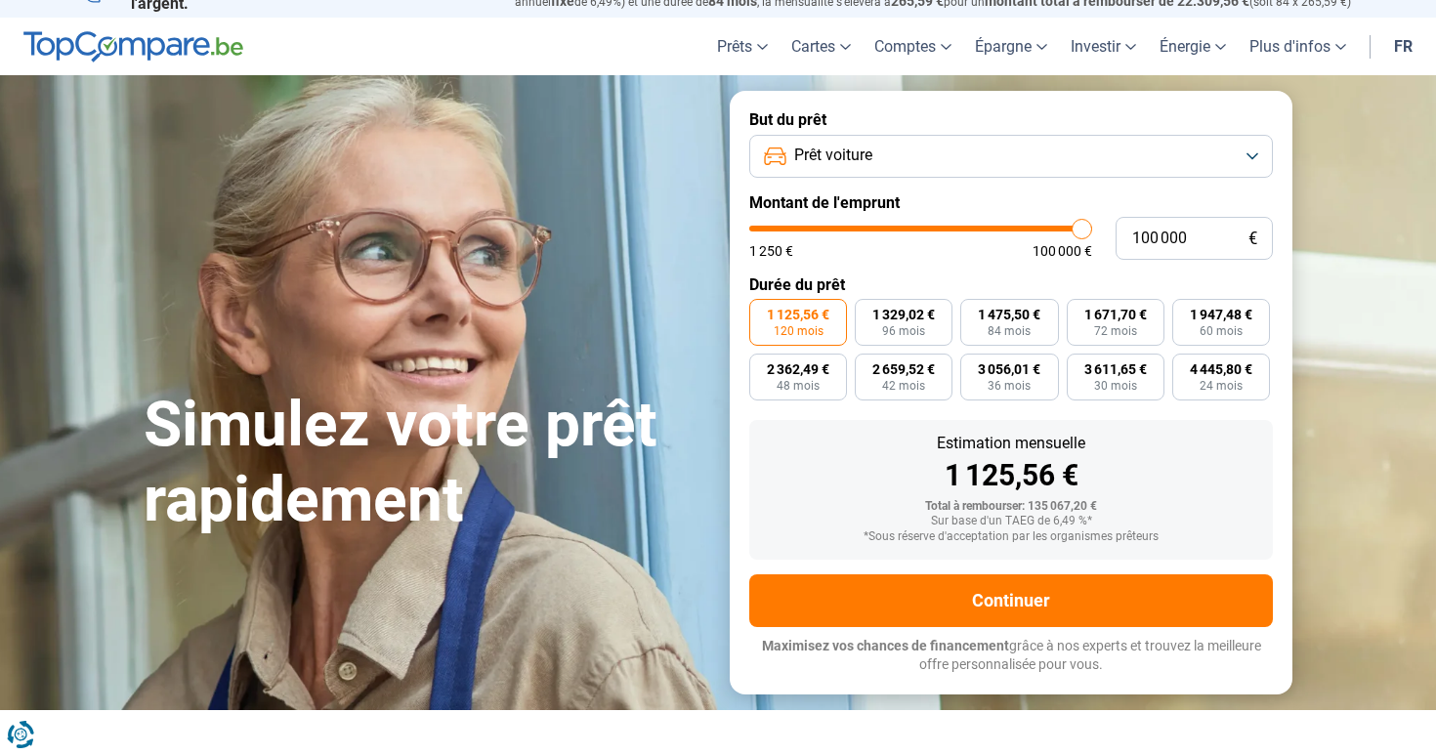
scroll to position [0, 0]
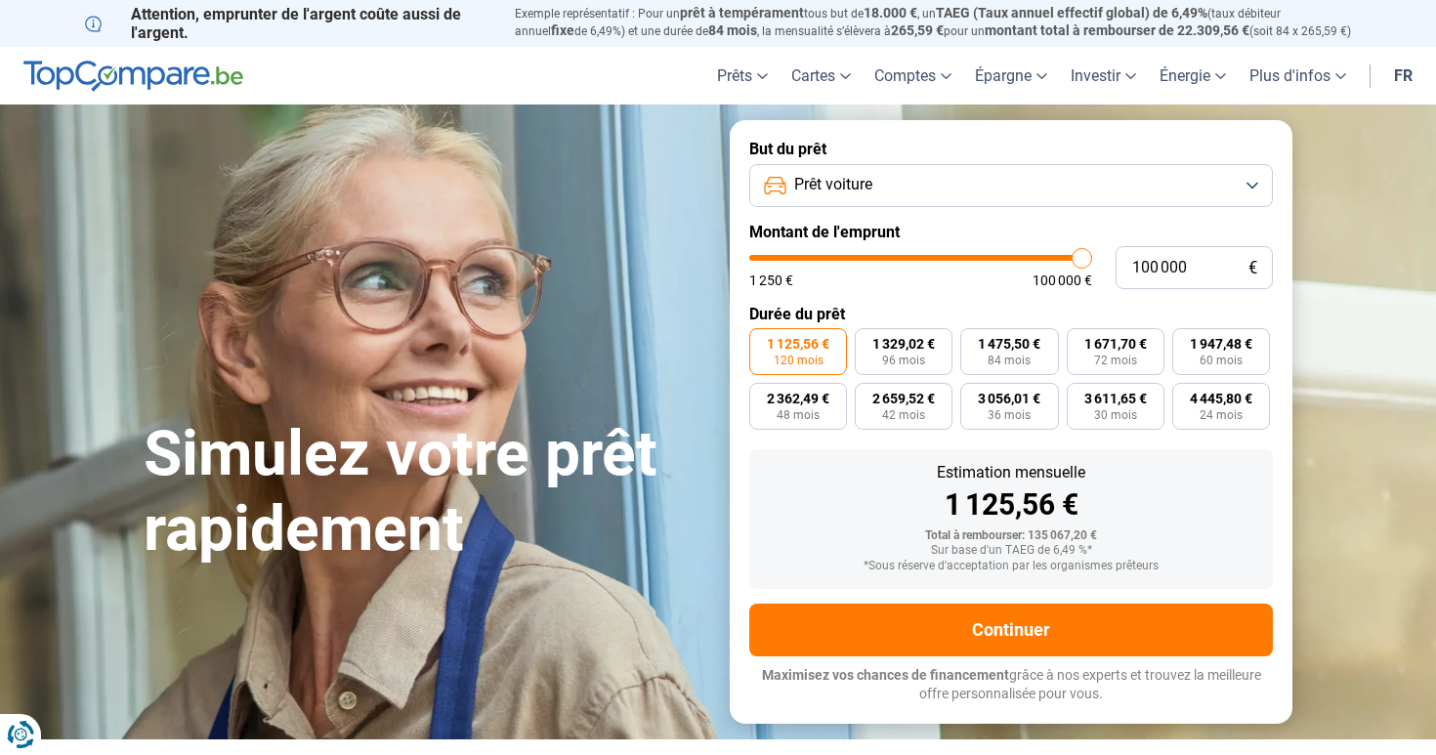
click at [949, 173] on button "Prêt voiture" at bounding box center [1011, 185] width 524 height 43
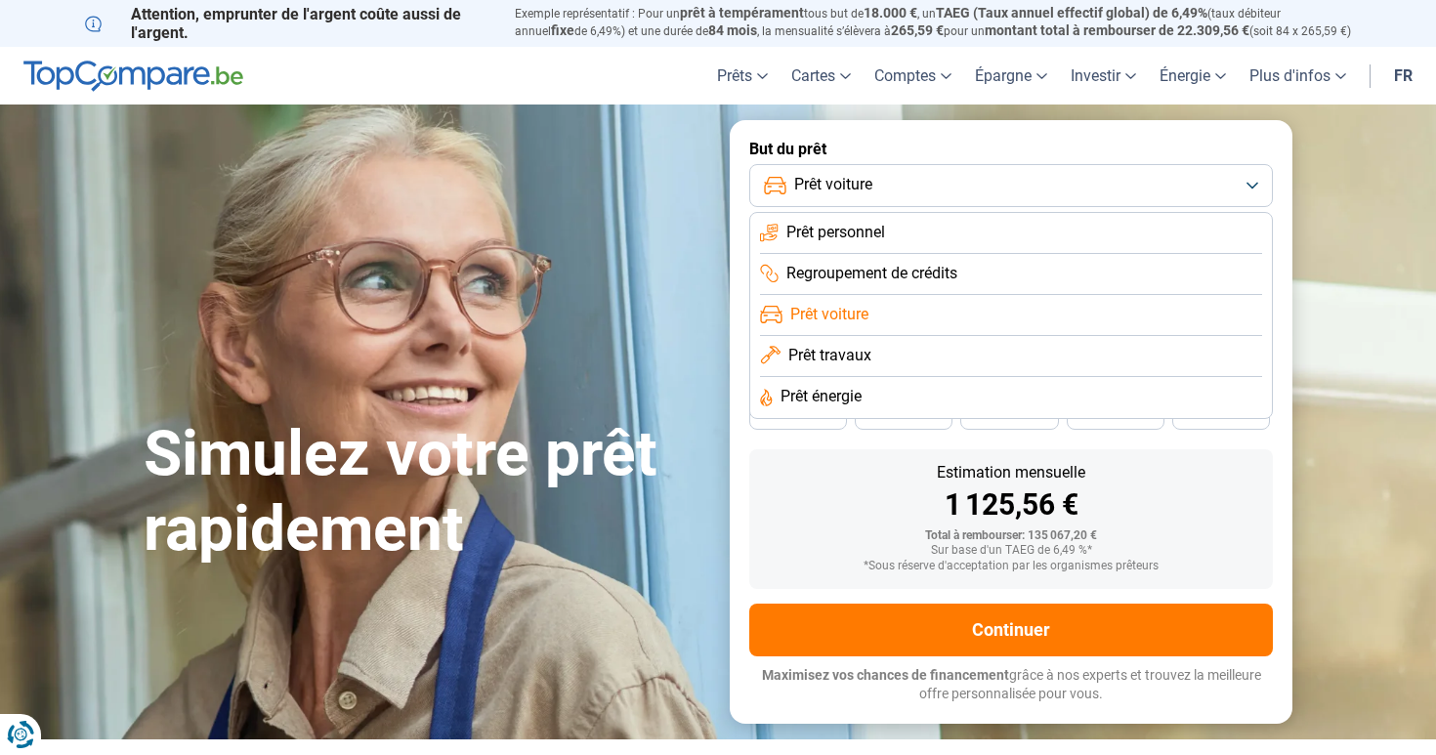
click at [925, 358] on li "Prêt travaux" at bounding box center [1011, 356] width 502 height 41
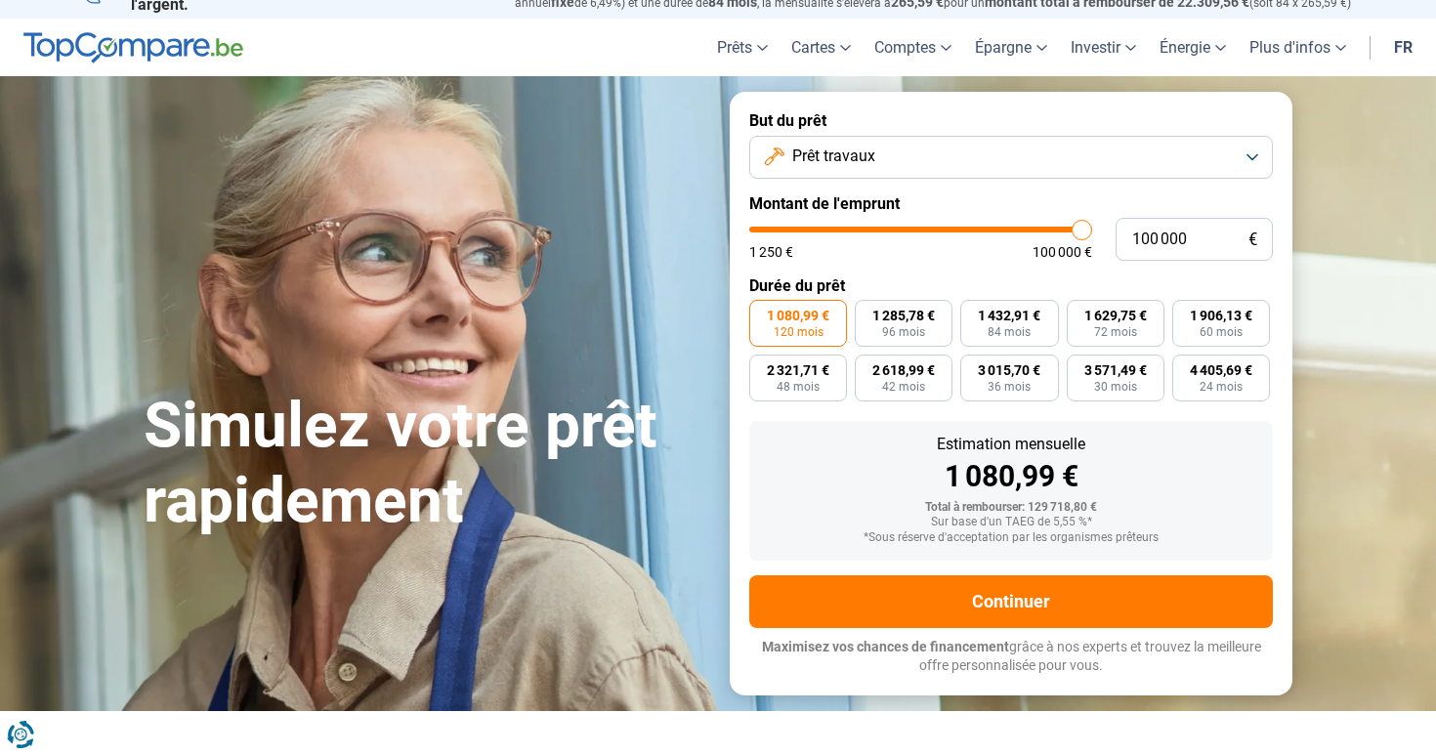
scroll to position [35, 0]
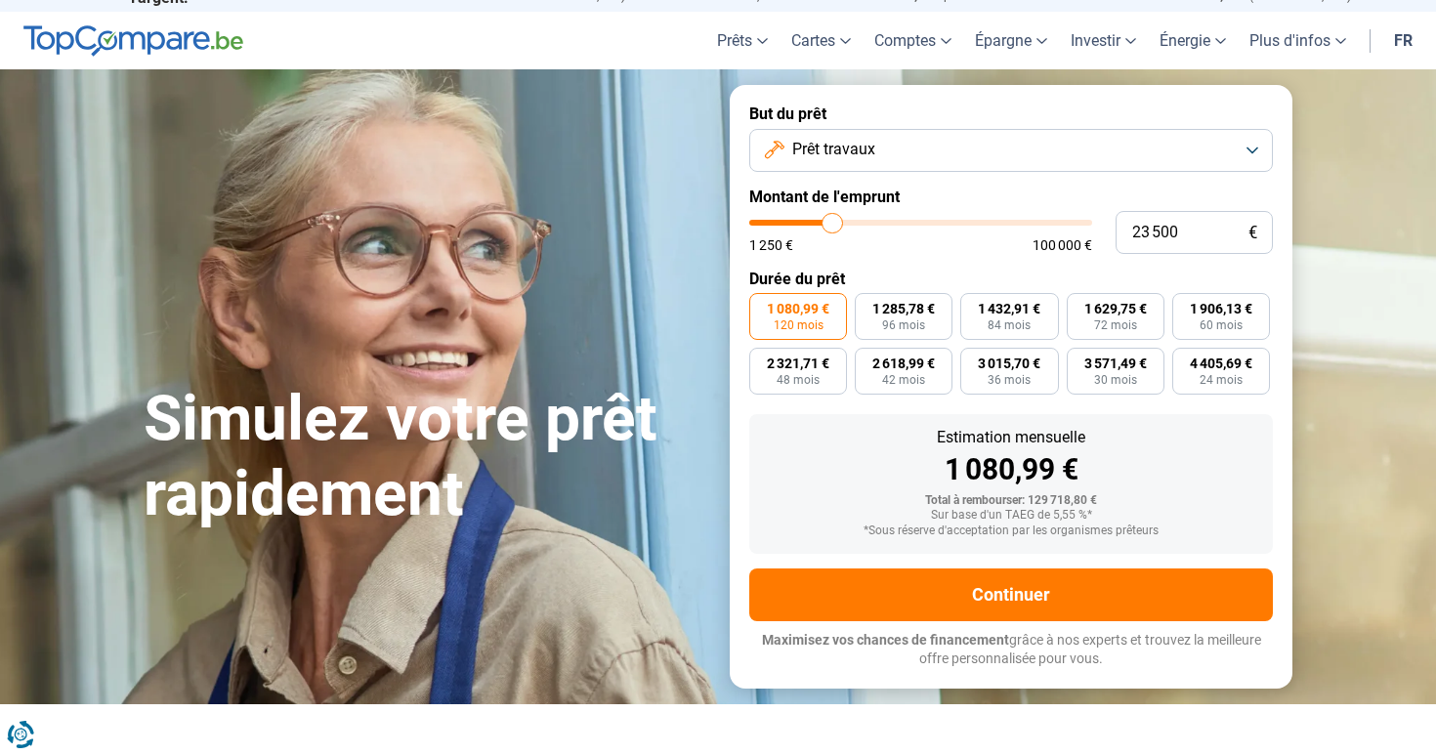
click at [832, 225] on input "range" at bounding box center [920, 223] width 343 height 6
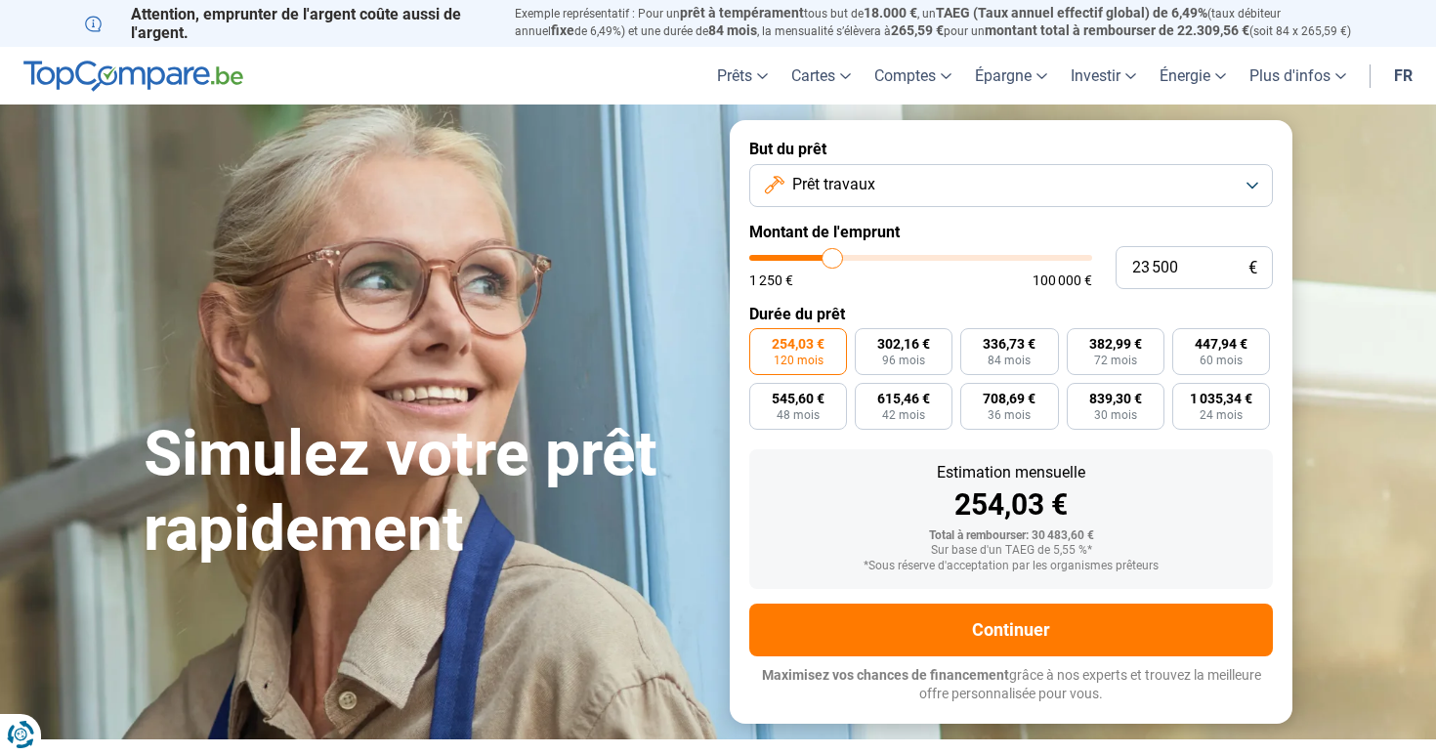
click at [832, 225] on label "Montant de l'emprunt" at bounding box center [1011, 232] width 524 height 19
drag, startPoint x: 829, startPoint y: 255, endPoint x: 805, endPoint y: 258, distance: 24.6
click at [805, 258] on input "range" at bounding box center [920, 258] width 343 height 6
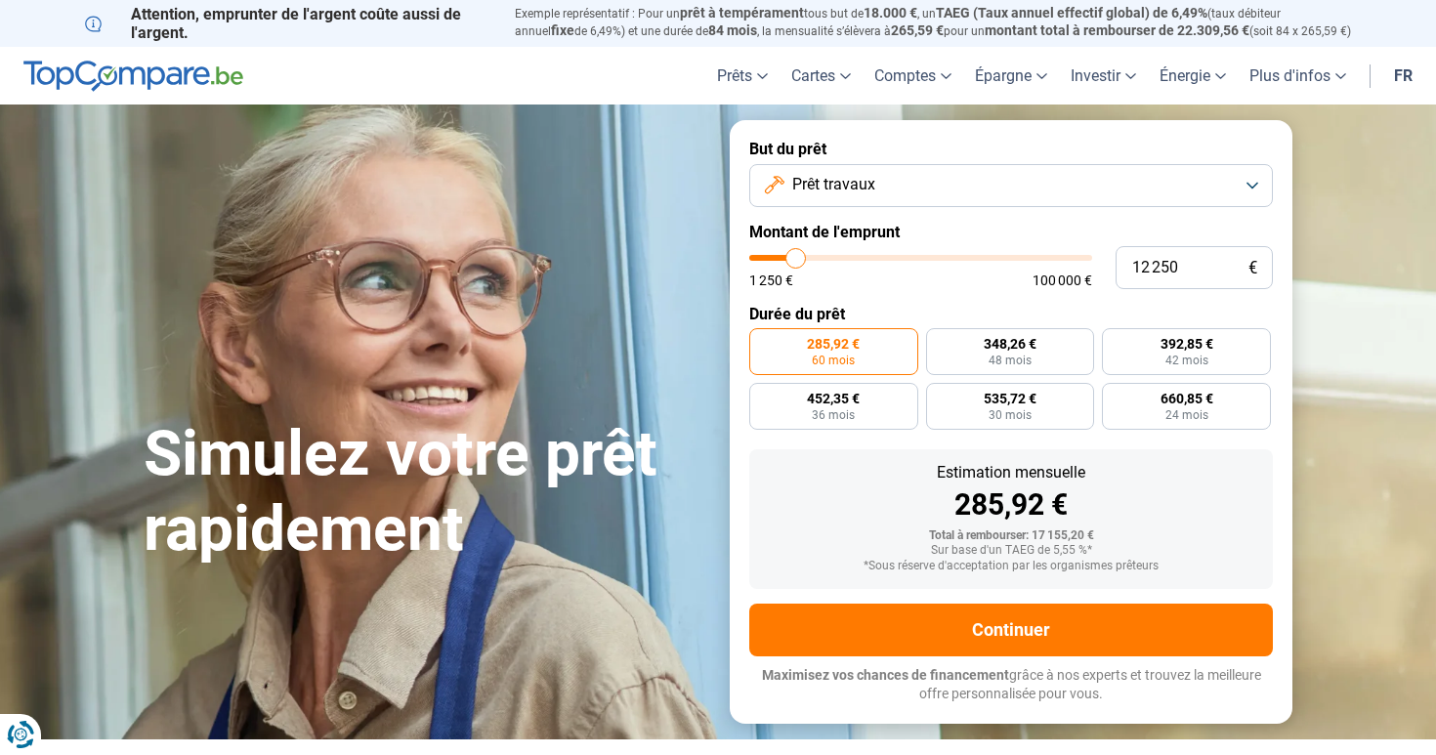
click at [796, 258] on input "range" at bounding box center [920, 258] width 343 height 6
click at [1206, 277] on input "12 250" at bounding box center [1193, 267] width 157 height 43
click at [1044, 273] on span "100 000 €" at bounding box center [1062, 280] width 60 height 14
click at [825, 187] on span "Prêt travaux" at bounding box center [833, 184] width 83 height 21
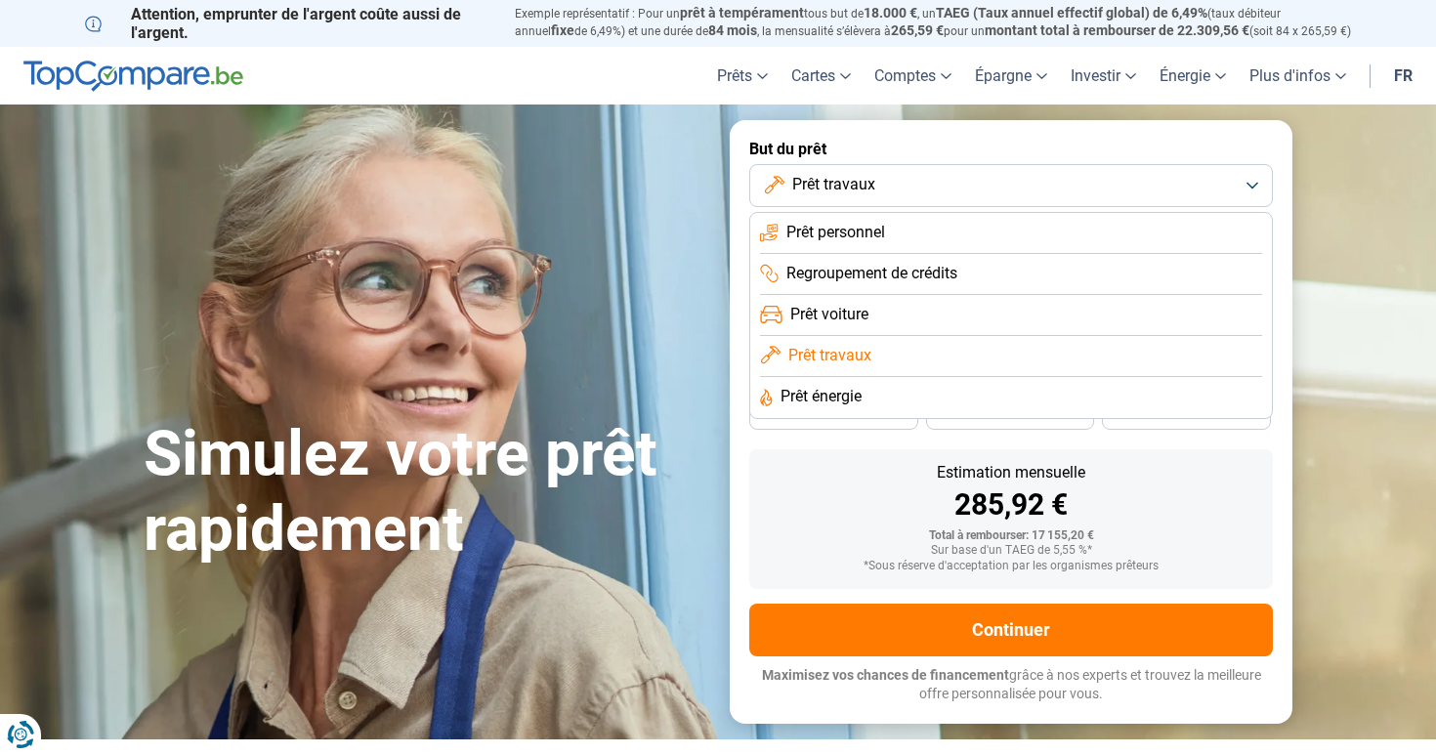
click at [828, 305] on span "Prêt voiture" at bounding box center [829, 314] width 78 height 21
